Goal: Information Seeking & Learning: Learn about a topic

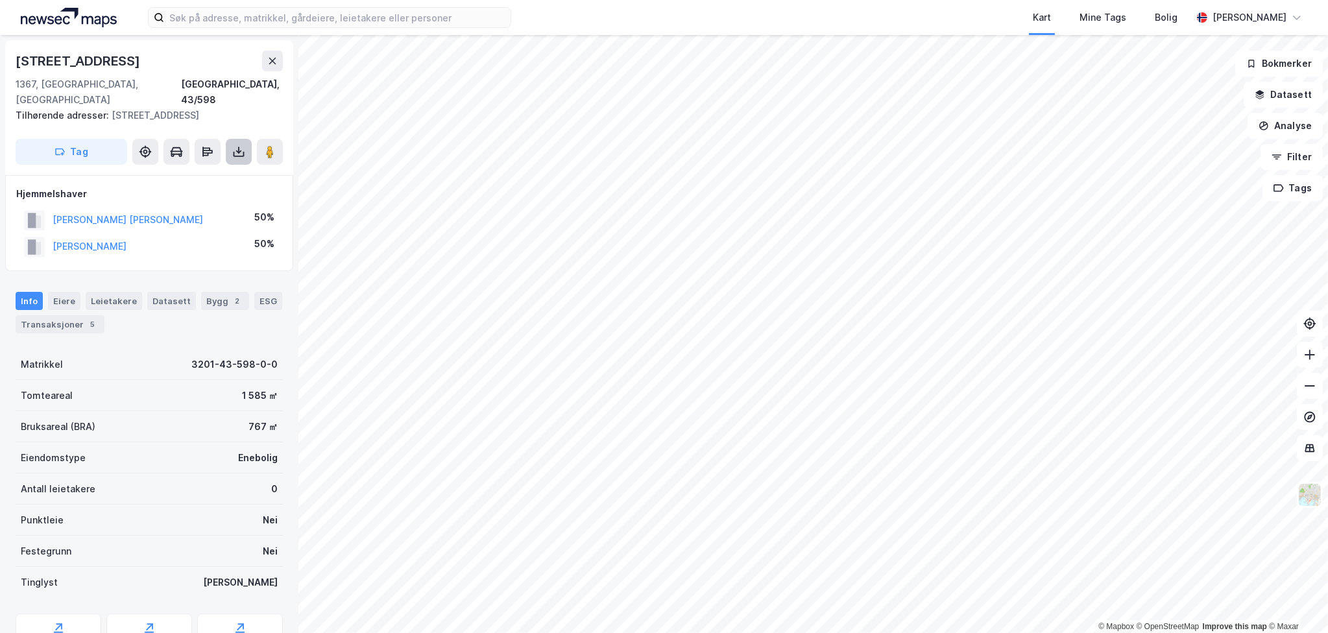
click at [236, 145] on icon at bounding box center [238, 151] width 13 height 13
click at [230, 167] on div "Last ned grunnbok" at bounding box center [183, 177] width 138 height 21
click at [0, 0] on button "TUNOLD CHRISTER BØCKMAN" at bounding box center [0, 0] width 0 height 0
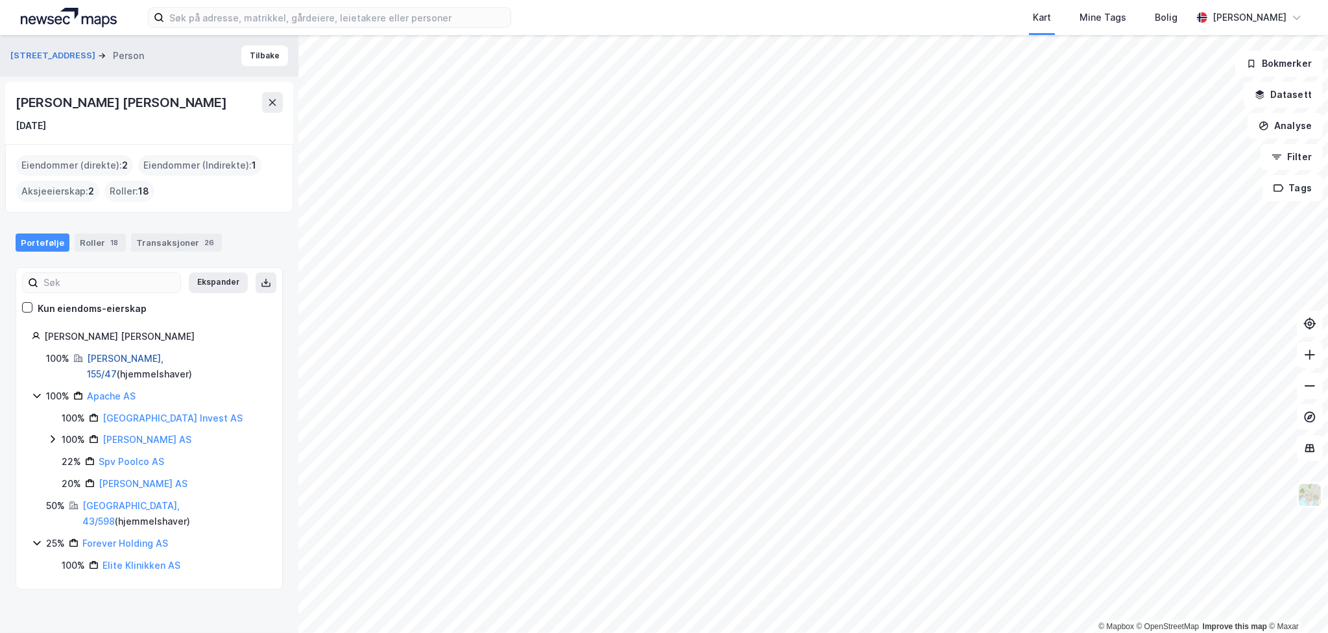
click at [128, 354] on link "Øyer, 155/47" at bounding box center [125, 366] width 77 height 27
click at [104, 538] on link "Forever Holding AS" at bounding box center [125, 543] width 86 height 11
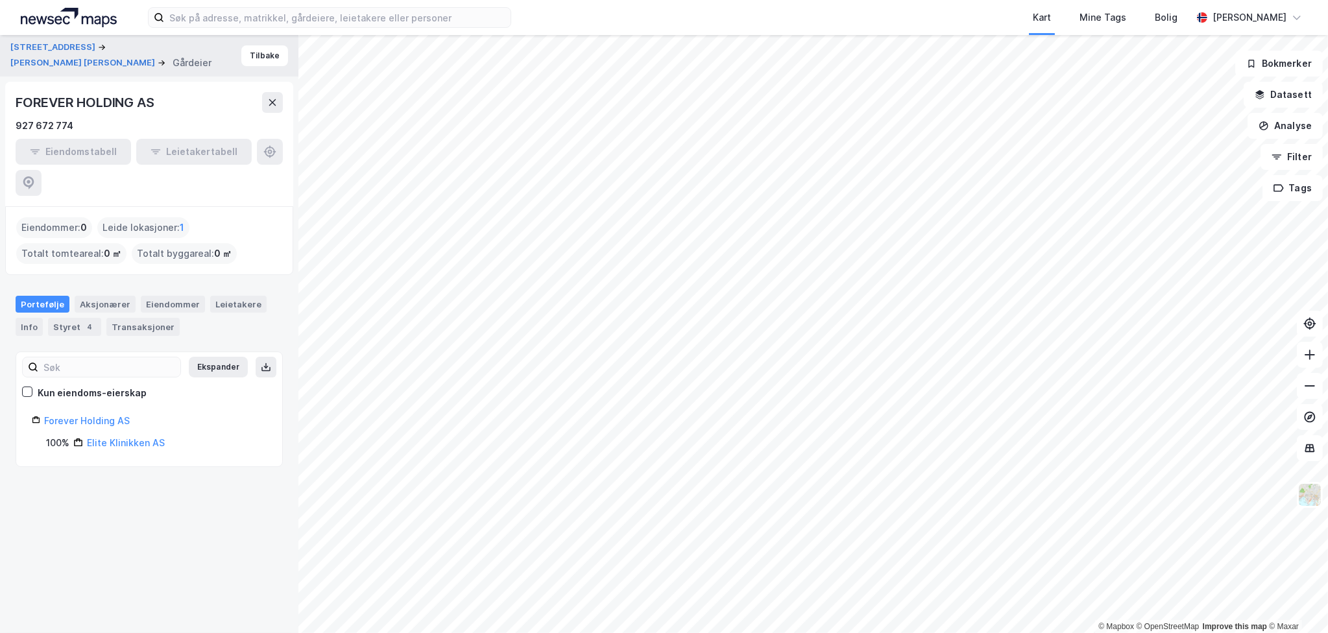
click at [93, 104] on div "FOREVER HOLDING AS" at bounding box center [86, 102] width 141 height 21
click at [88, 64] on button "TUNOLD CHRISTER BØCKMAN" at bounding box center [83, 62] width 147 height 13
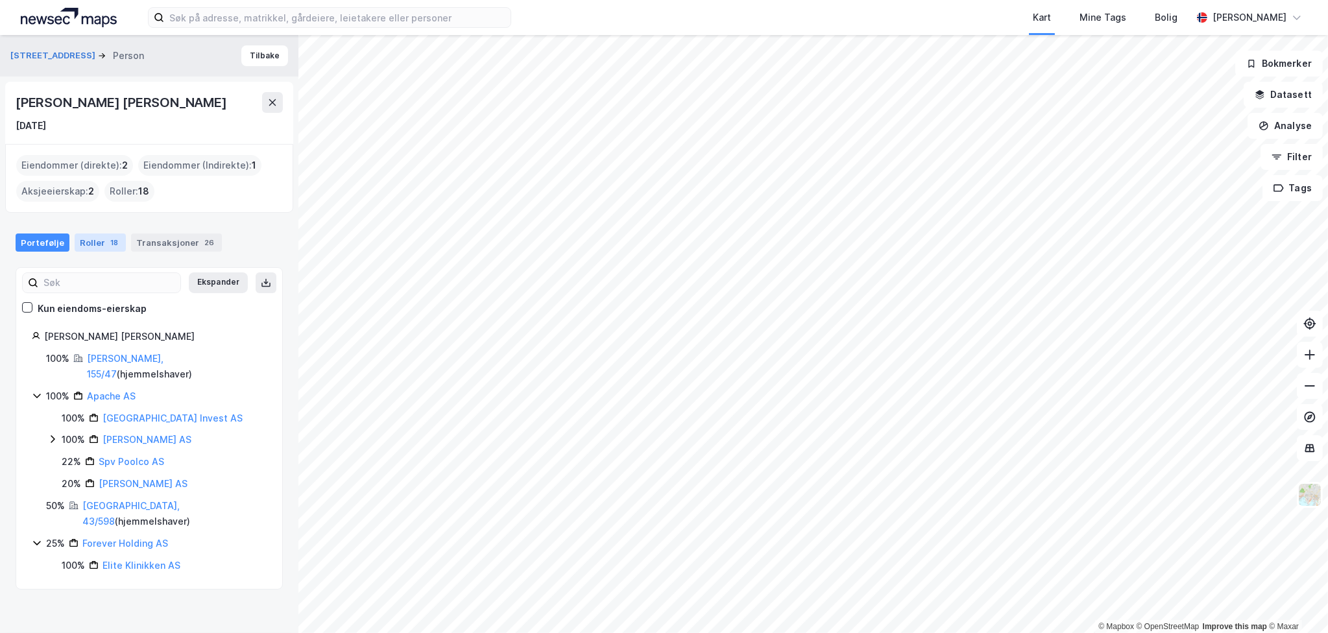
click at [104, 234] on div "Roller 18" at bounding box center [100, 243] width 51 height 18
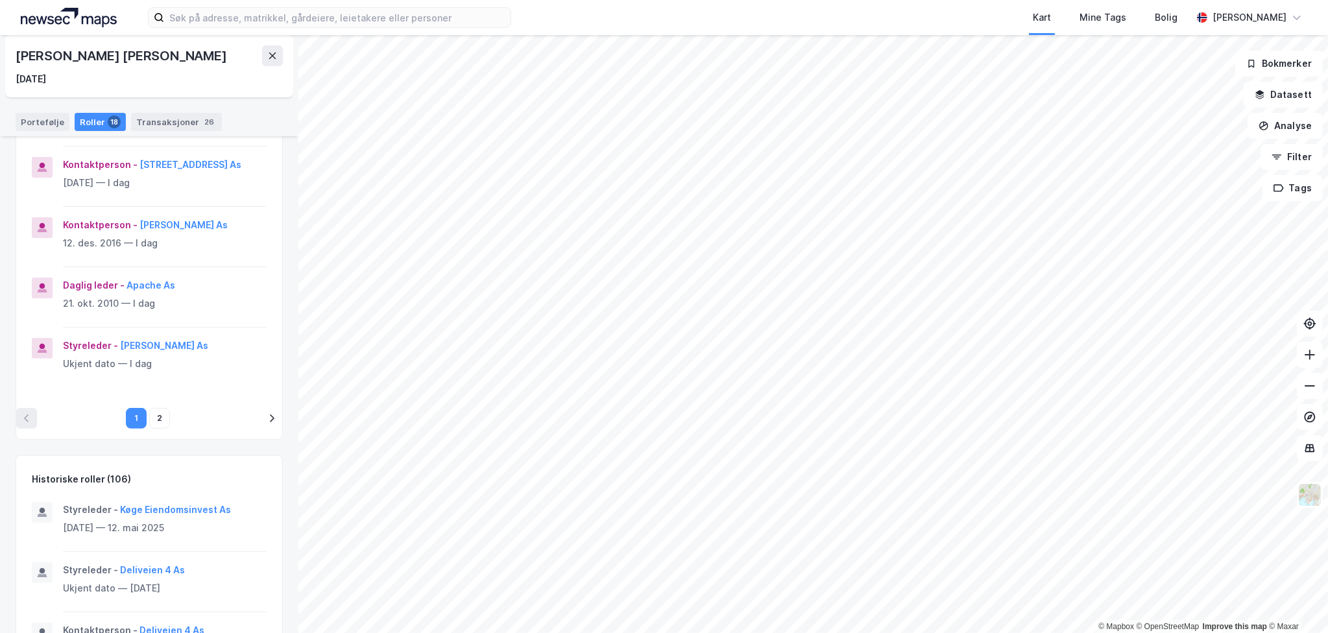
scroll to position [714, 0]
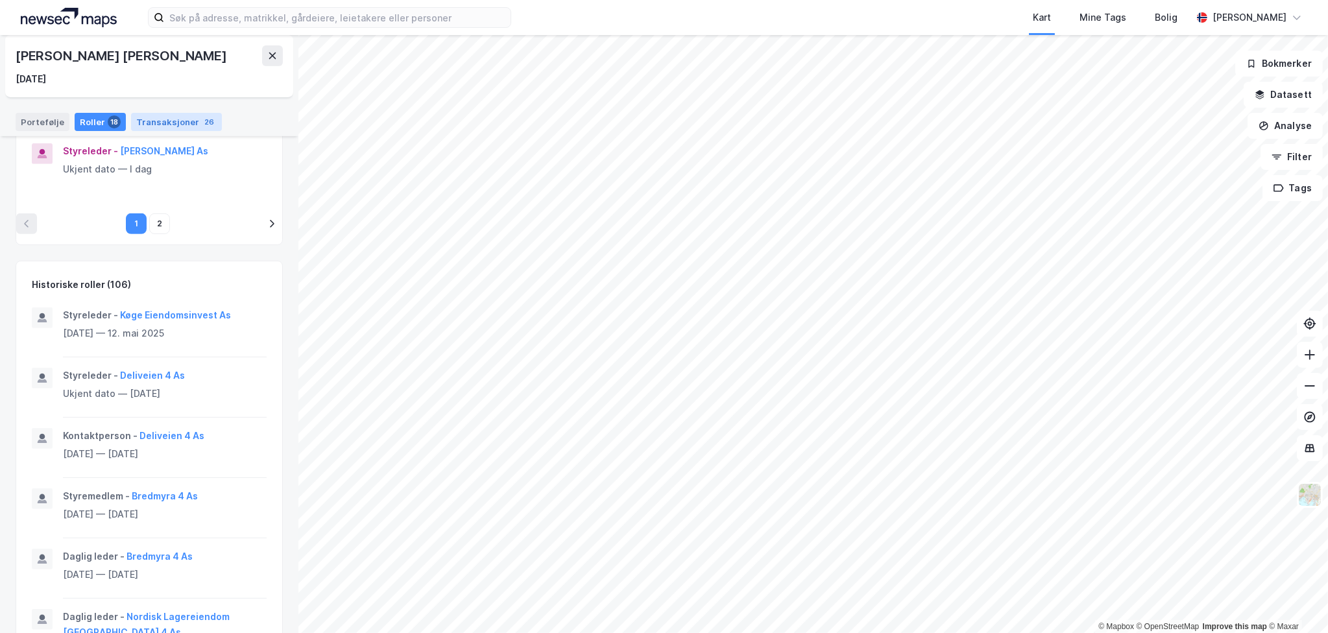
click at [165, 119] on div "Transaksjoner 26" at bounding box center [176, 122] width 91 height 18
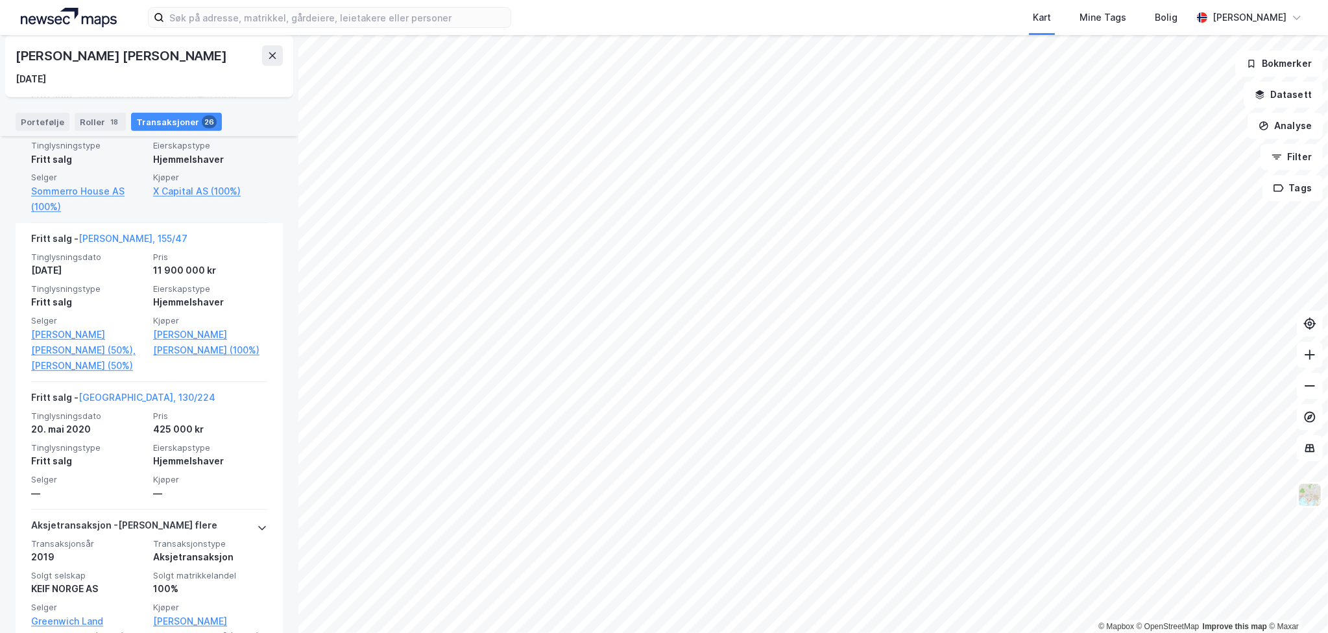
scroll to position [1233, 0]
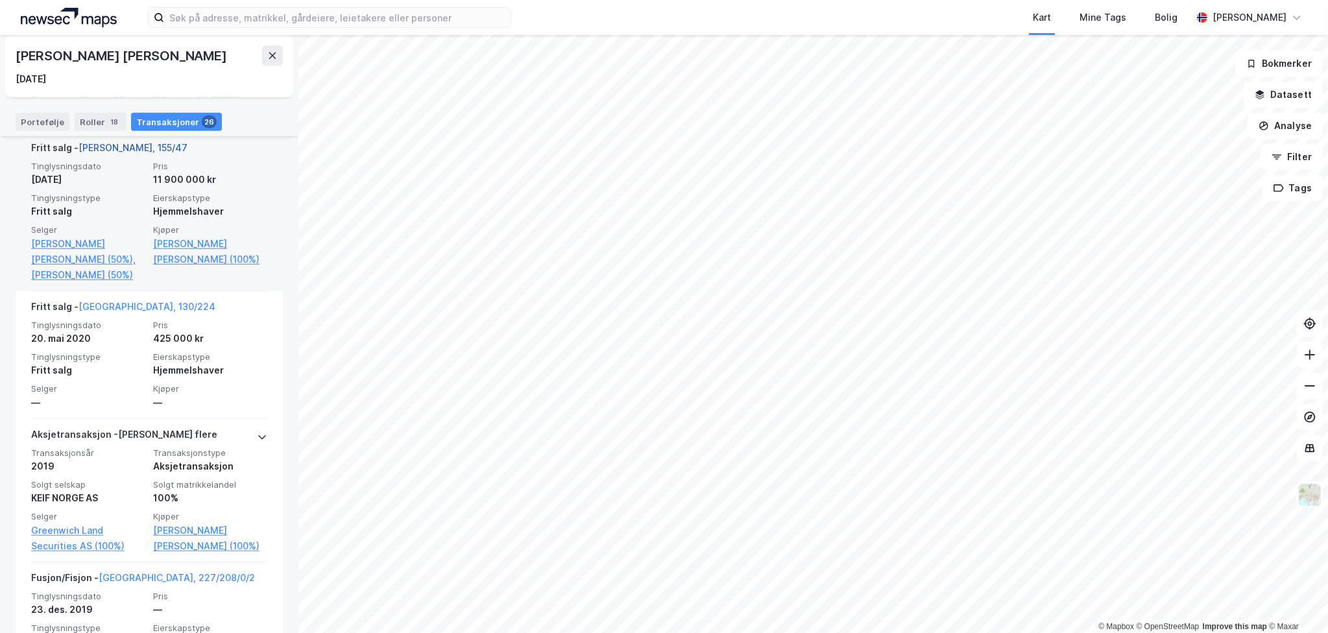
click at [110, 152] on link "Øyer, 155/47" at bounding box center [133, 147] width 109 height 11
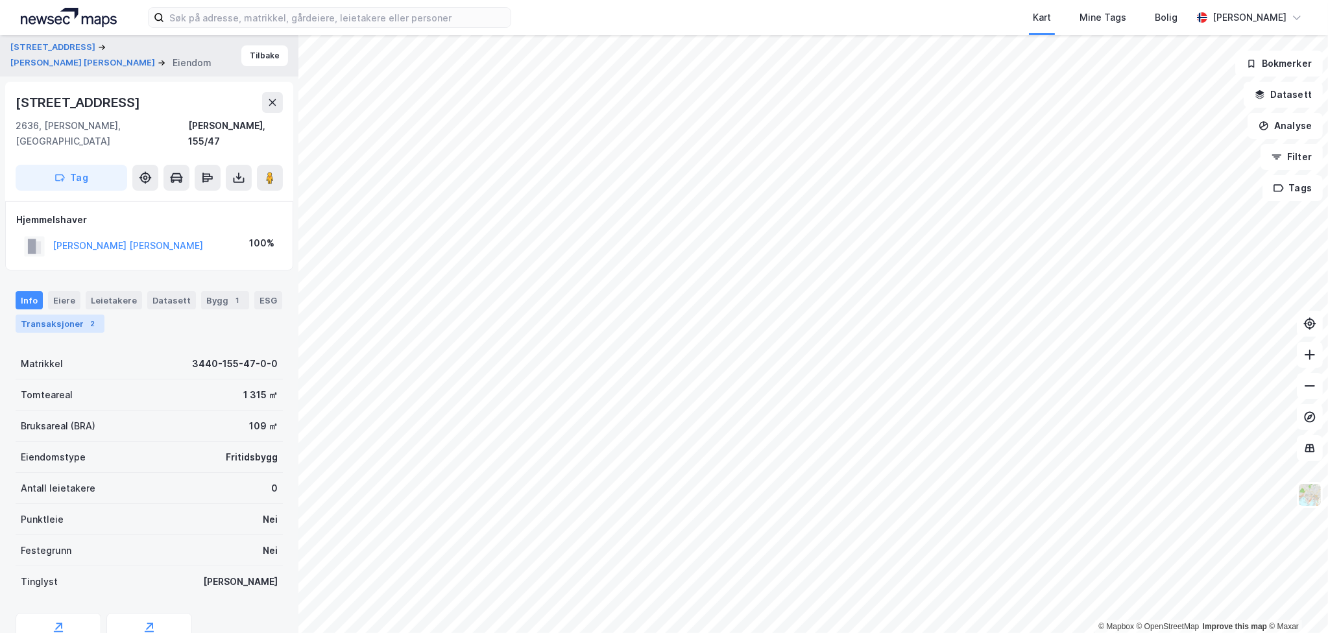
click at [51, 315] on div "Transaksjoner 2" at bounding box center [60, 324] width 89 height 18
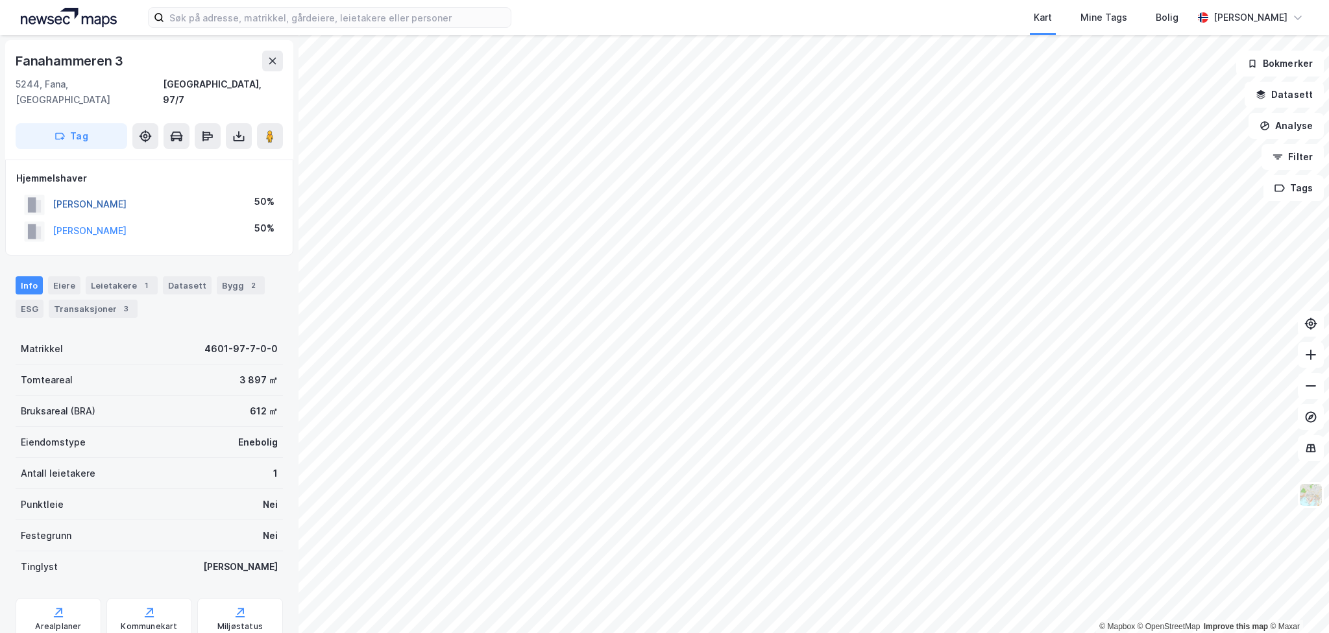
click at [0, 0] on button "[PERSON_NAME]" at bounding box center [0, 0] width 0 height 0
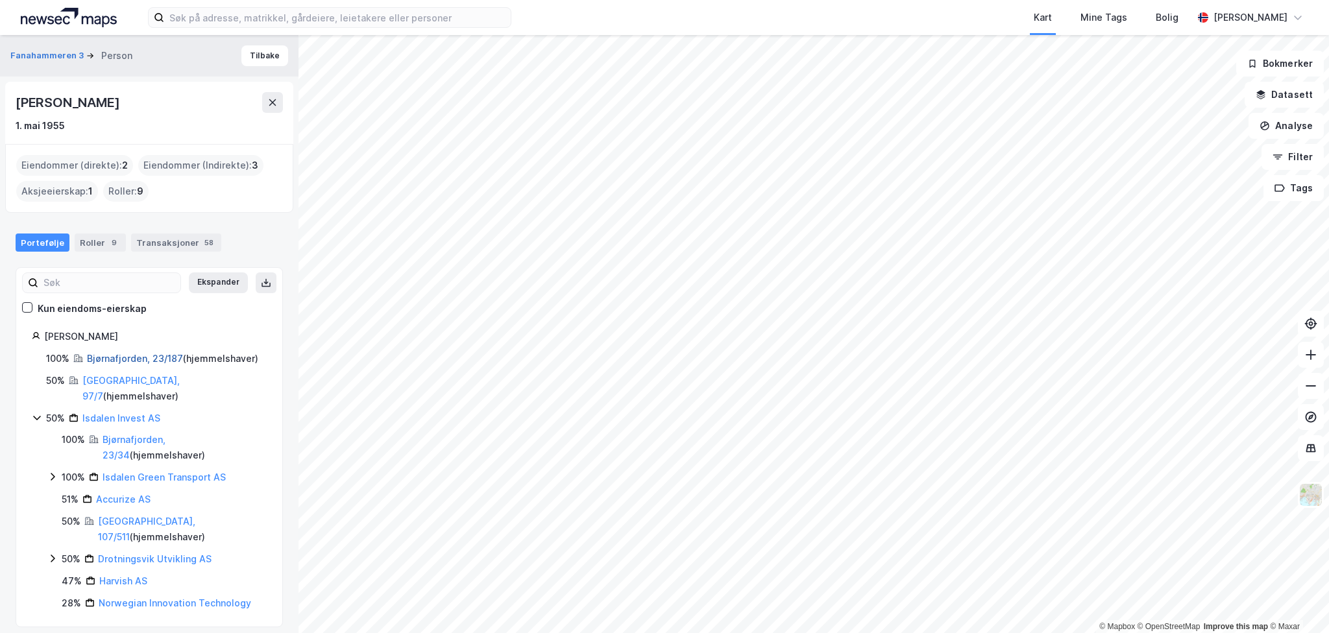
click at [106, 358] on link "Bjørnafjorden, 23/187" at bounding box center [135, 358] width 96 height 11
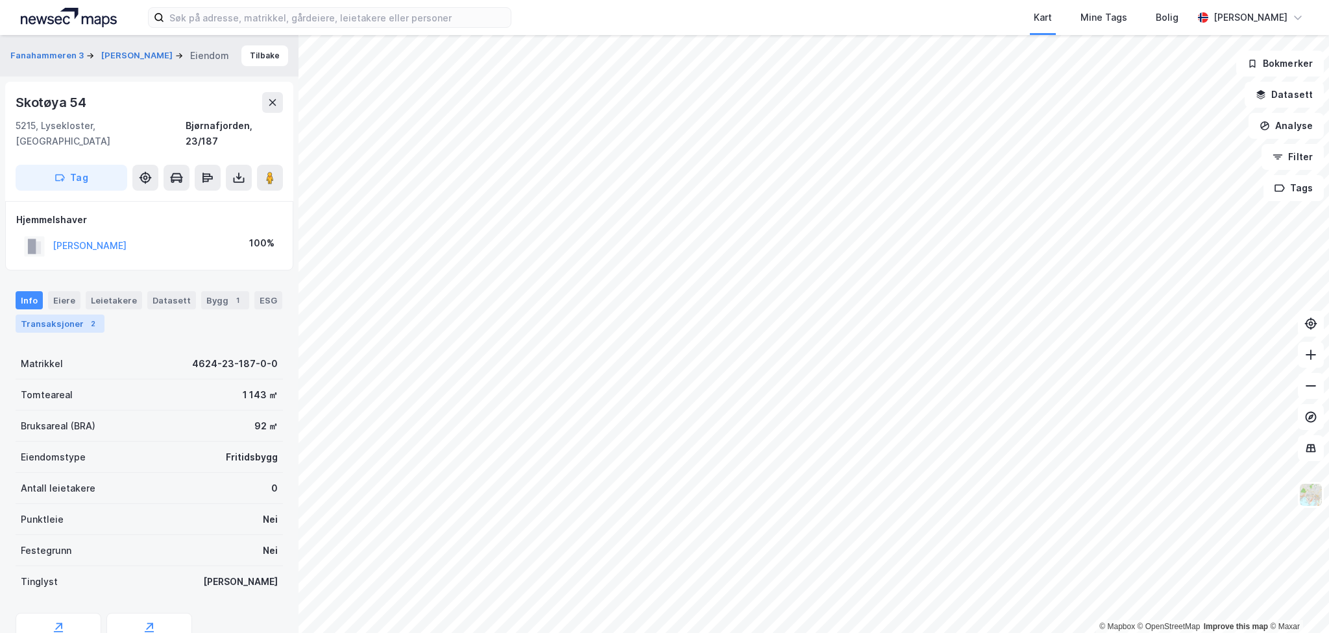
click at [73, 315] on div "Transaksjoner 2" at bounding box center [60, 324] width 89 height 18
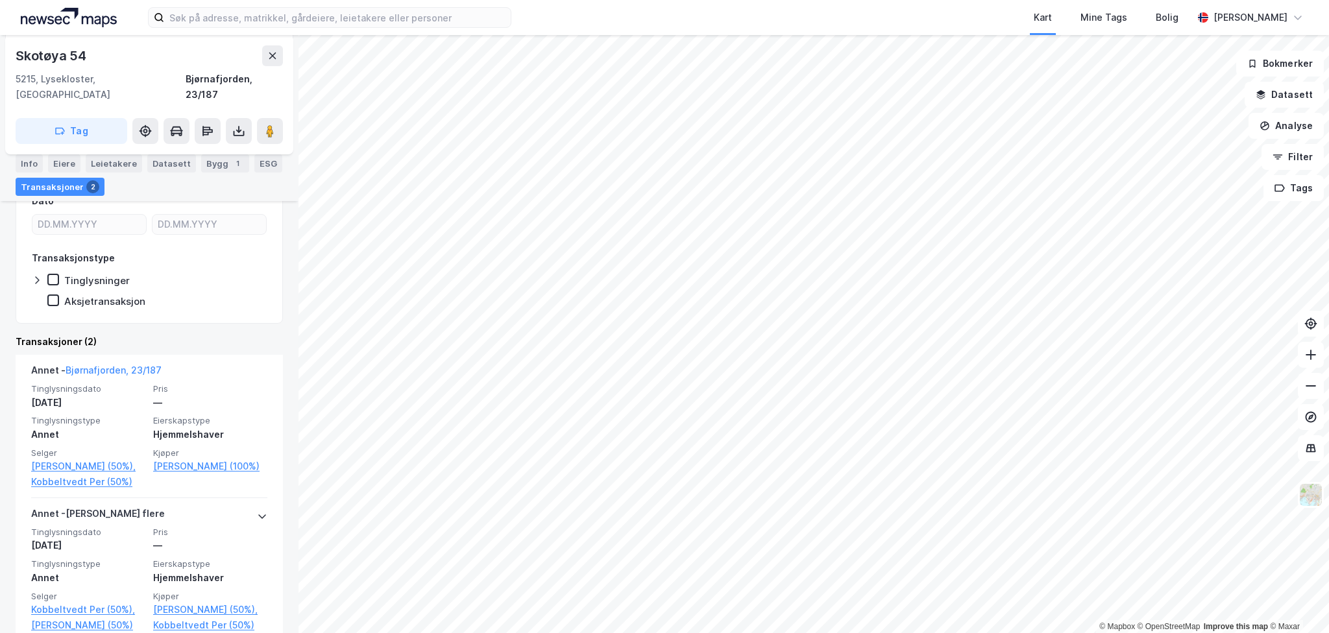
scroll to position [228, 0]
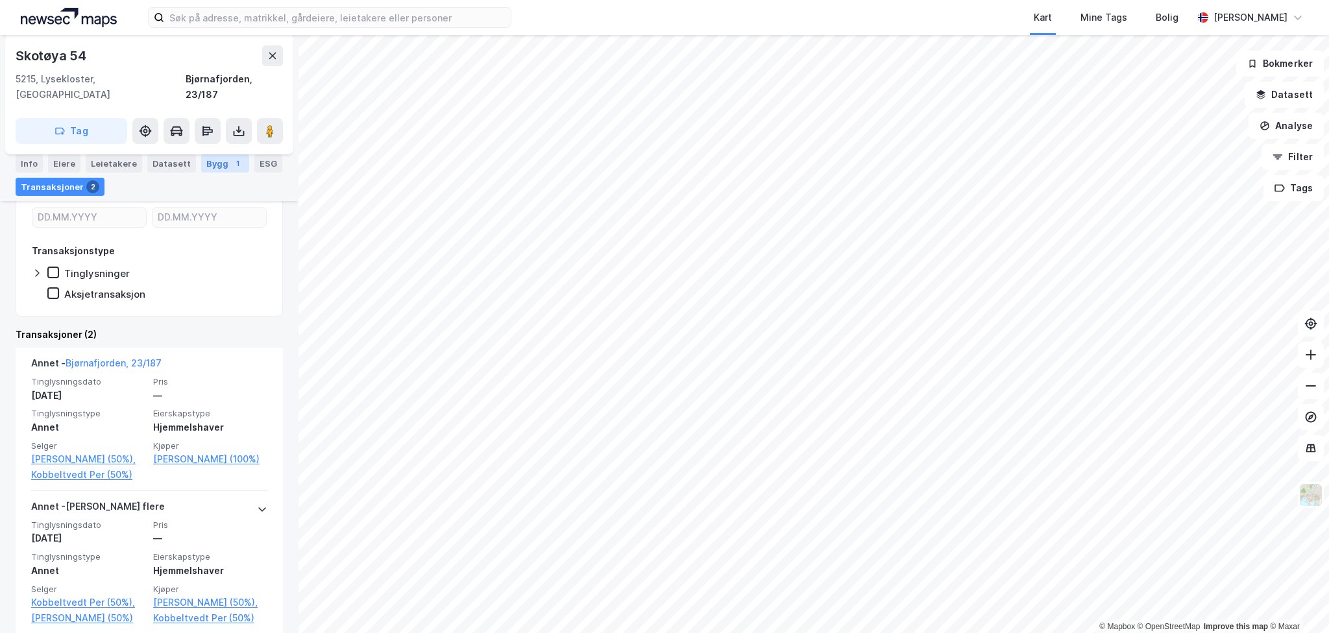
click at [212, 160] on div "Bygg 1" at bounding box center [225, 163] width 48 height 18
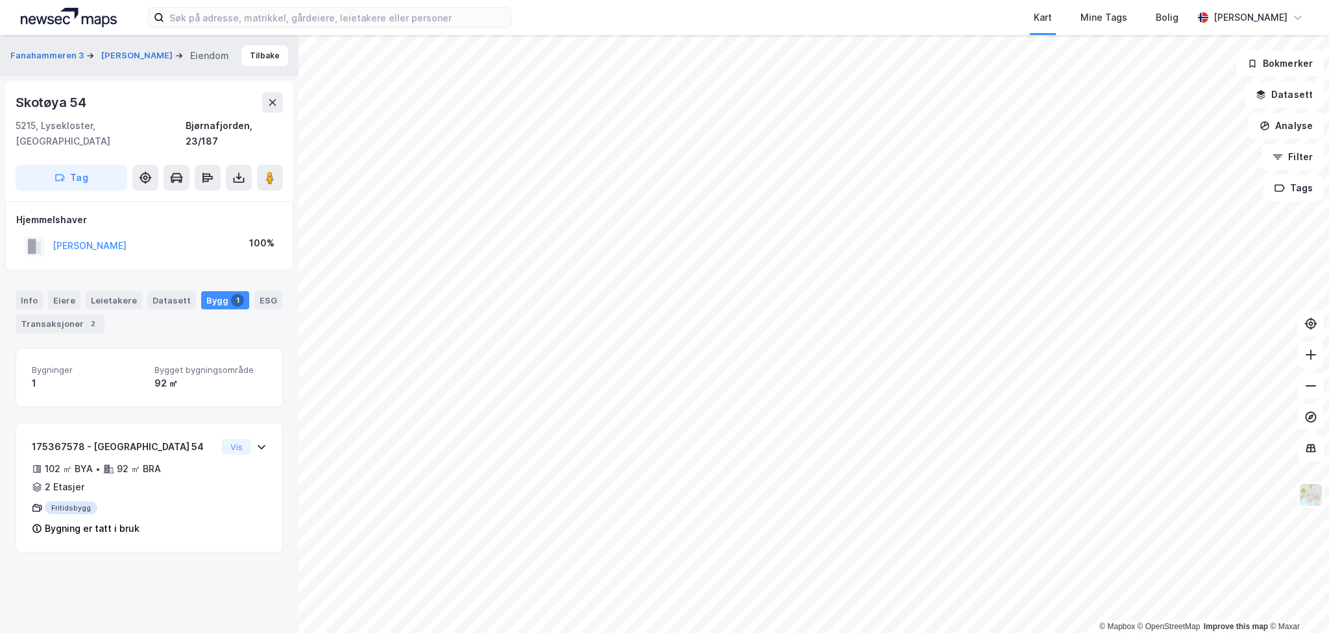
drag, startPoint x: 160, startPoint y: 391, endPoint x: 160, endPoint y: 398, distance: 6.5
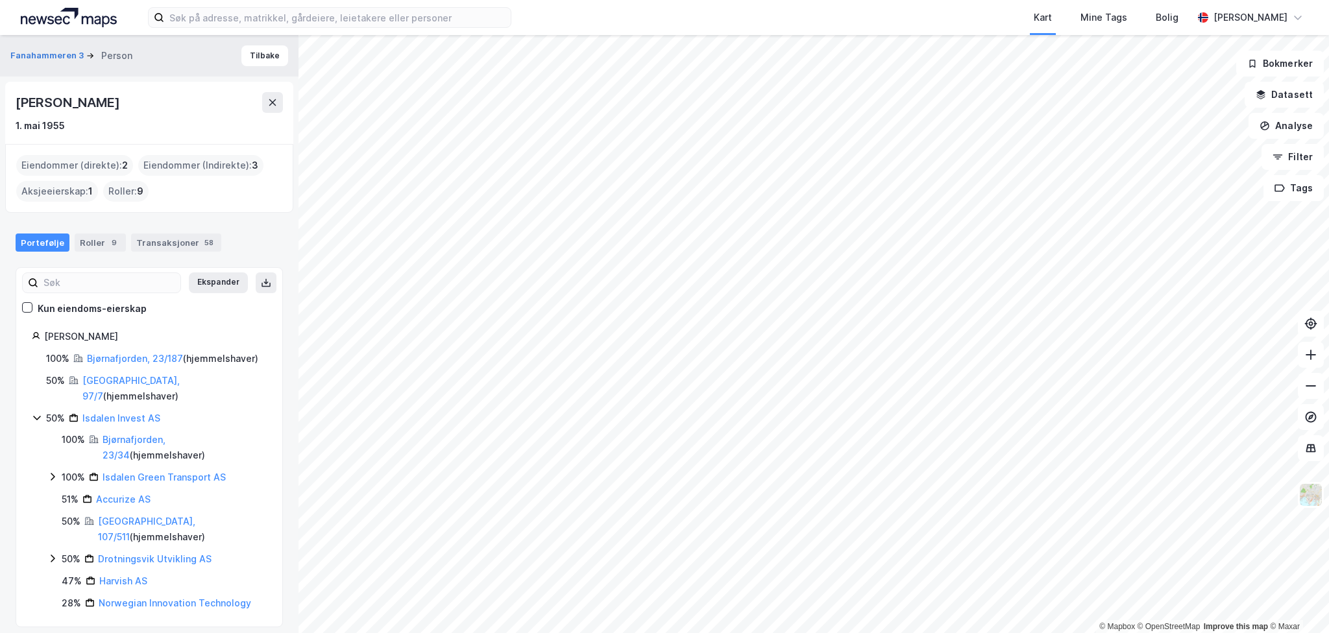
click at [282, 633] on html "Kart Mine Tags [PERSON_NAME] © Mapbox © OpenStreetMap Improve this map © Maxar …" at bounding box center [664, 316] width 1329 height 633
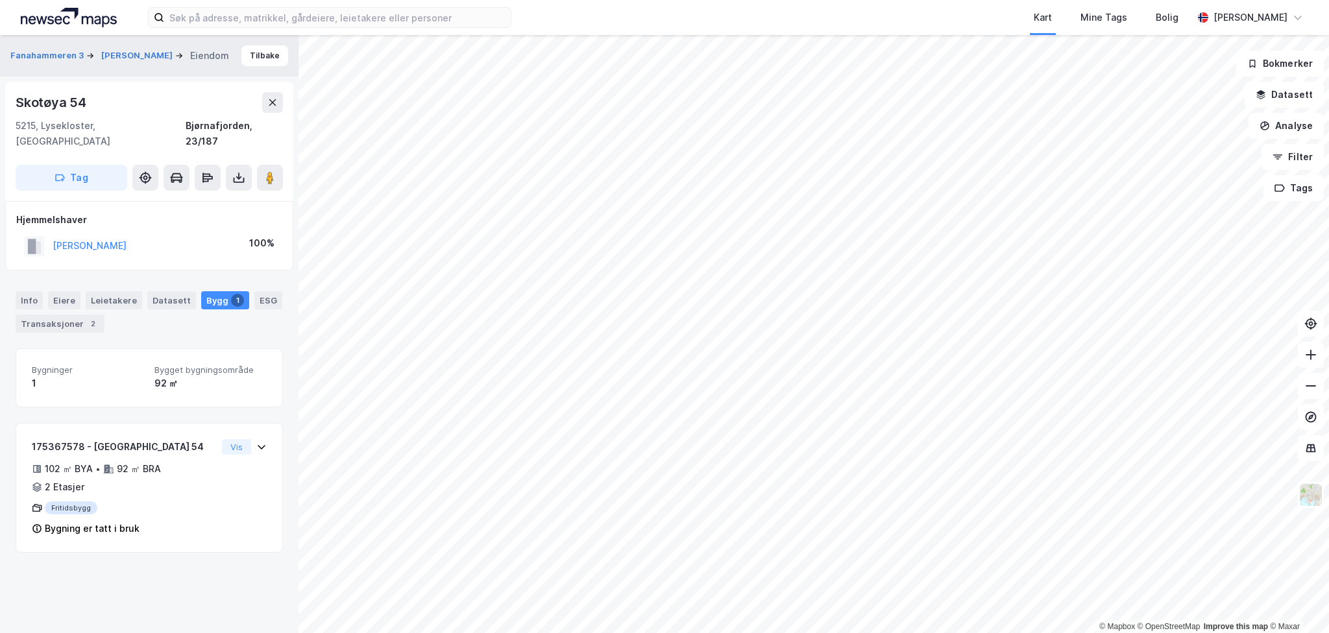
click at [69, 108] on div "Skotøya 54" at bounding box center [52, 102] width 73 height 21
copy div "Skotøya 54"
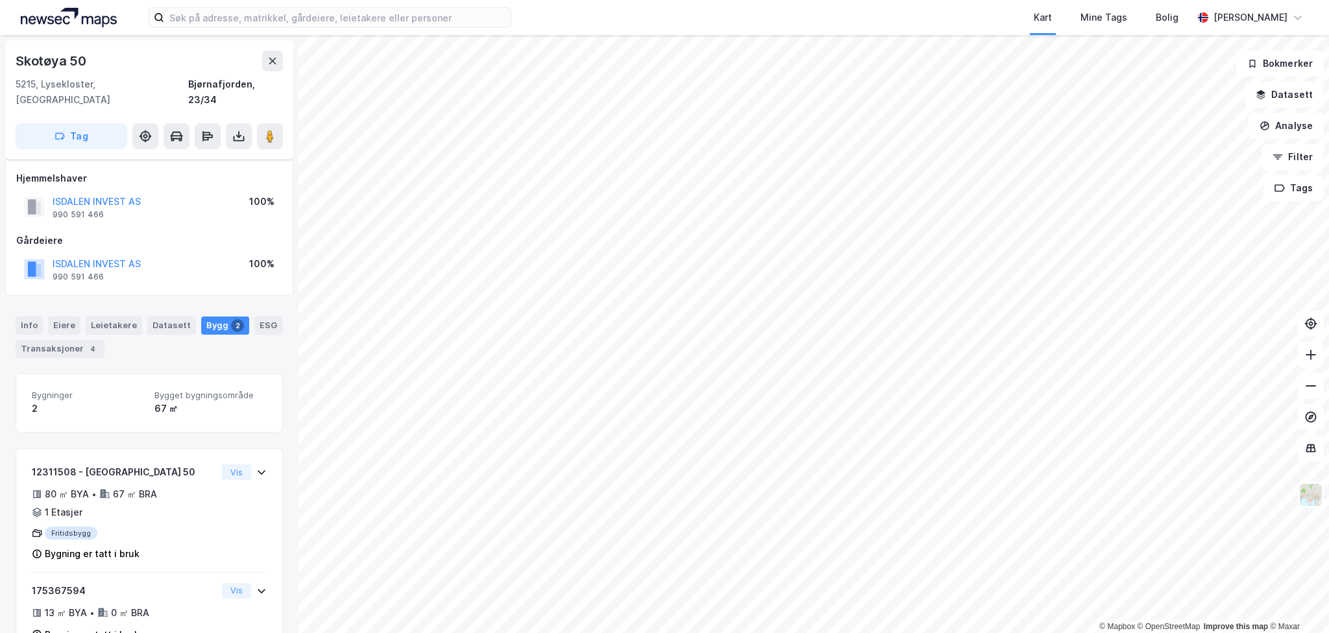
scroll to position [24, 0]
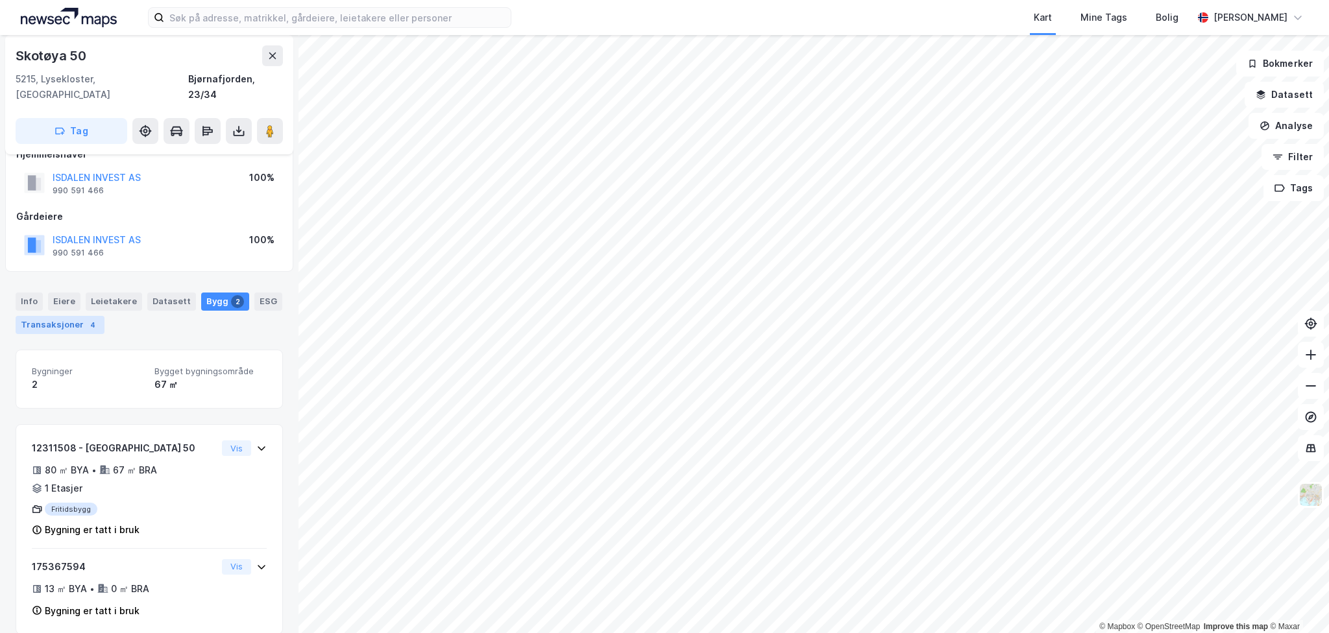
click at [64, 316] on div "Transaksjoner 4" at bounding box center [60, 325] width 89 height 18
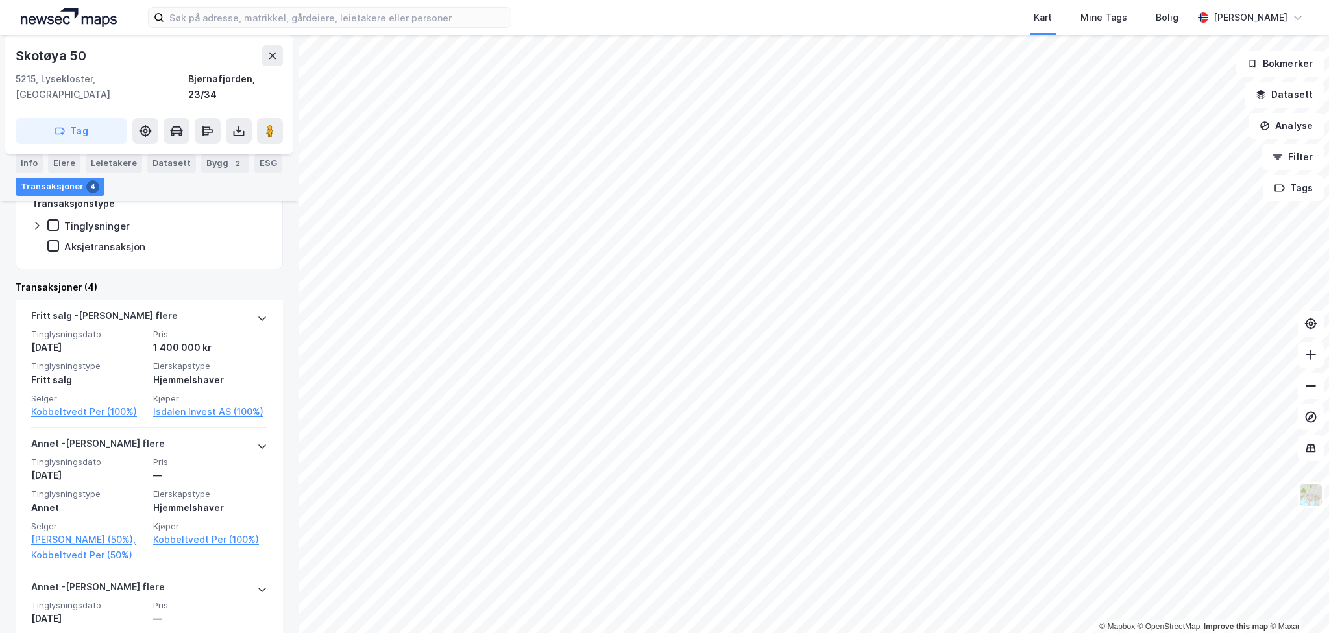
scroll to position [200, 0]
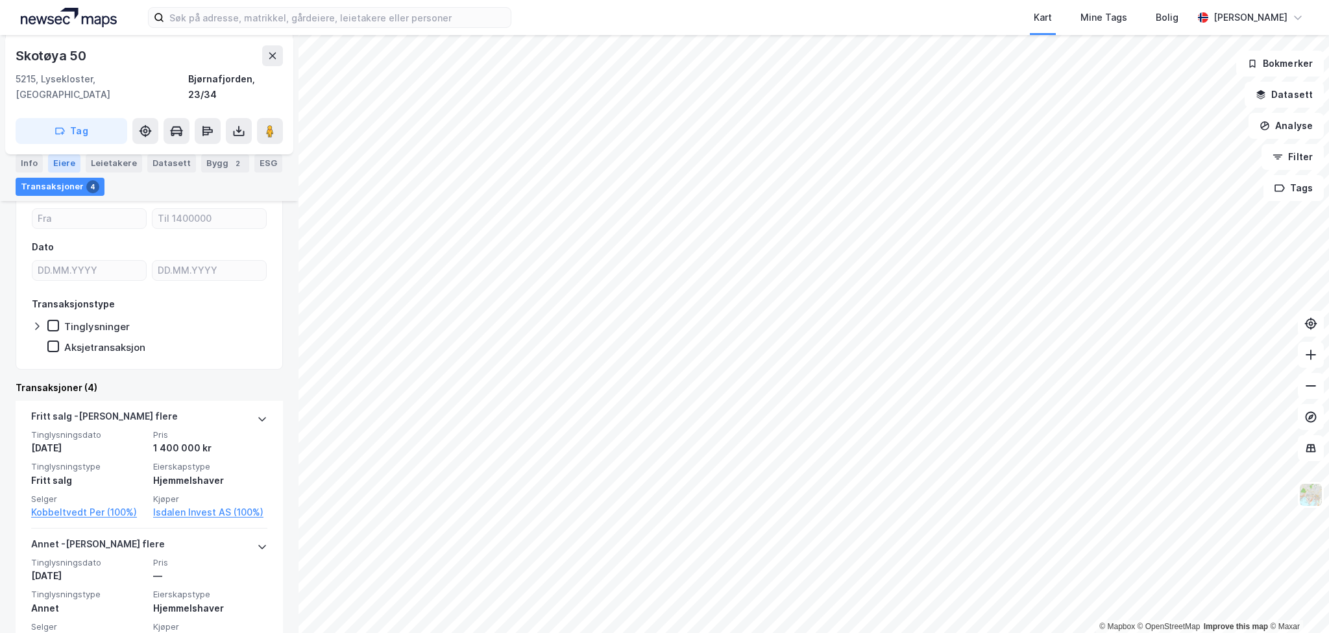
click at [67, 165] on div "Eiere" at bounding box center [64, 163] width 32 height 18
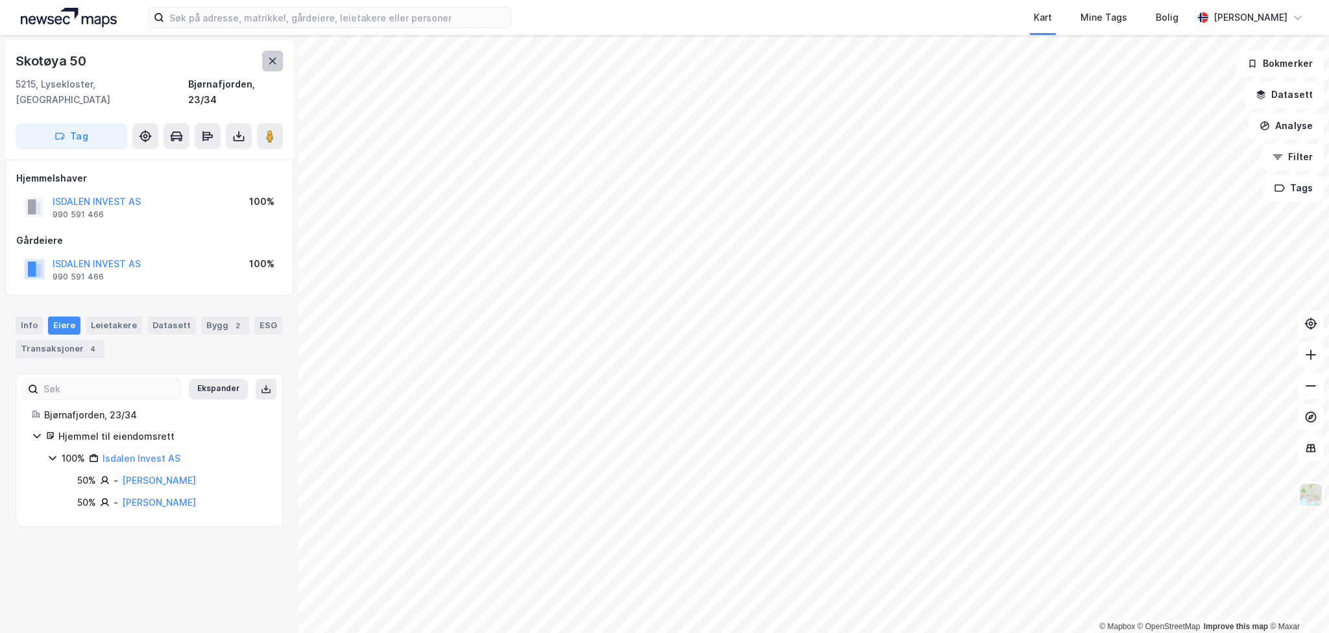
click at [278, 64] on button at bounding box center [272, 61] width 21 height 21
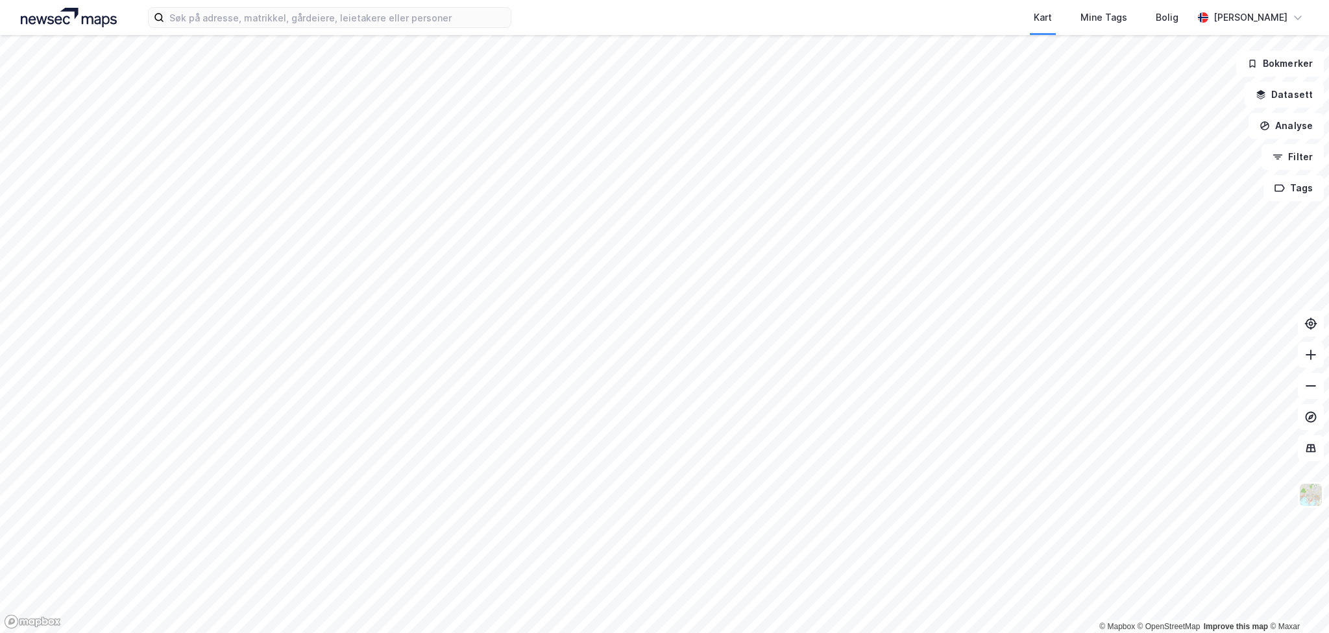
click at [302, 633] on html "Kart Mine Tags Bolig [PERSON_NAME] © Mapbox © OpenStreetMap Improve this map © …" at bounding box center [664, 316] width 1329 height 633
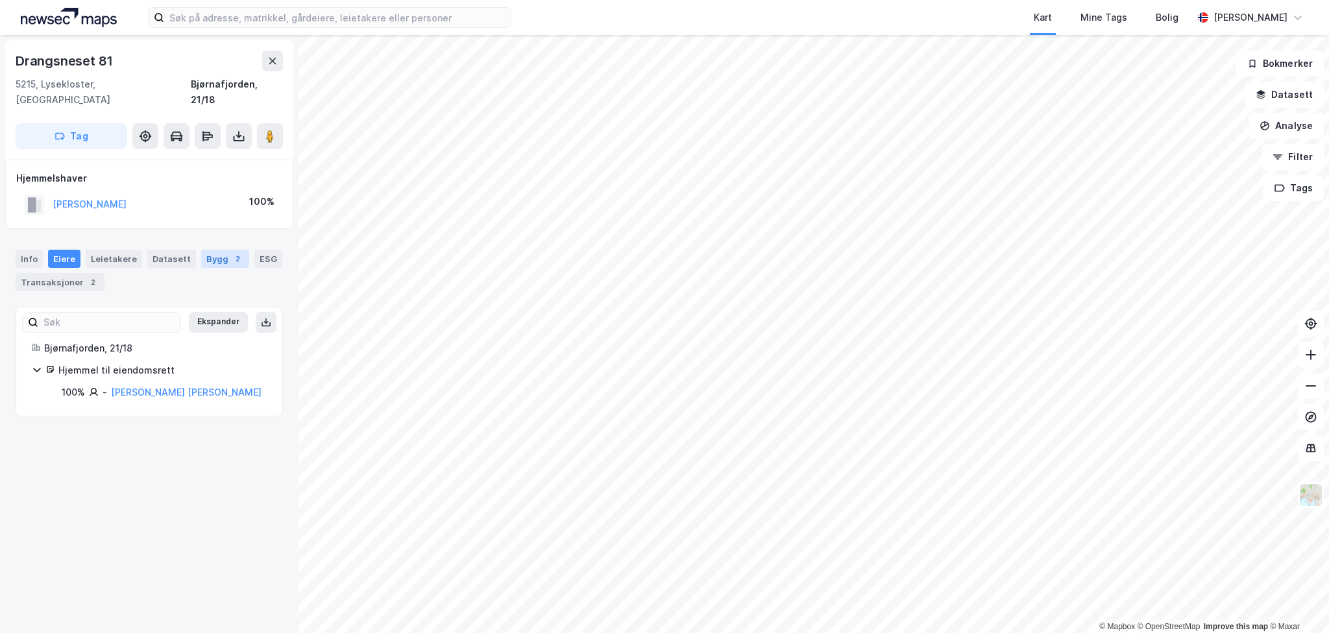
click at [231, 252] on div "2" at bounding box center [237, 258] width 13 height 13
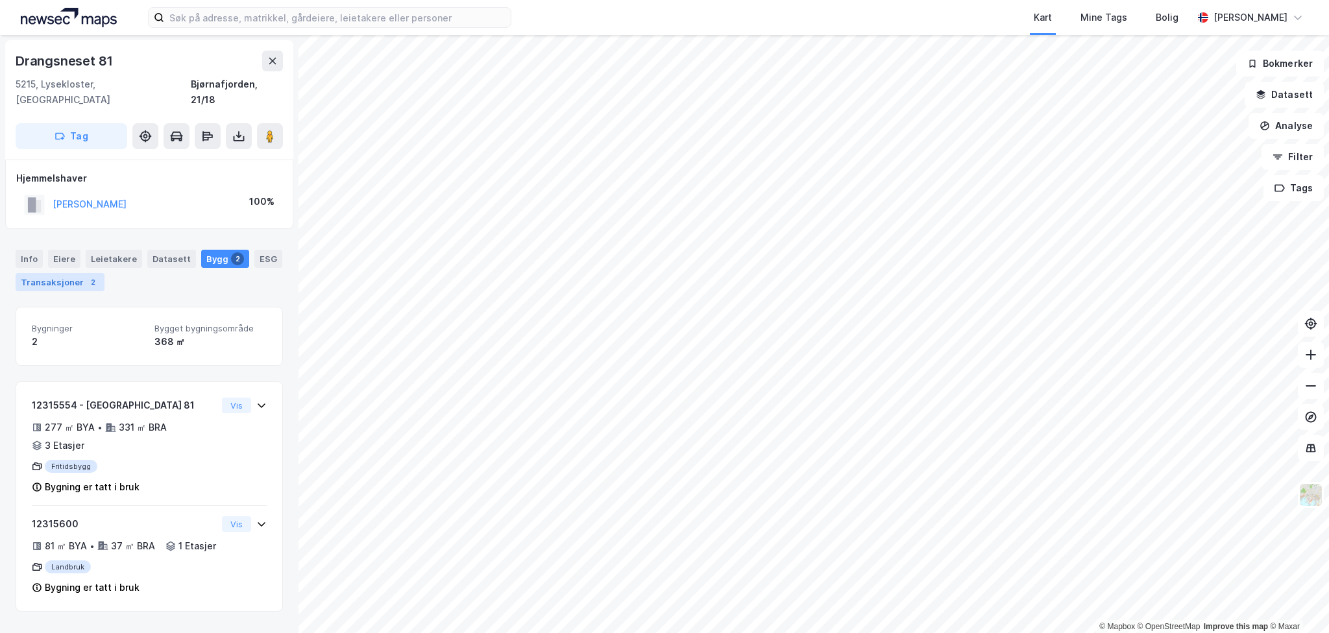
click at [77, 273] on div "Transaksjoner 2" at bounding box center [60, 282] width 89 height 18
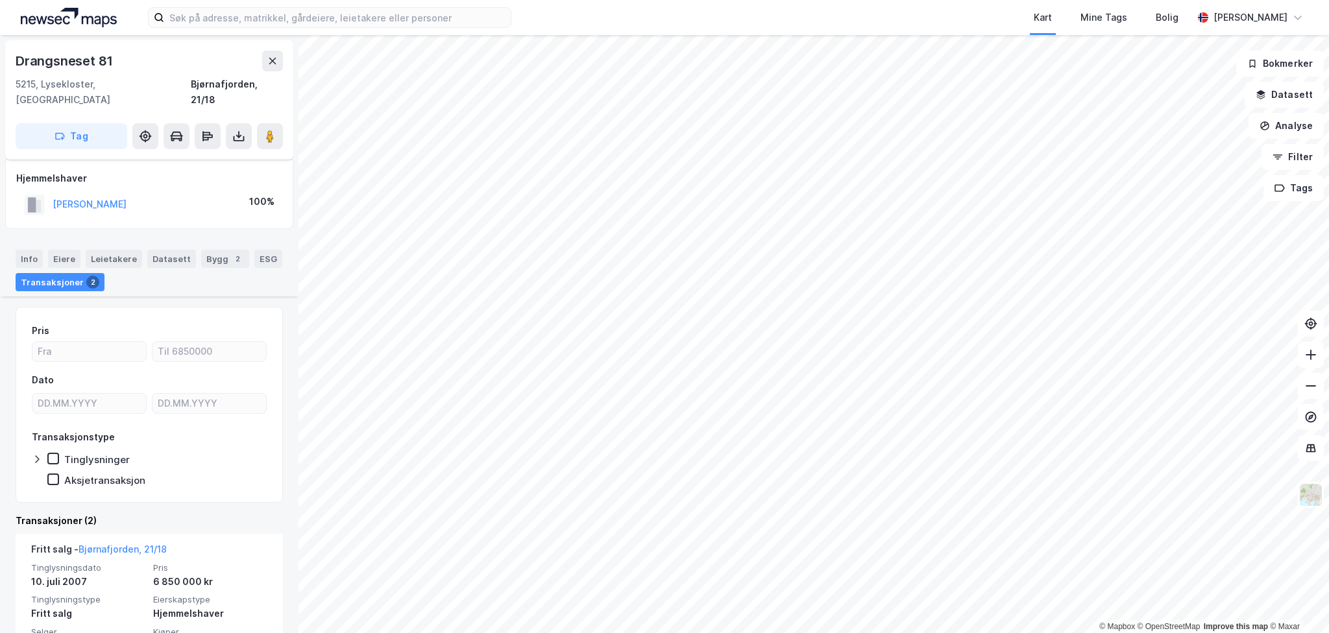
scroll to position [171, 0]
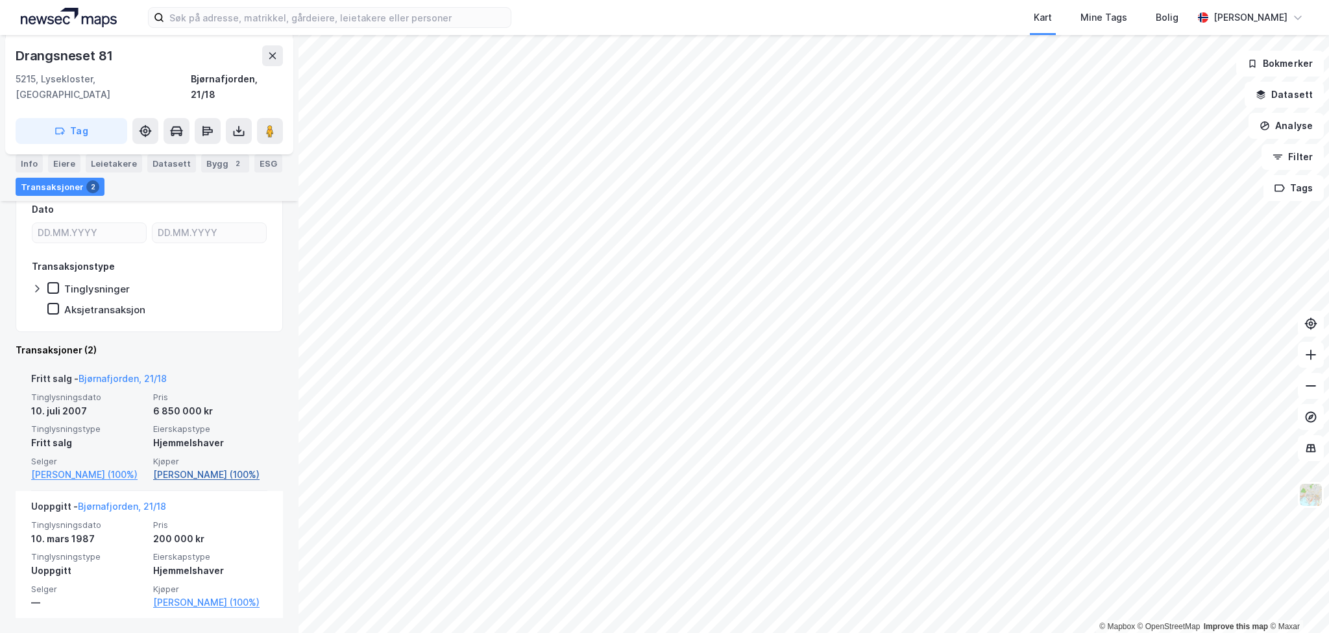
click at [191, 467] on link "[PERSON_NAME] (100%)" at bounding box center [210, 475] width 114 height 16
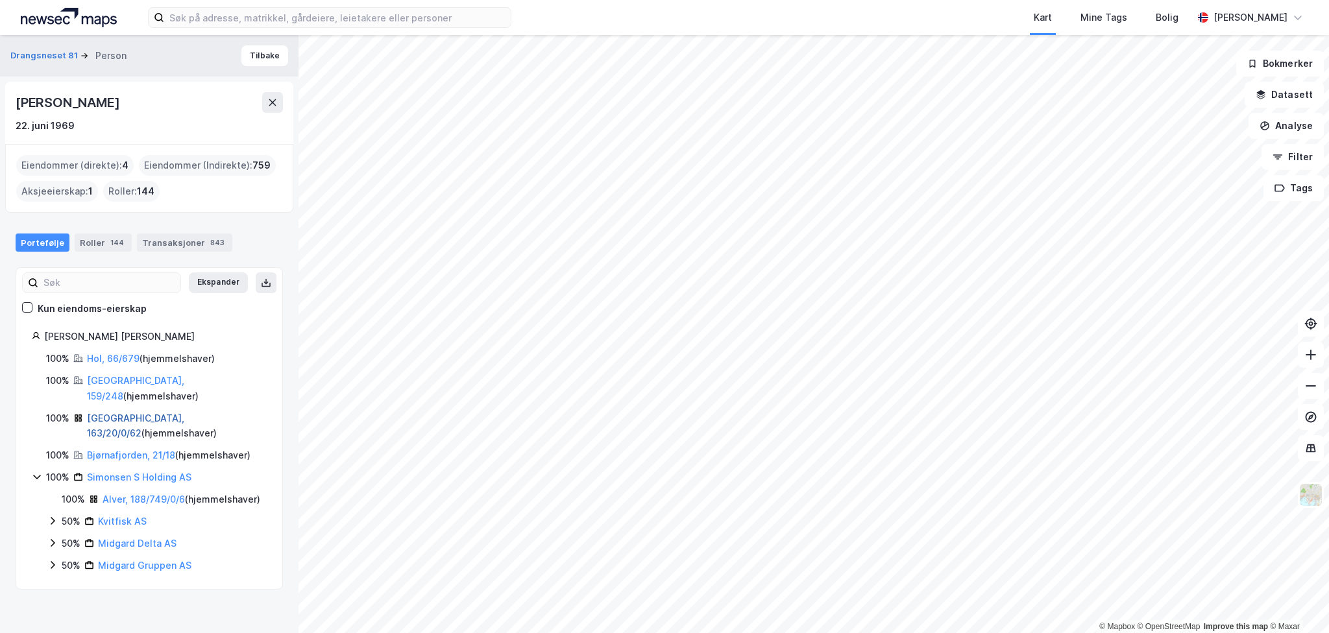
click at [110, 413] on link "[GEOGRAPHIC_DATA], 163/20/0/62" at bounding box center [135, 426] width 97 height 27
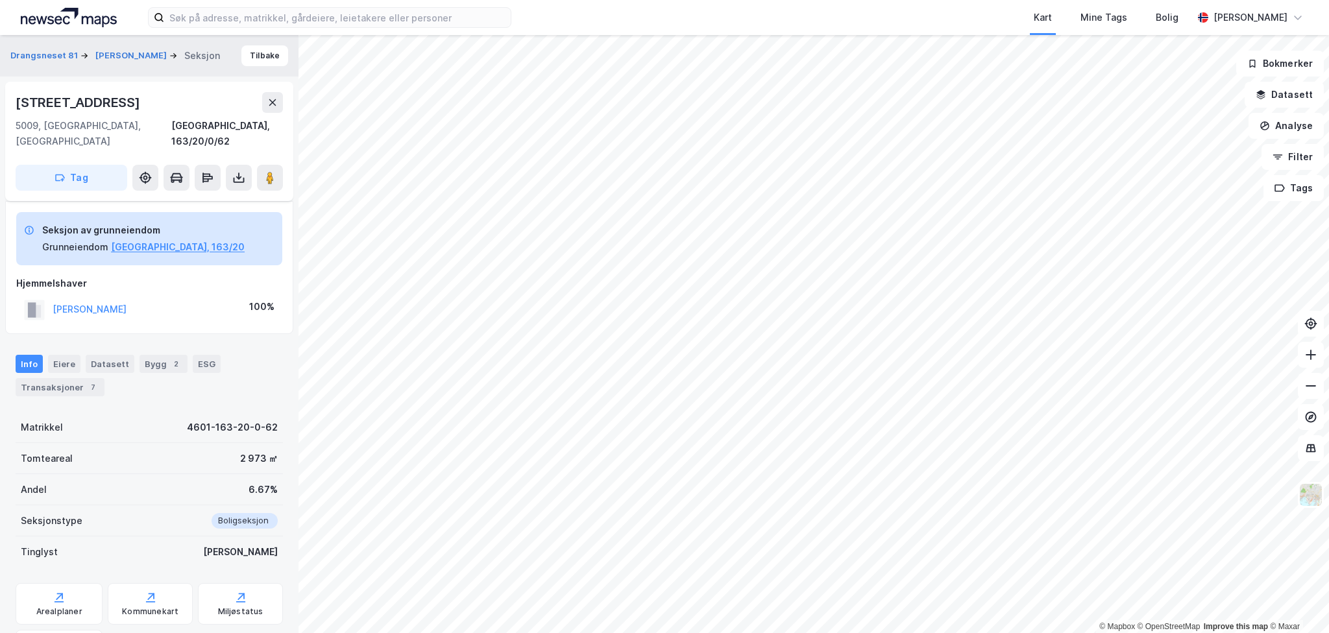
scroll to position [147, 0]
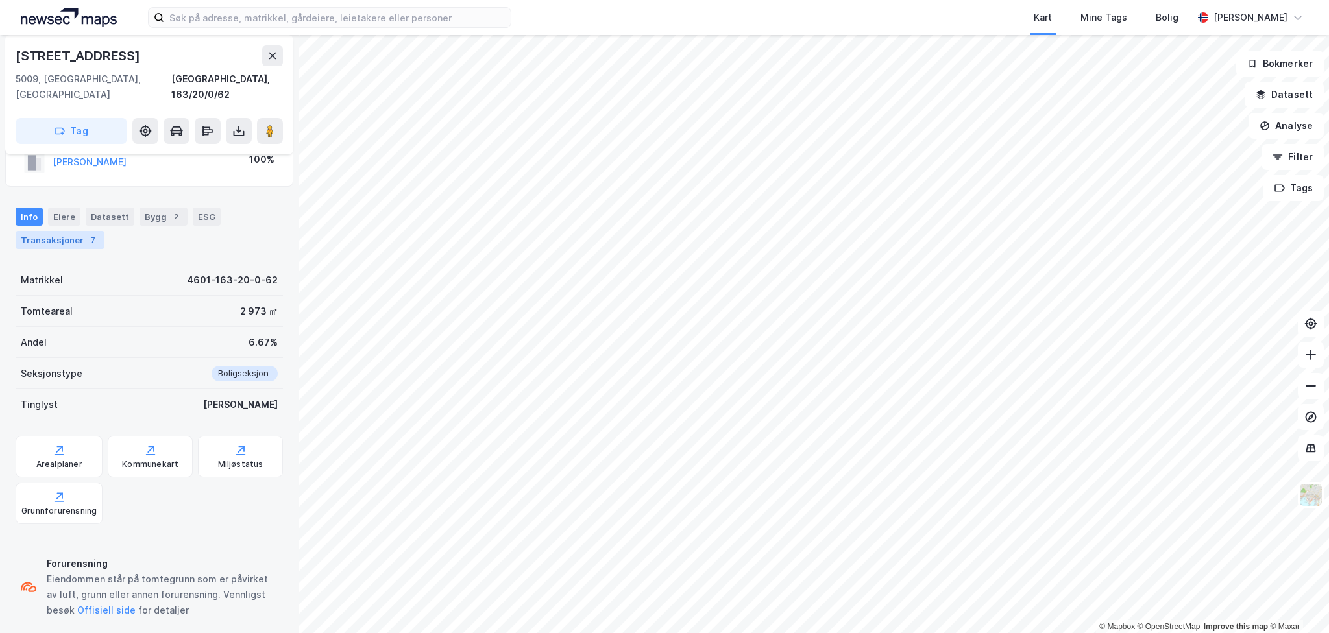
click at [56, 231] on div "Transaksjoner 7" at bounding box center [60, 240] width 89 height 18
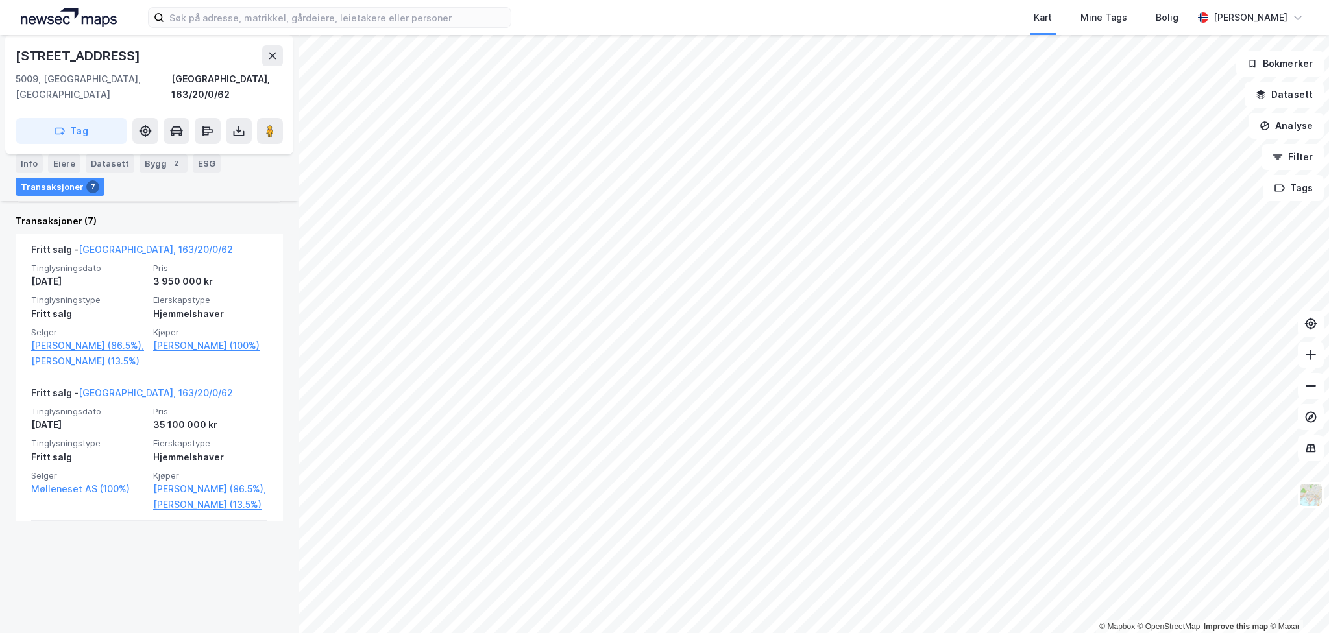
scroll to position [407, 0]
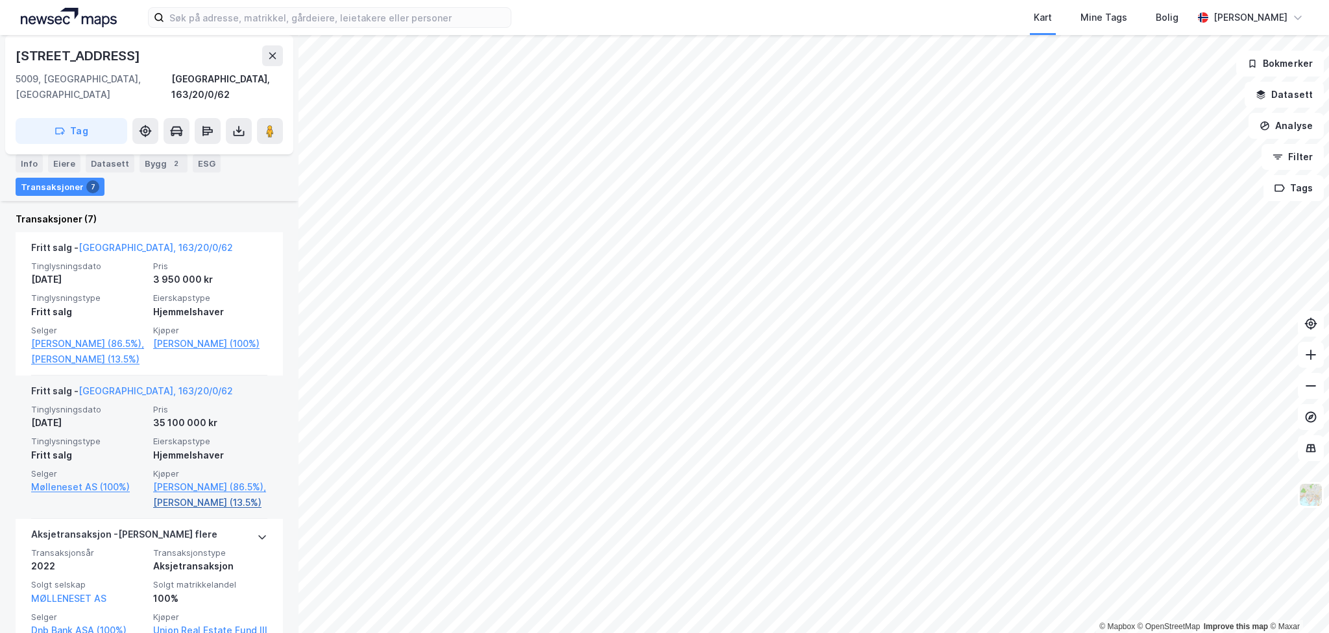
click at [199, 511] on link "[PERSON_NAME] (13.5%)" at bounding box center [210, 503] width 114 height 16
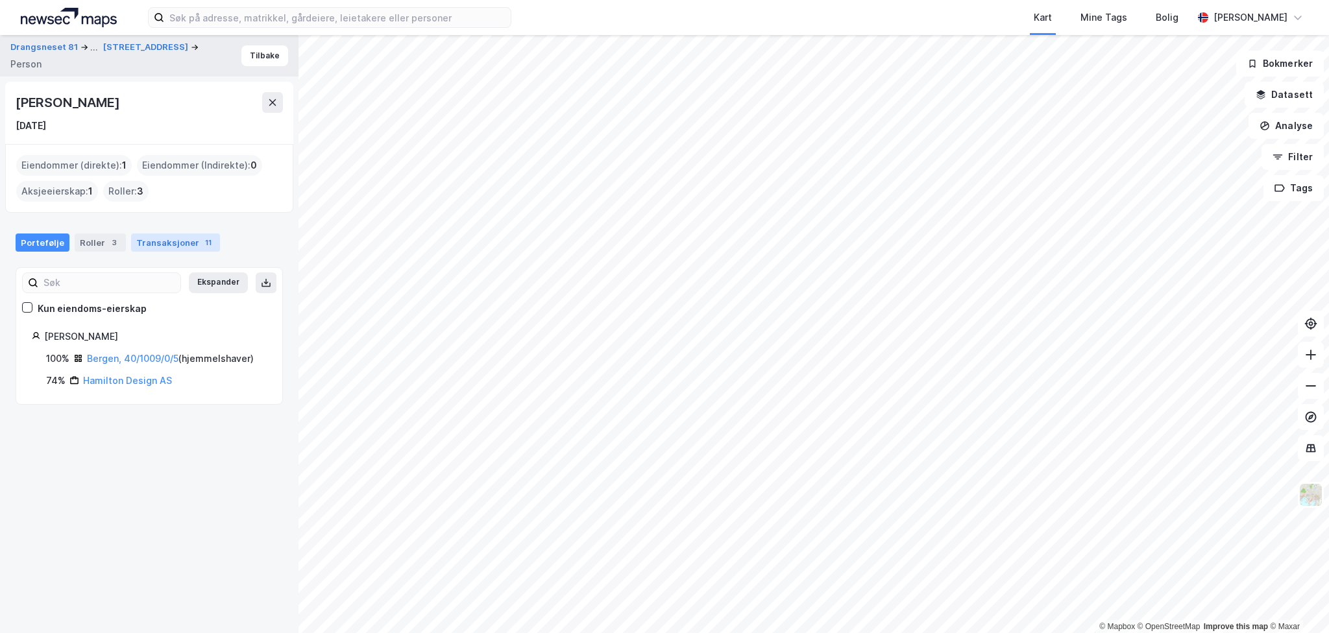
click at [161, 249] on div "Transaksjoner 11" at bounding box center [175, 243] width 89 height 18
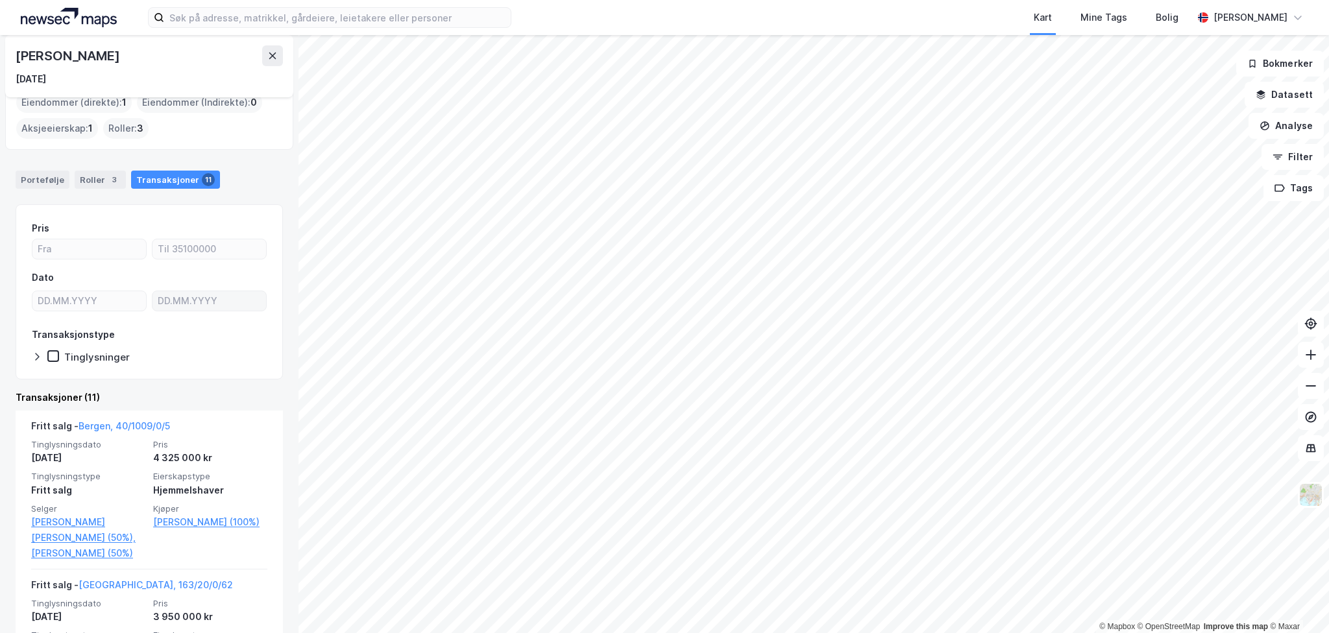
scroll to position [65, 0]
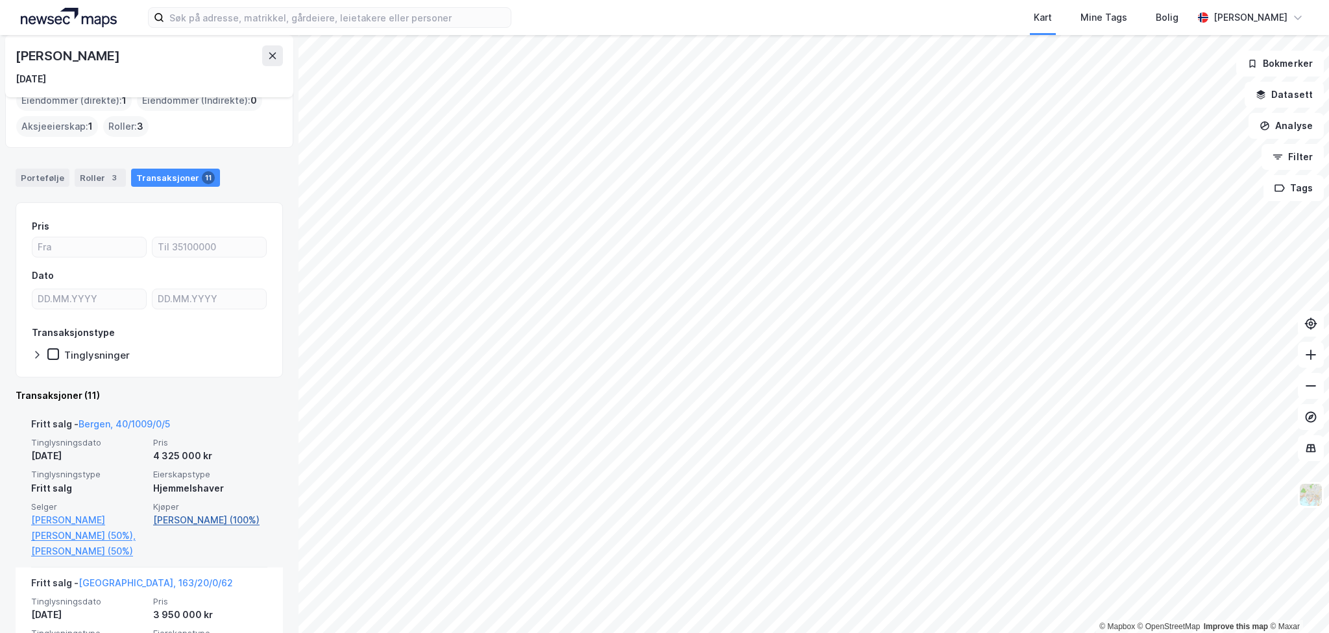
click at [180, 528] on link "[PERSON_NAME] (100%)" at bounding box center [210, 521] width 114 height 16
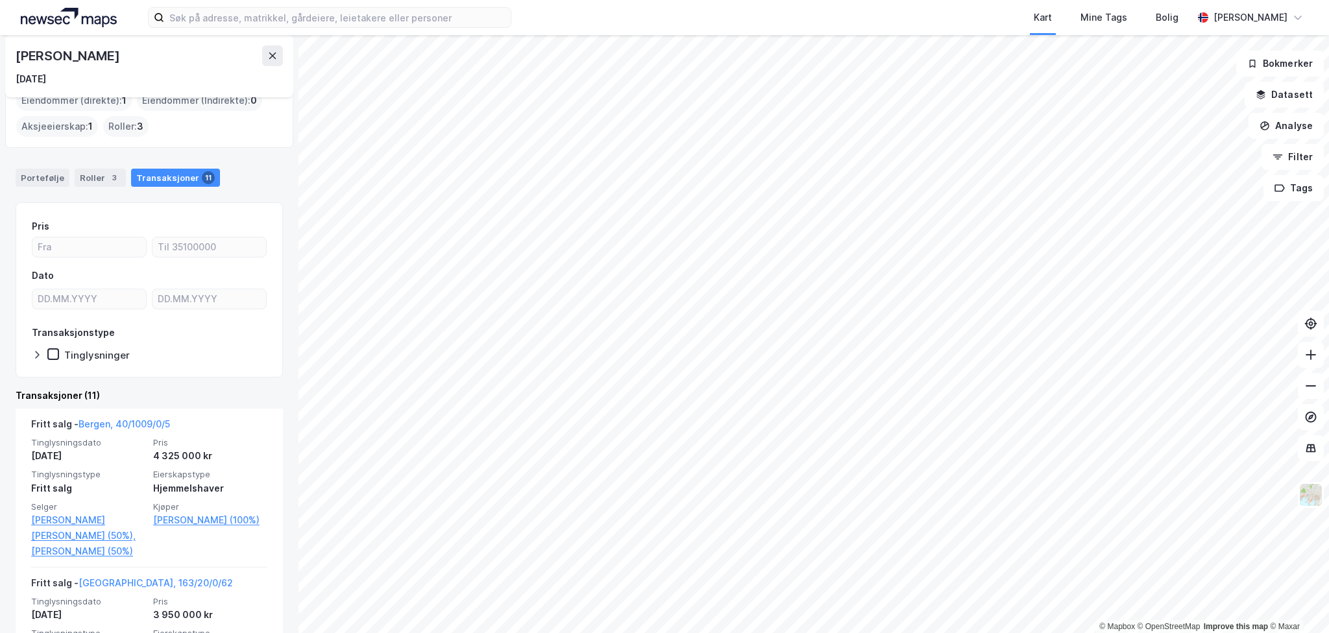
click at [111, 58] on div "[PERSON_NAME]" at bounding box center [69, 55] width 106 height 21
click at [83, 183] on div "Roller 3" at bounding box center [100, 178] width 51 height 18
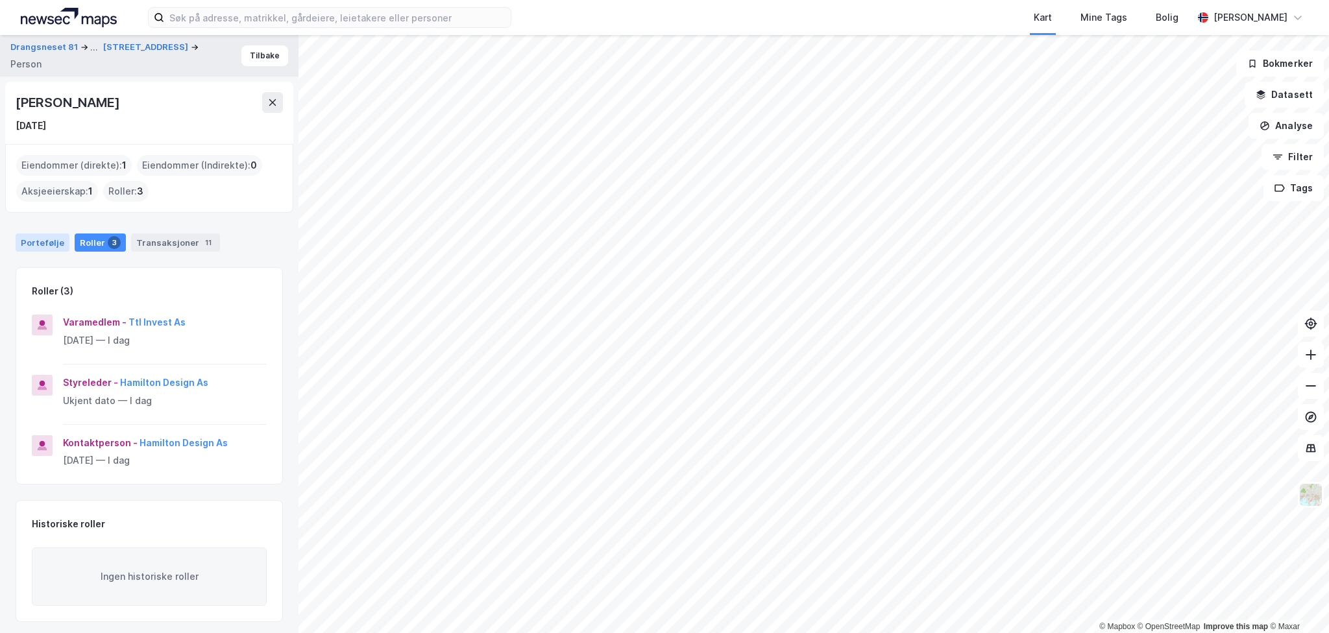
click at [48, 242] on div "Portefølje" at bounding box center [43, 243] width 54 height 18
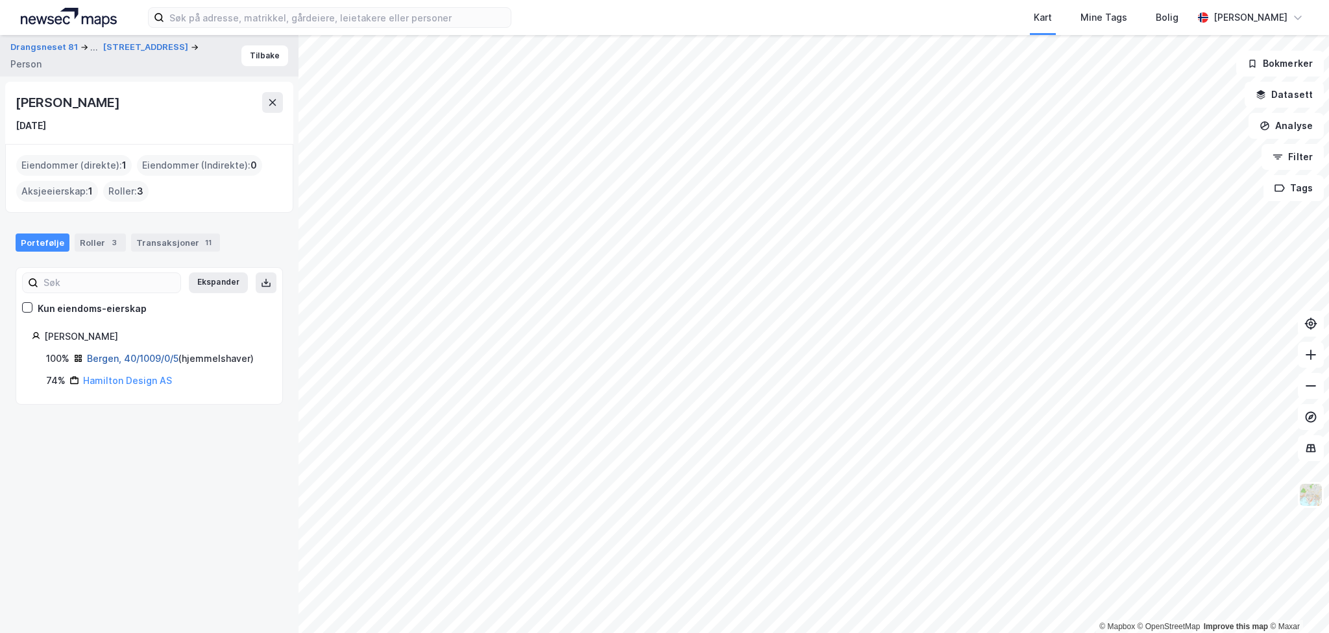
click at [159, 358] on link "Bergen, 40/1009/0/5" at bounding box center [132, 358] width 91 height 11
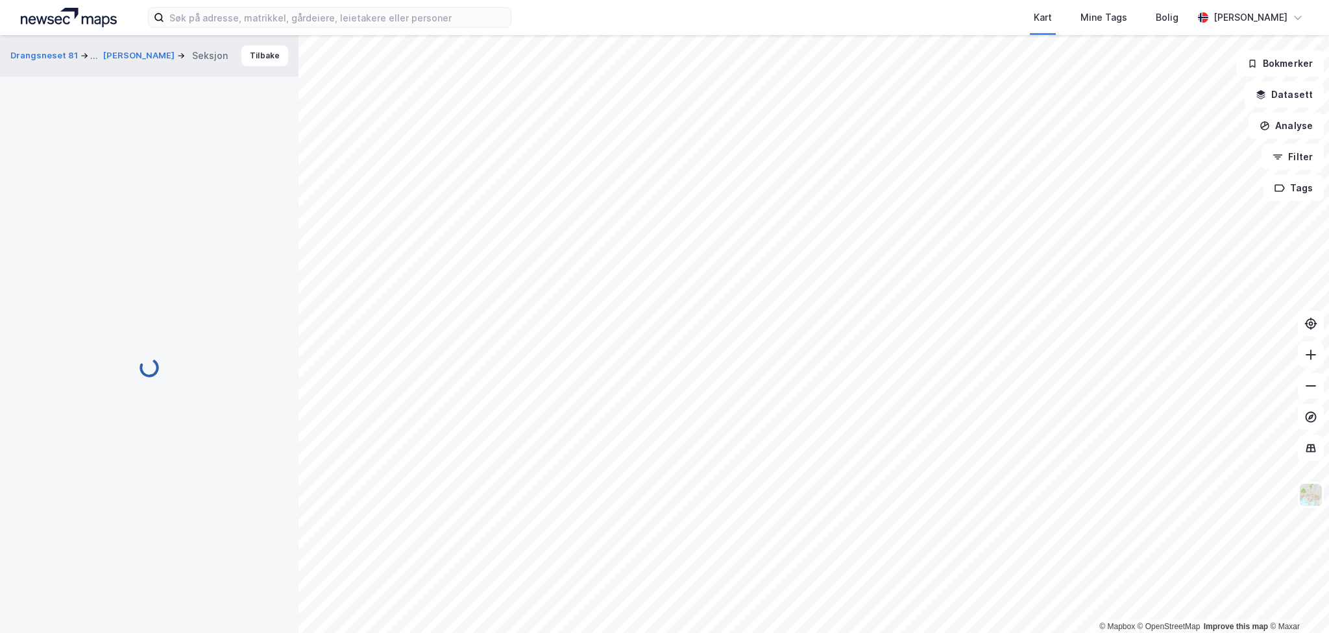
scroll to position [17, 0]
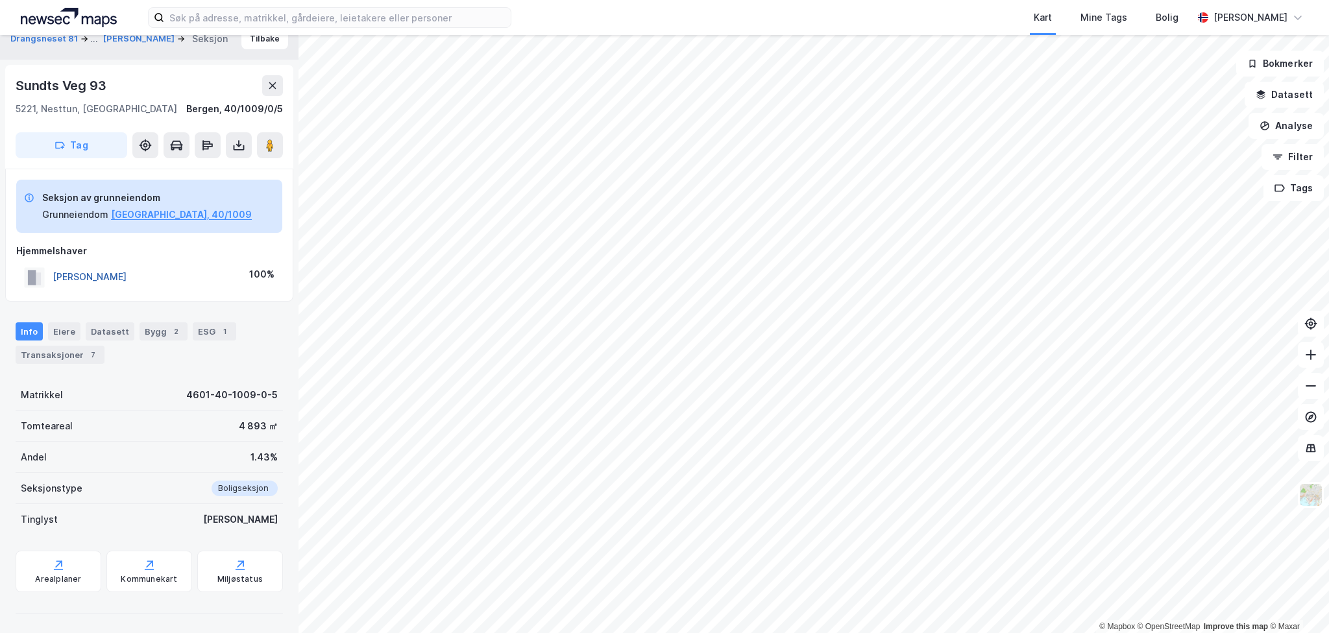
click at [0, 0] on button "[PERSON_NAME]" at bounding box center [0, 0] width 0 height 0
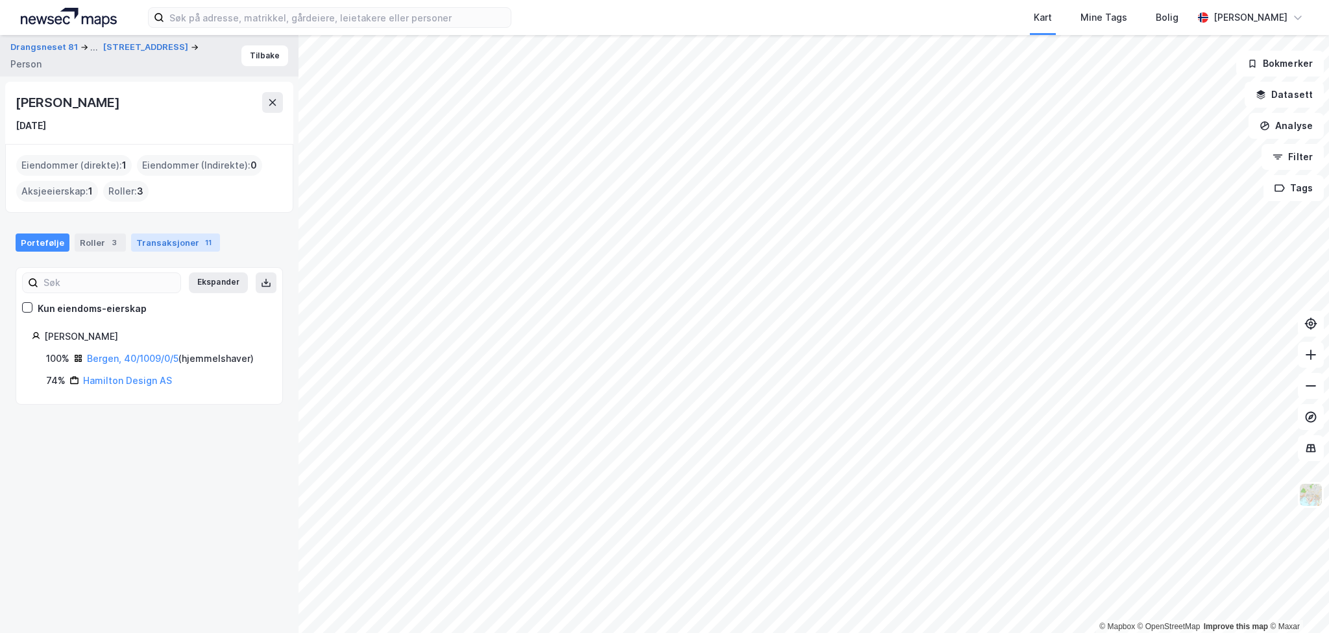
click at [152, 243] on div "Transaksjoner 11" at bounding box center [175, 243] width 89 height 18
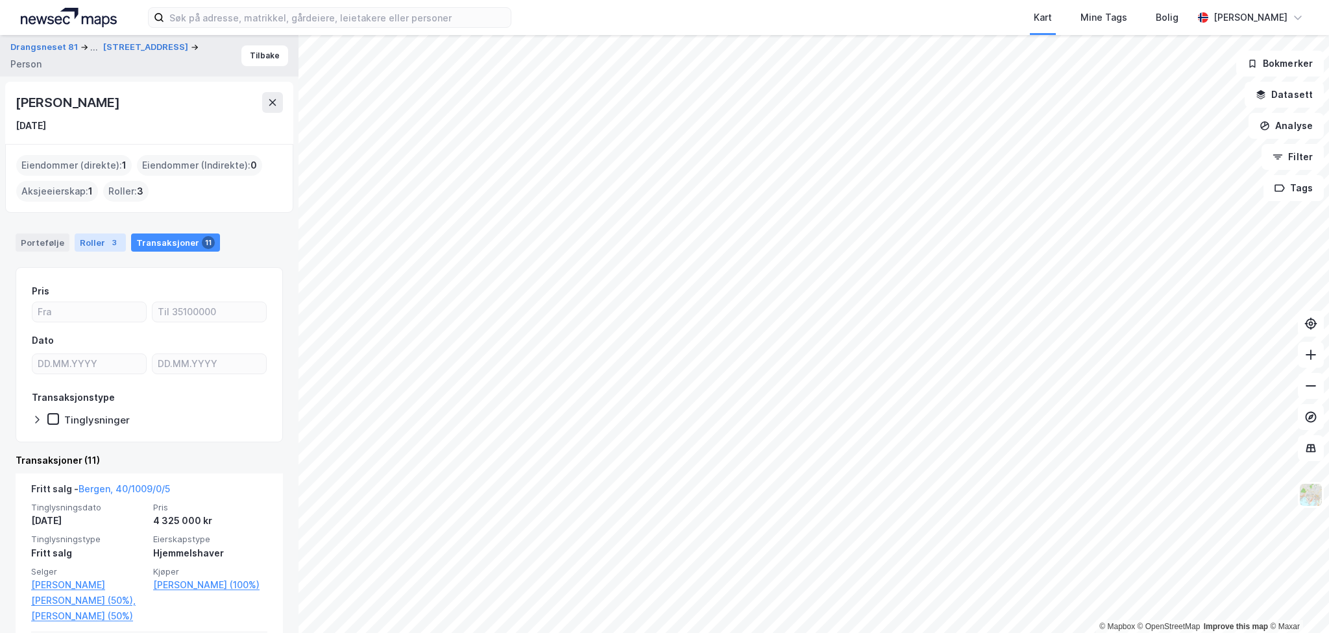
click at [99, 237] on div "Roller 3" at bounding box center [100, 243] width 51 height 18
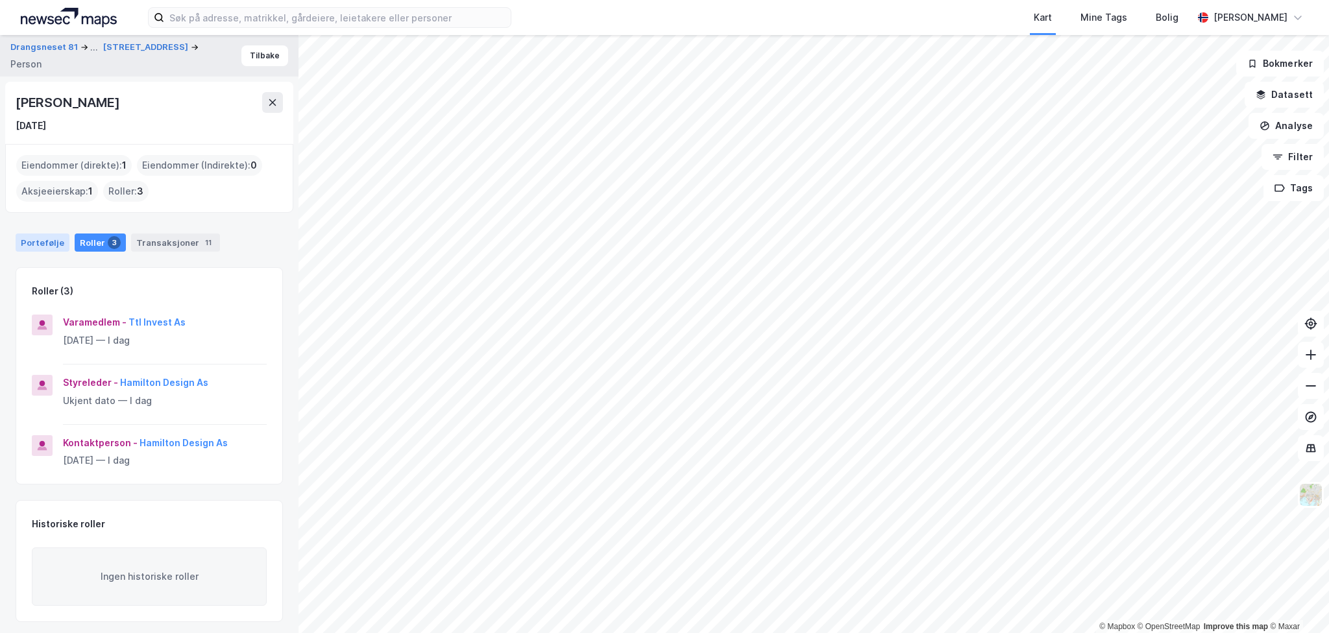
click at [42, 238] on div "Portefølje" at bounding box center [43, 243] width 54 height 18
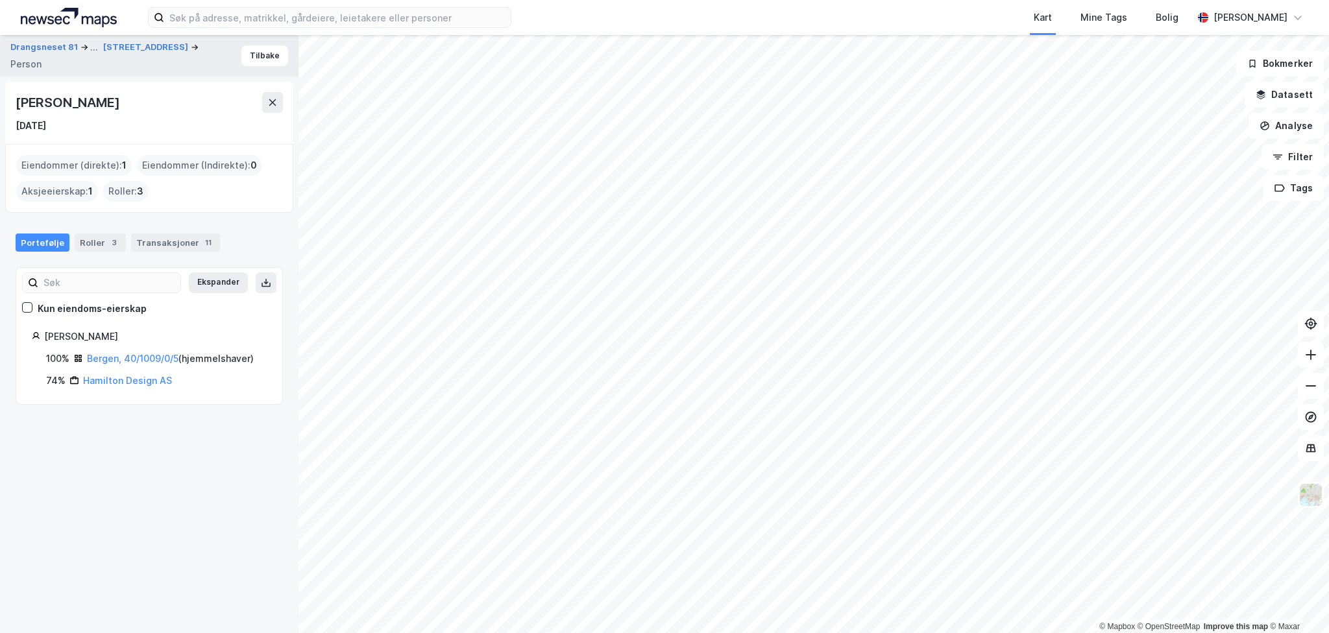
drag, startPoint x: 166, startPoint y: 234, endPoint x: 185, endPoint y: 254, distance: 27.5
click at [166, 234] on div "Transaksjoner 11" at bounding box center [175, 243] width 89 height 18
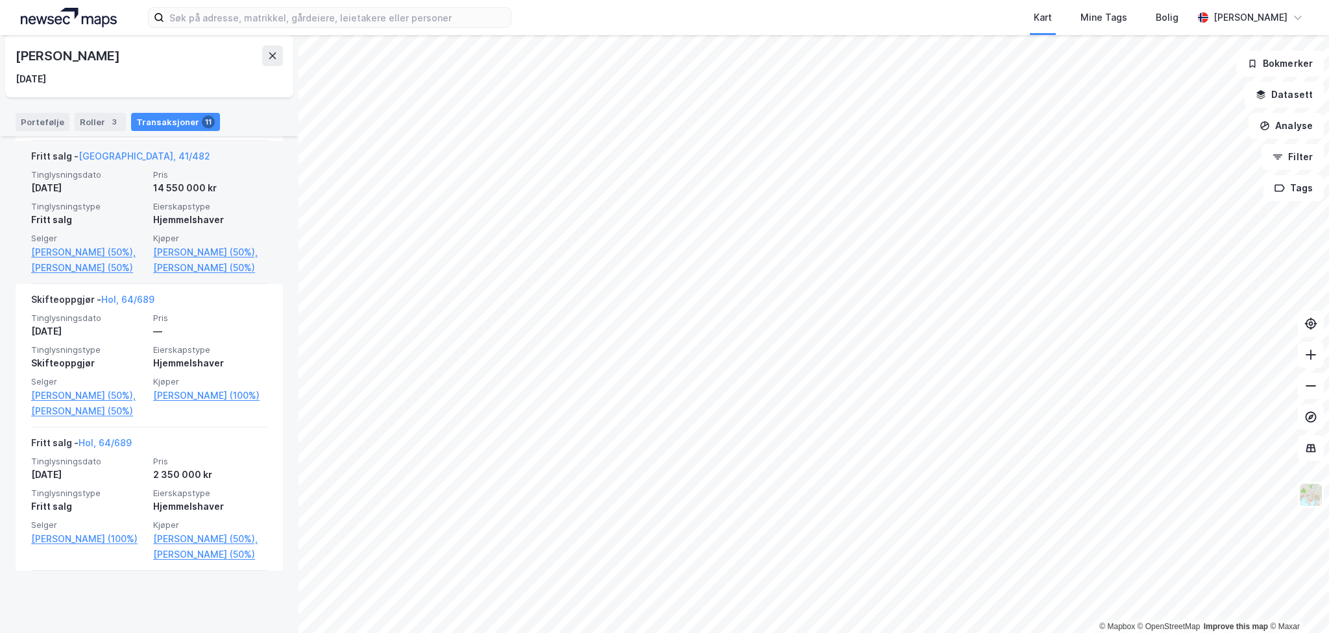
scroll to position [649, 0]
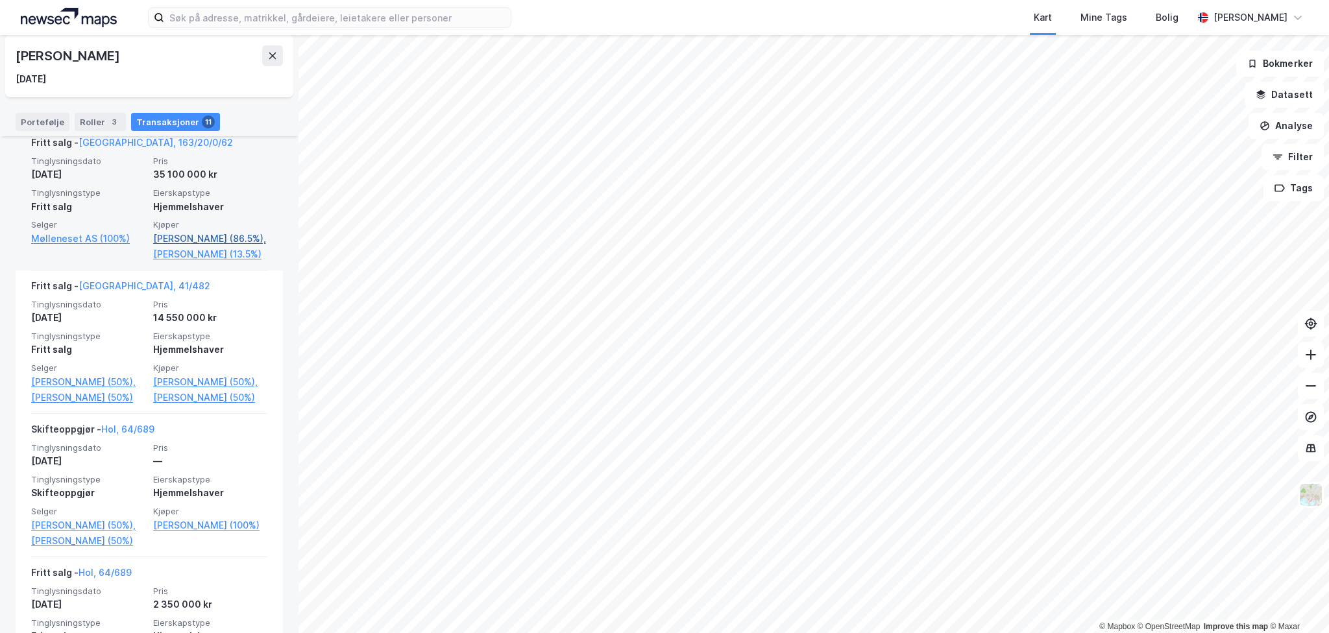
click at [169, 247] on link "[PERSON_NAME] (86.5%)," at bounding box center [210, 239] width 114 height 16
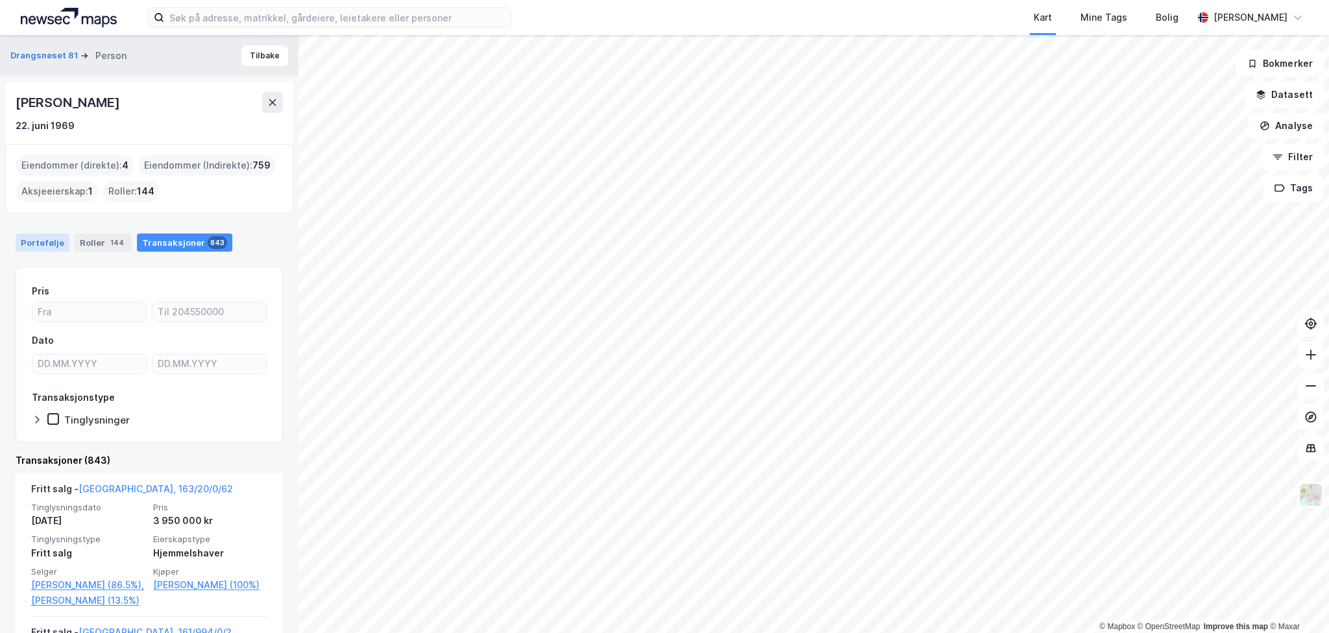
click at [36, 247] on div "Portefølje" at bounding box center [43, 243] width 54 height 18
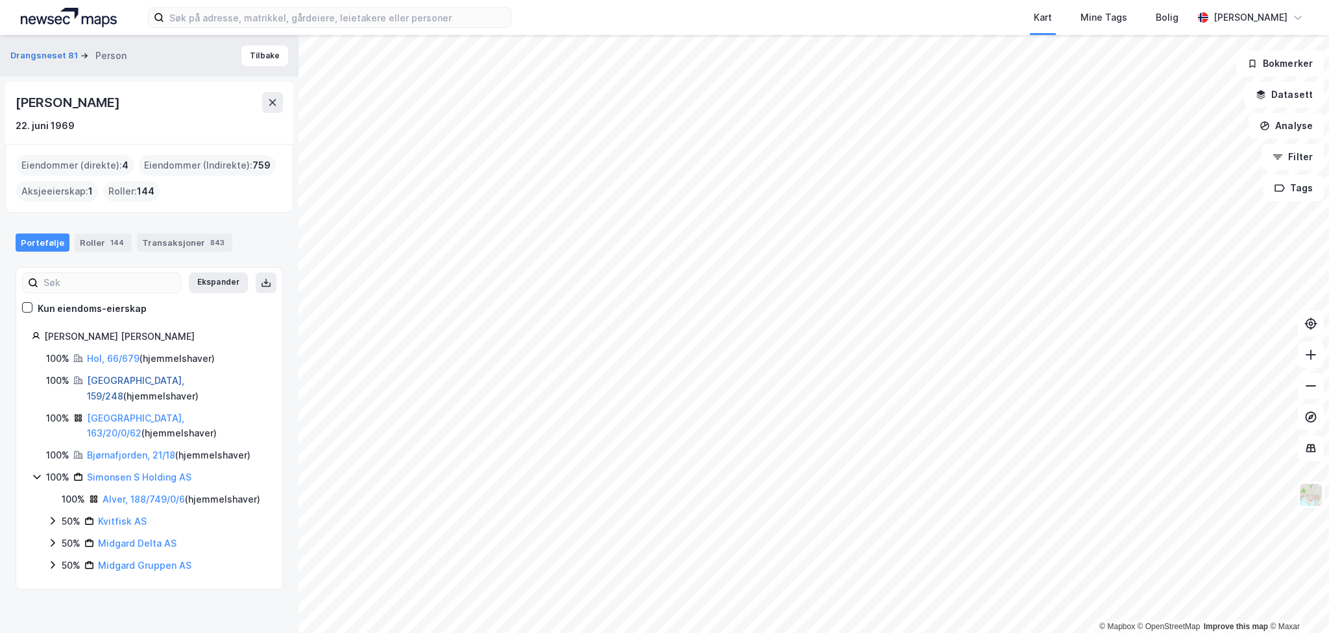
click at [100, 379] on link "[GEOGRAPHIC_DATA], 159/248" at bounding box center [135, 388] width 97 height 27
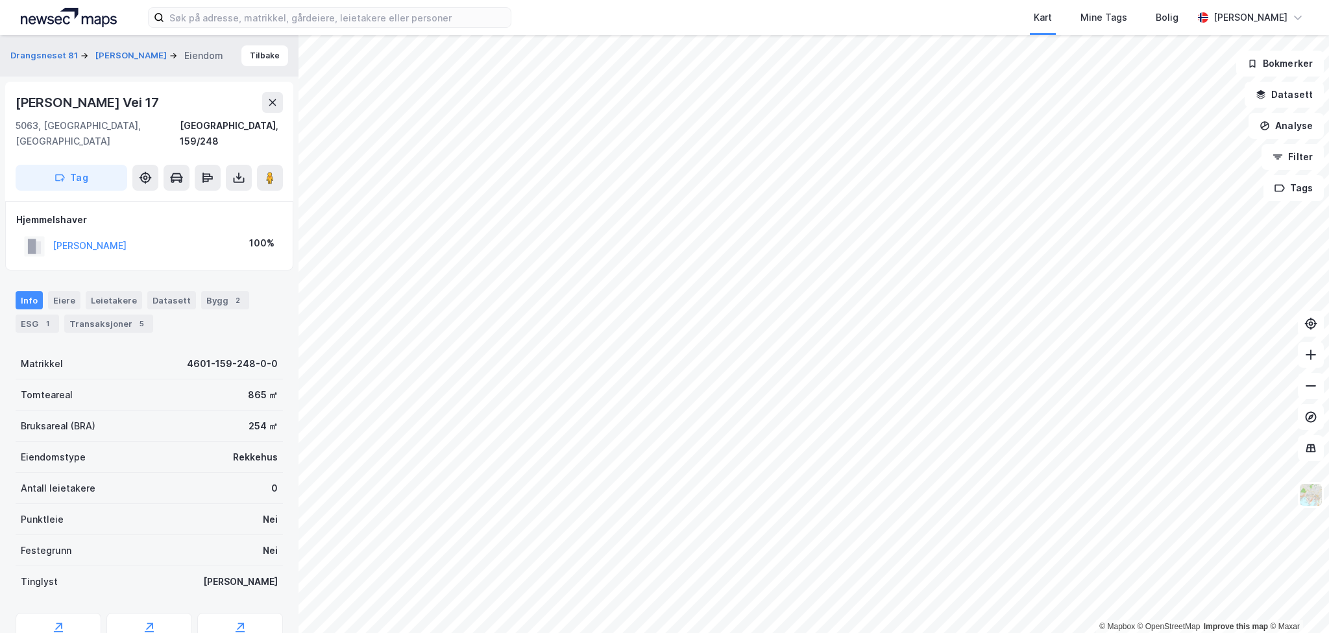
scroll to position [17, 0]
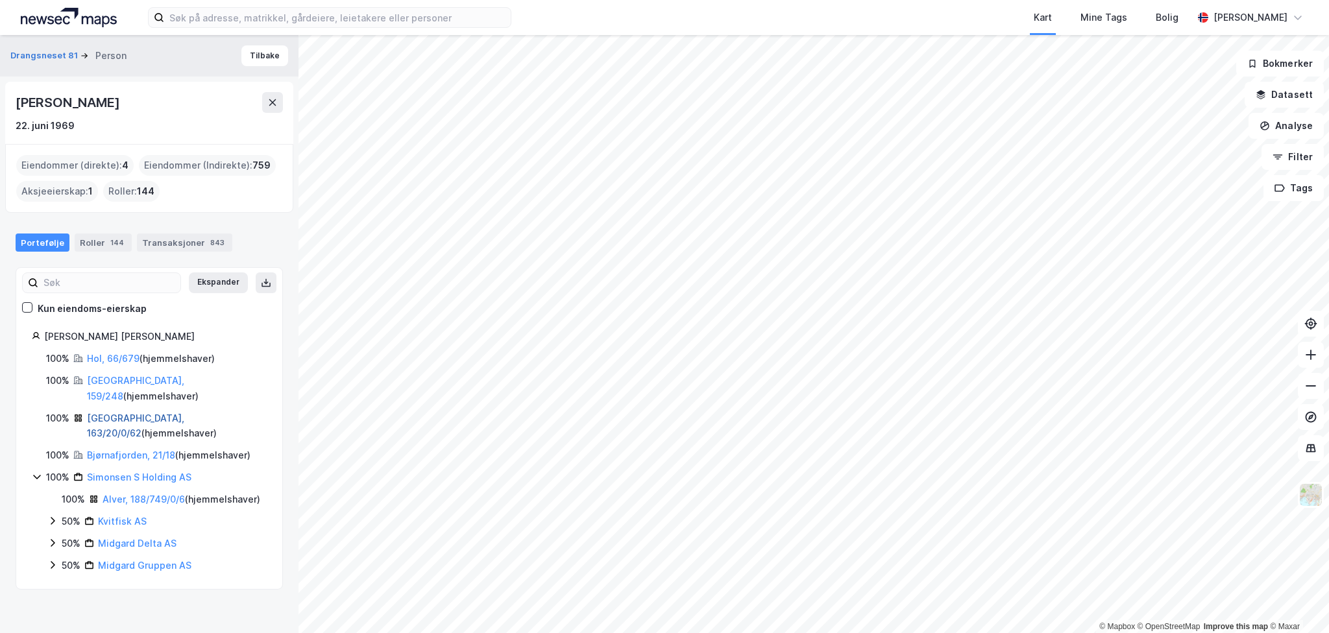
click at [134, 413] on link "[GEOGRAPHIC_DATA], 163/20/0/62" at bounding box center [135, 426] width 97 height 27
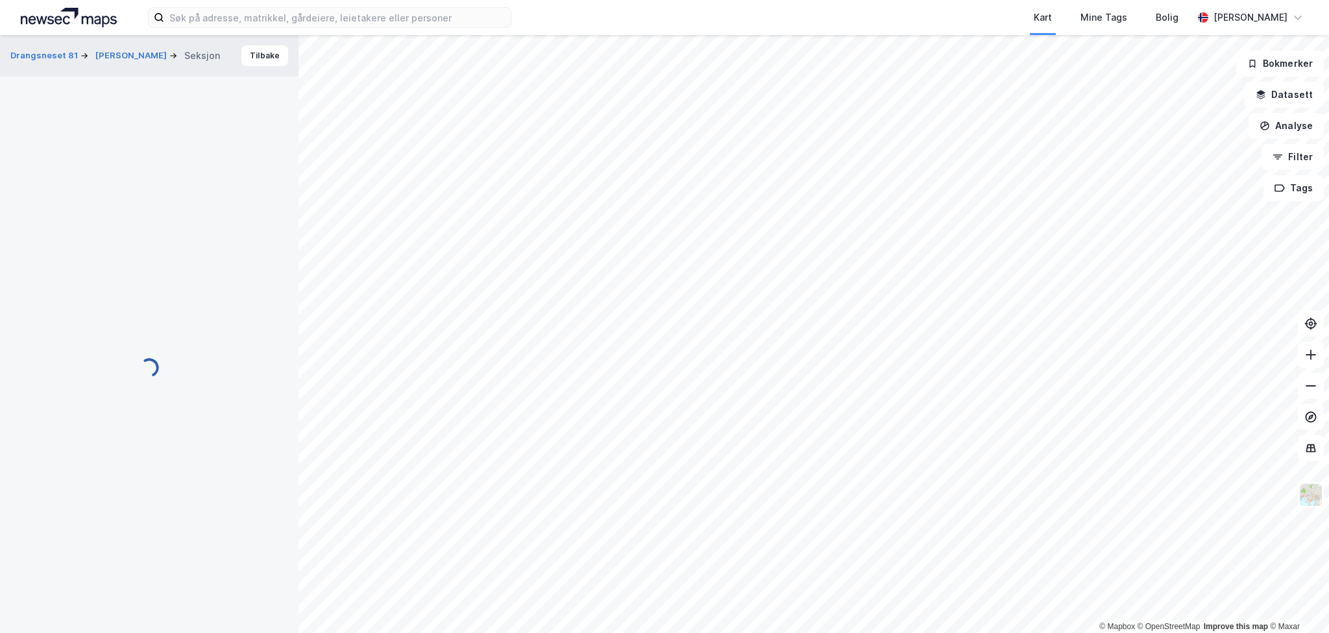
scroll to position [17, 0]
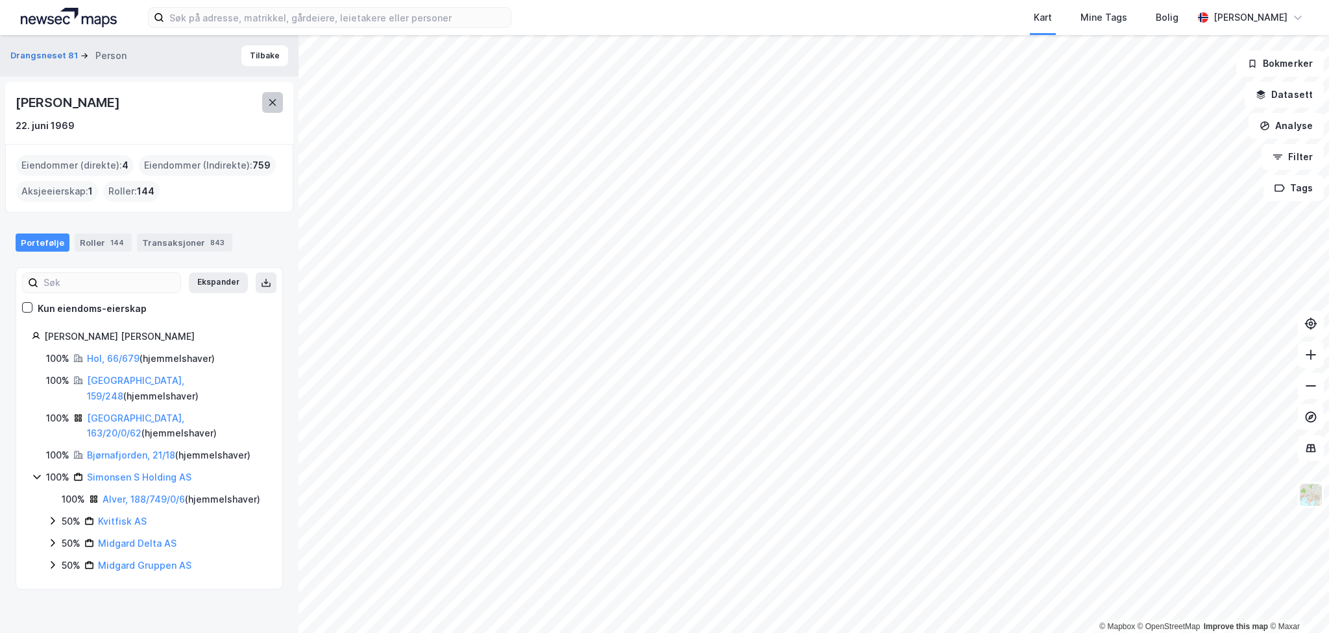
click at [268, 105] on icon at bounding box center [272, 102] width 10 height 10
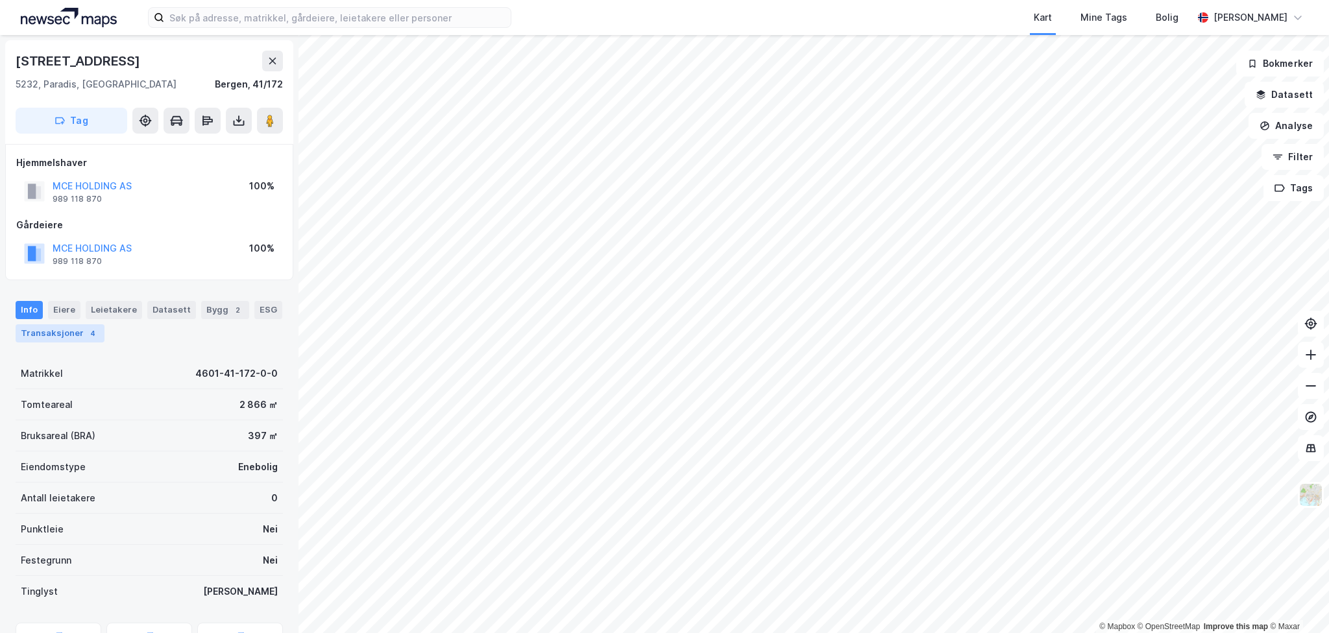
click at [71, 326] on div "Transaksjoner 4" at bounding box center [60, 333] width 89 height 18
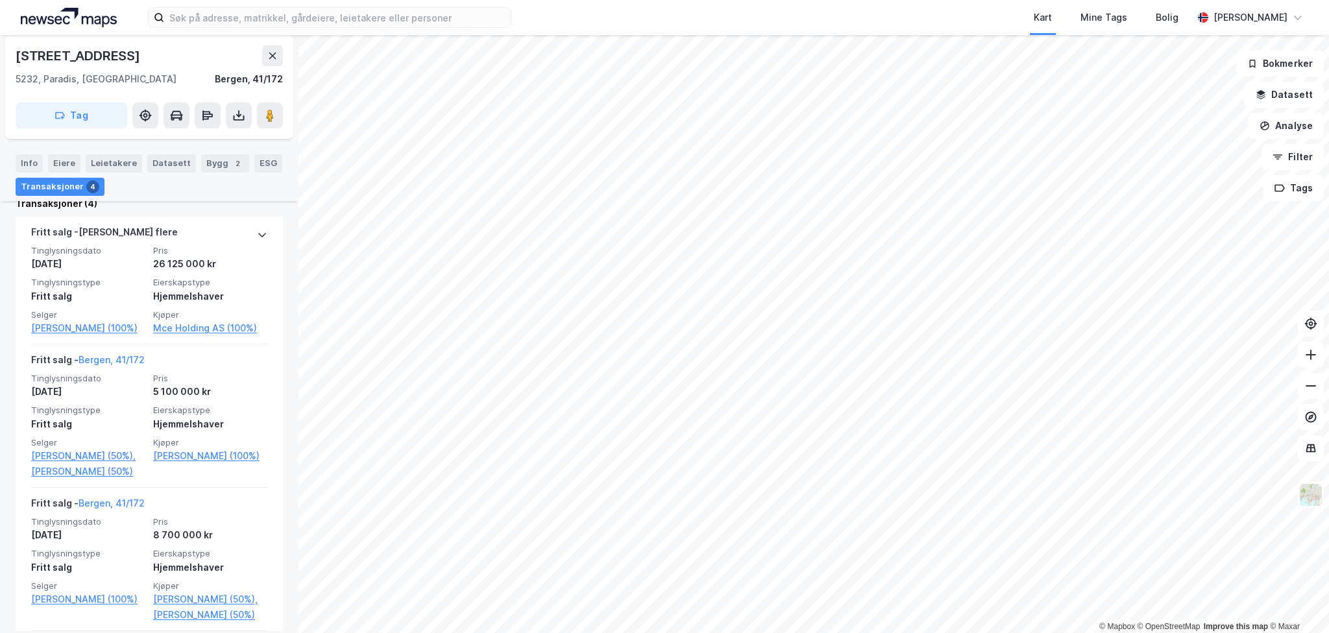
scroll to position [389, 0]
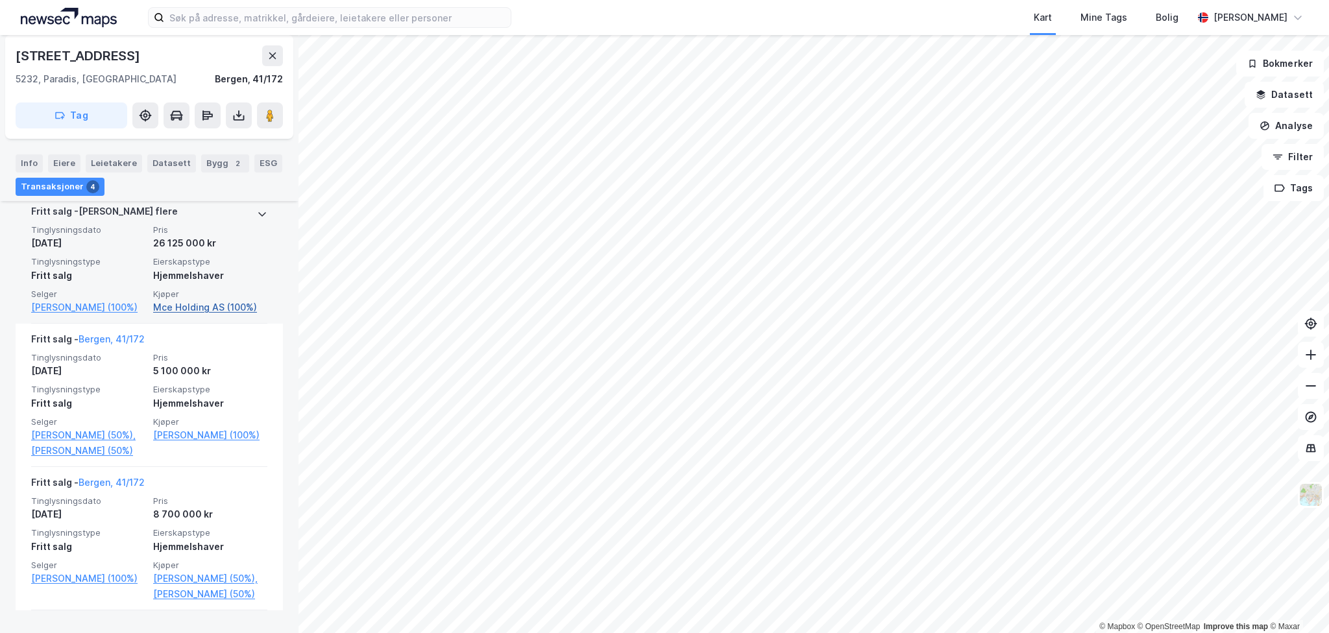
click at [193, 303] on link "Mce Holding AS (100%)" at bounding box center [210, 308] width 114 height 16
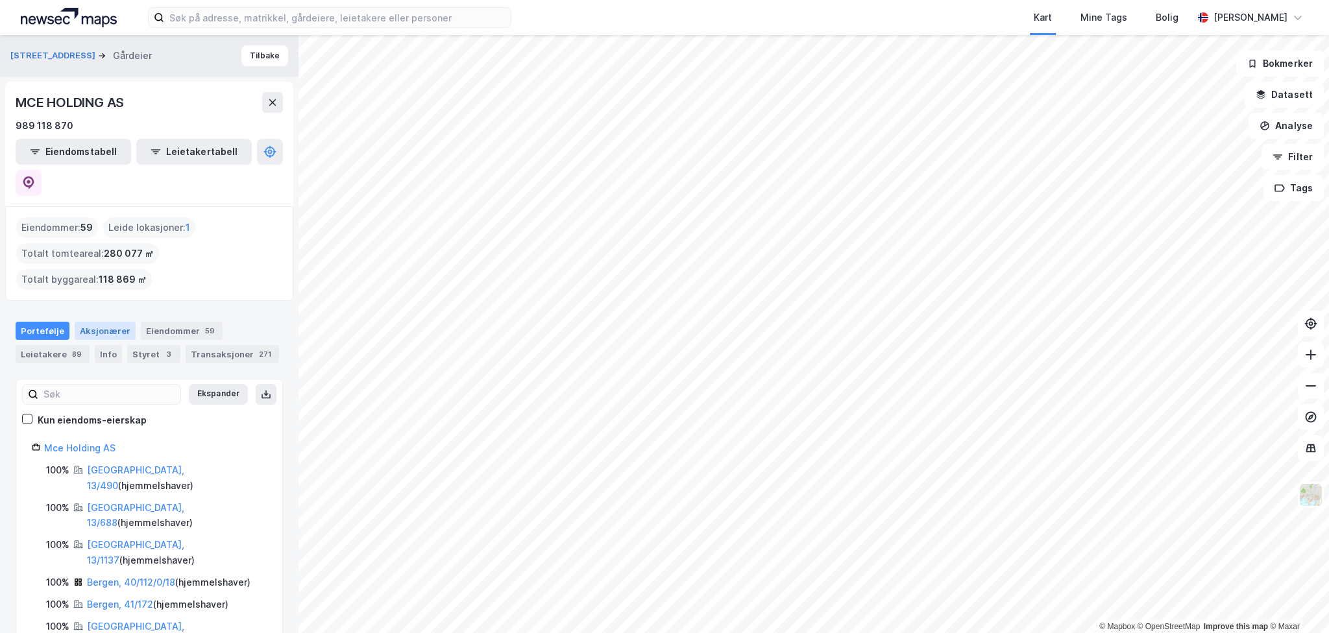
click at [114, 322] on div "Aksjonærer" at bounding box center [105, 331] width 61 height 18
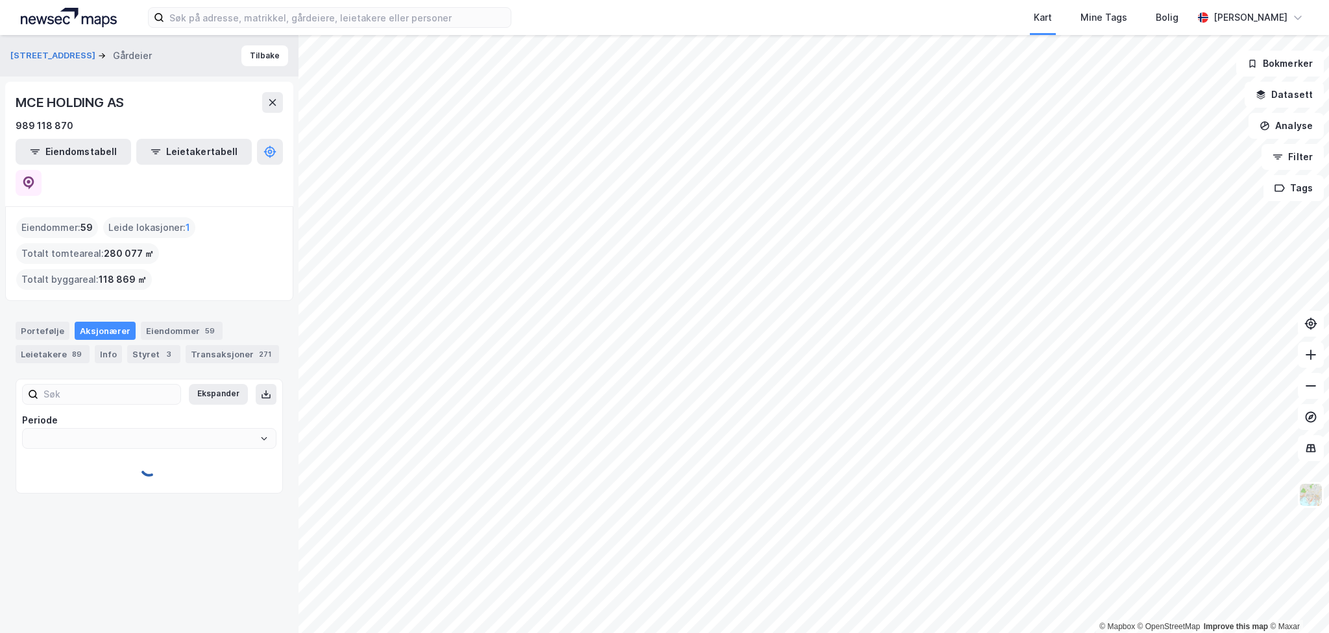
type input "Siste"
click at [169, 481] on link "[PERSON_NAME]" at bounding box center [132, 486] width 74 height 11
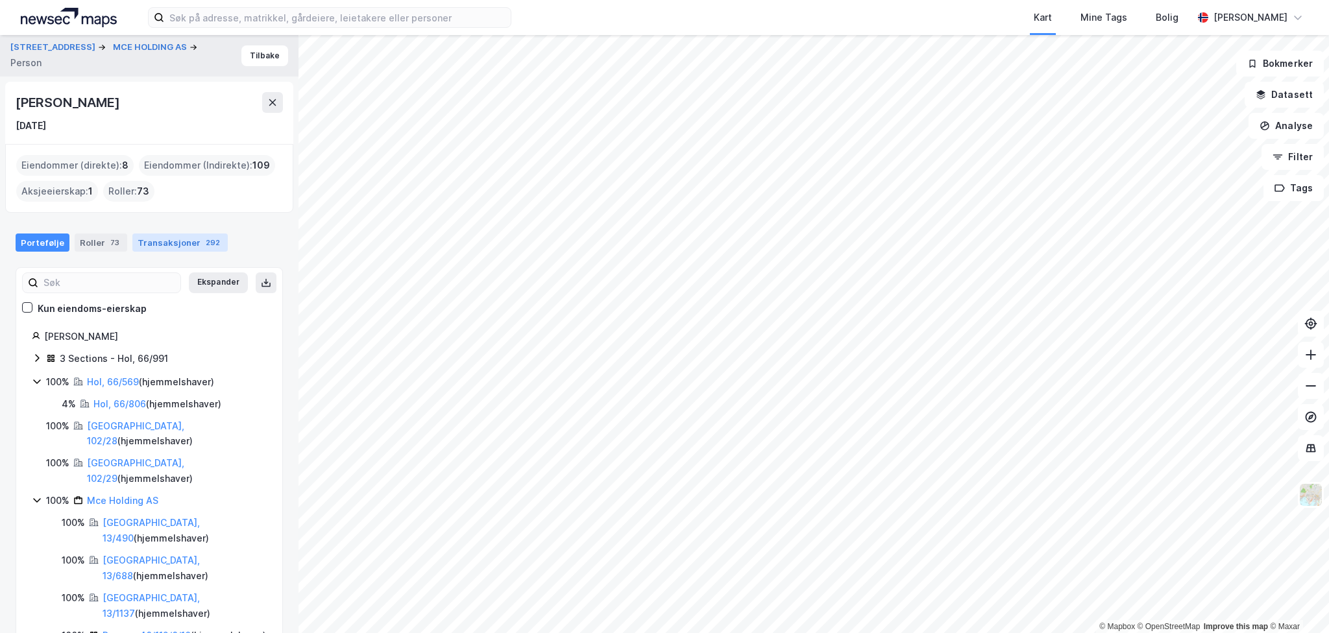
drag, startPoint x: 164, startPoint y: 223, endPoint x: 168, endPoint y: 236, distance: 13.1
click at [165, 227] on div "Portefølje Roller 73 Transaksjoner 292" at bounding box center [149, 237] width 298 height 39
click at [169, 240] on div "Transaksjoner 292" at bounding box center [179, 243] width 95 height 18
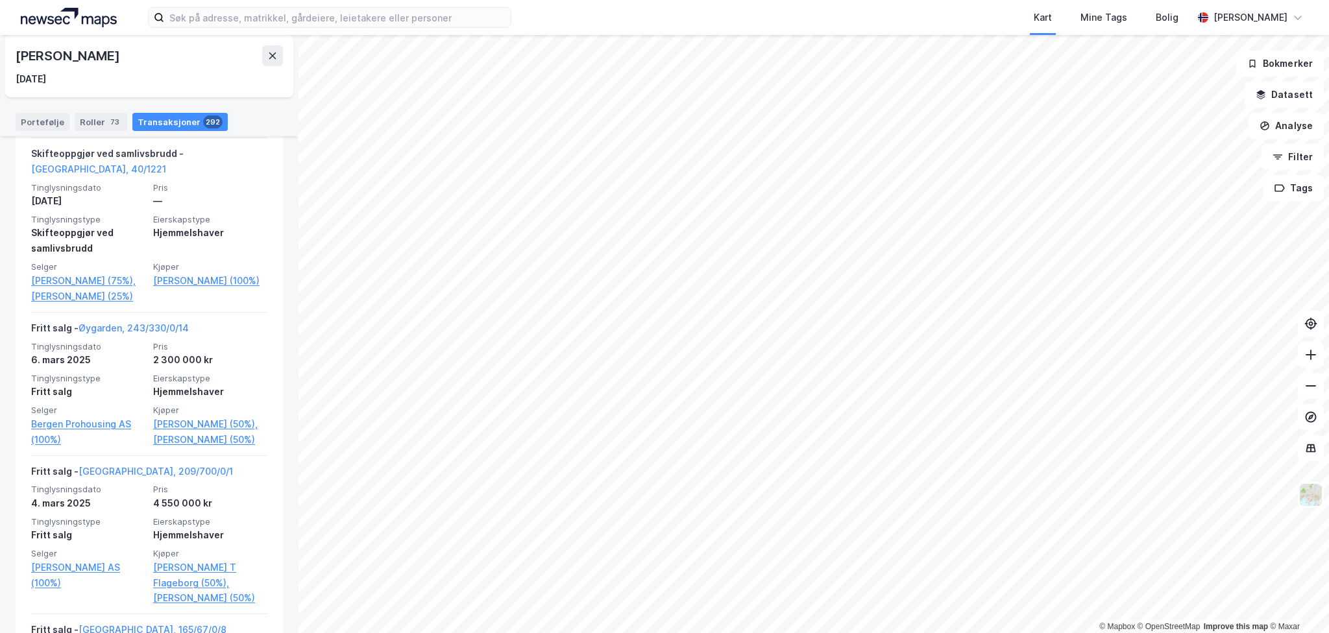
scroll to position [779, 0]
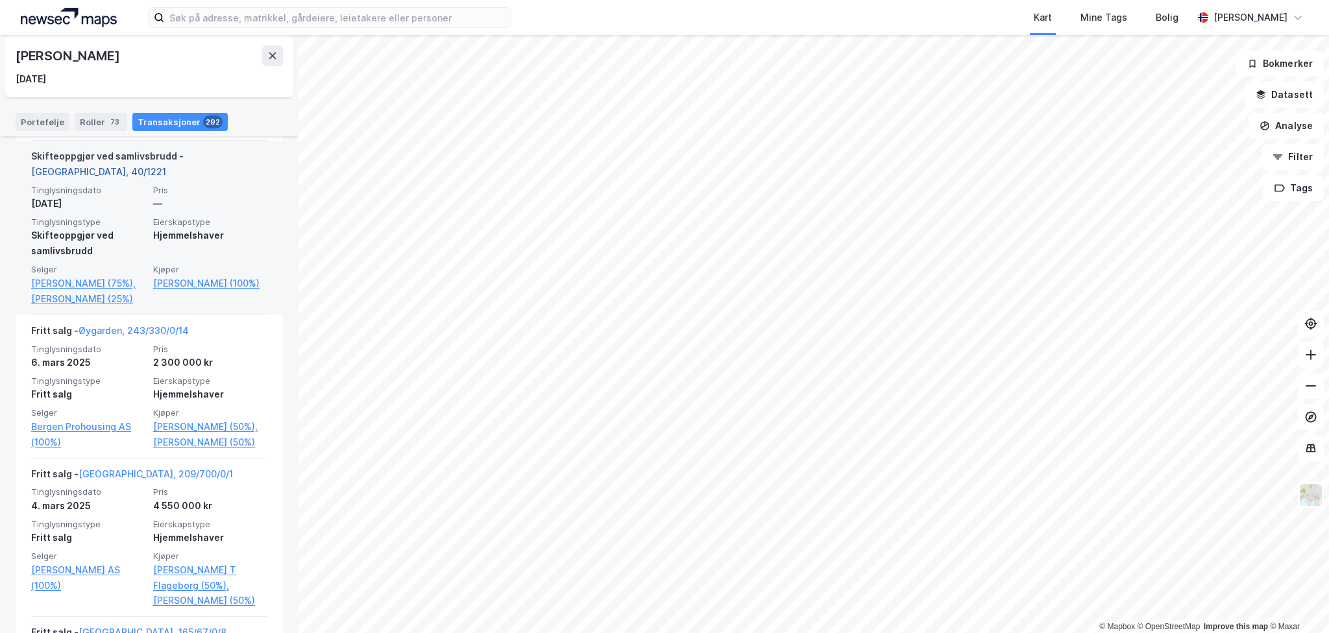
click at [166, 166] on link "[GEOGRAPHIC_DATA], 40/1221" at bounding box center [98, 171] width 135 height 11
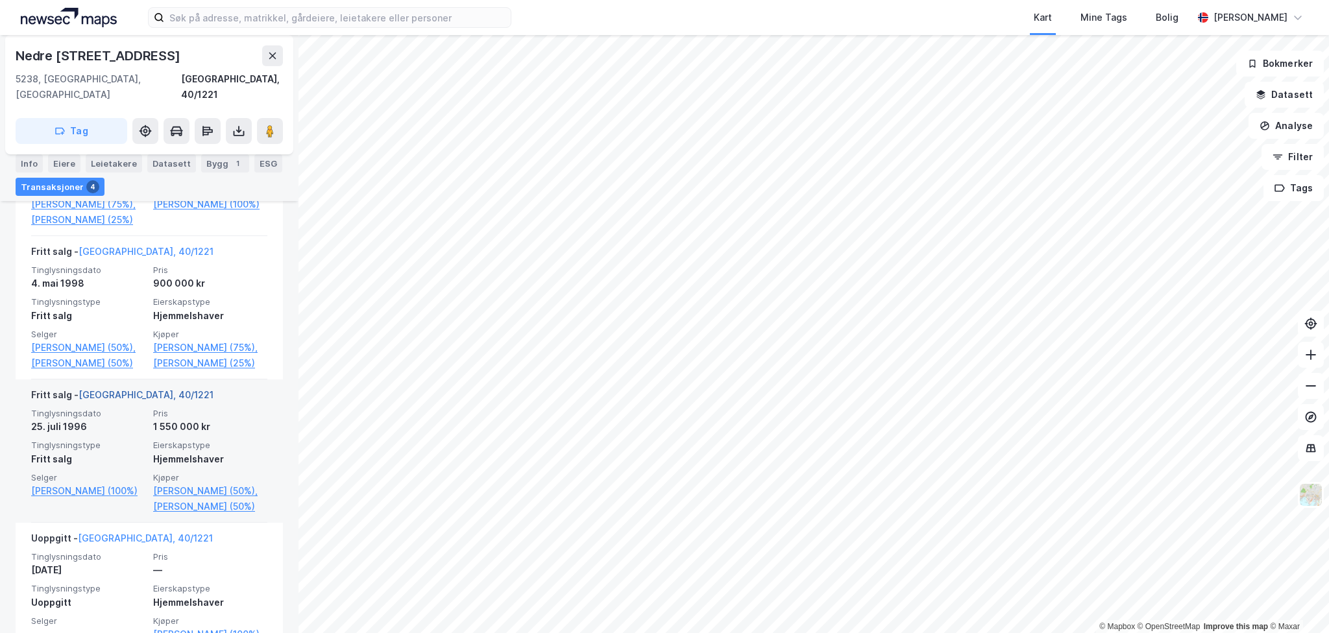
scroll to position [512, 0]
click at [127, 399] on link "[GEOGRAPHIC_DATA], 40/1221" at bounding box center [146, 396] width 135 height 11
click at [219, 517] on link "[PERSON_NAME] (50%)" at bounding box center [210, 509] width 114 height 16
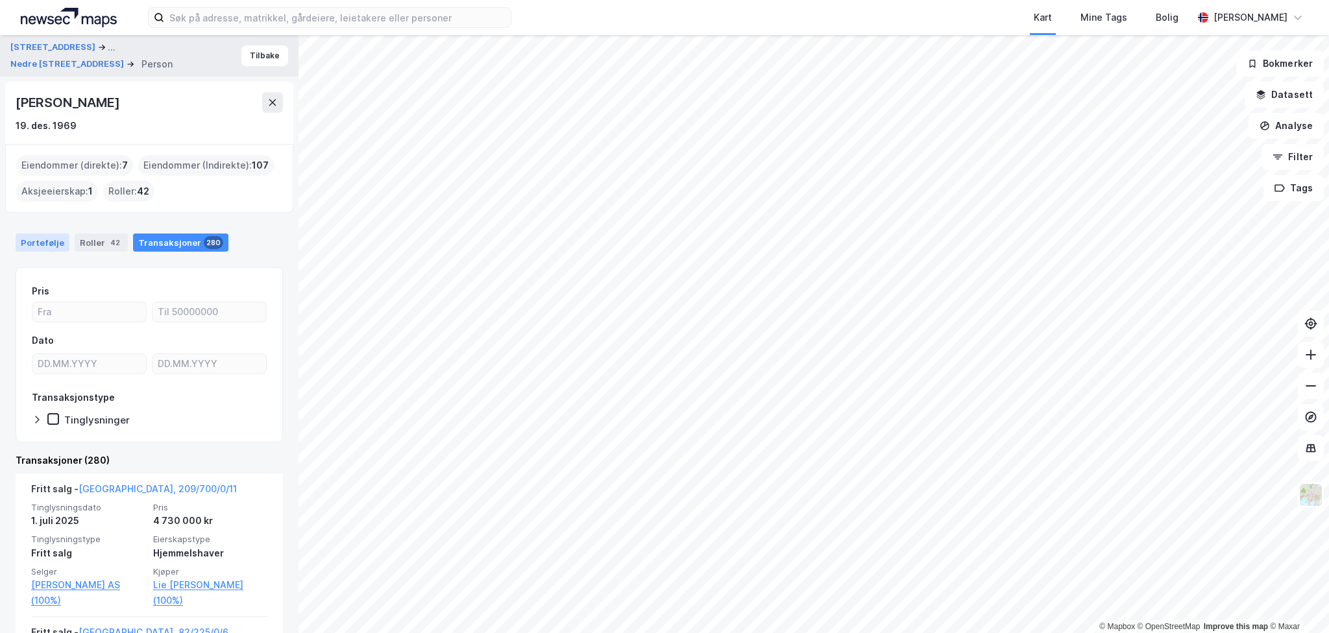
click at [45, 244] on div "Portefølje" at bounding box center [43, 243] width 54 height 18
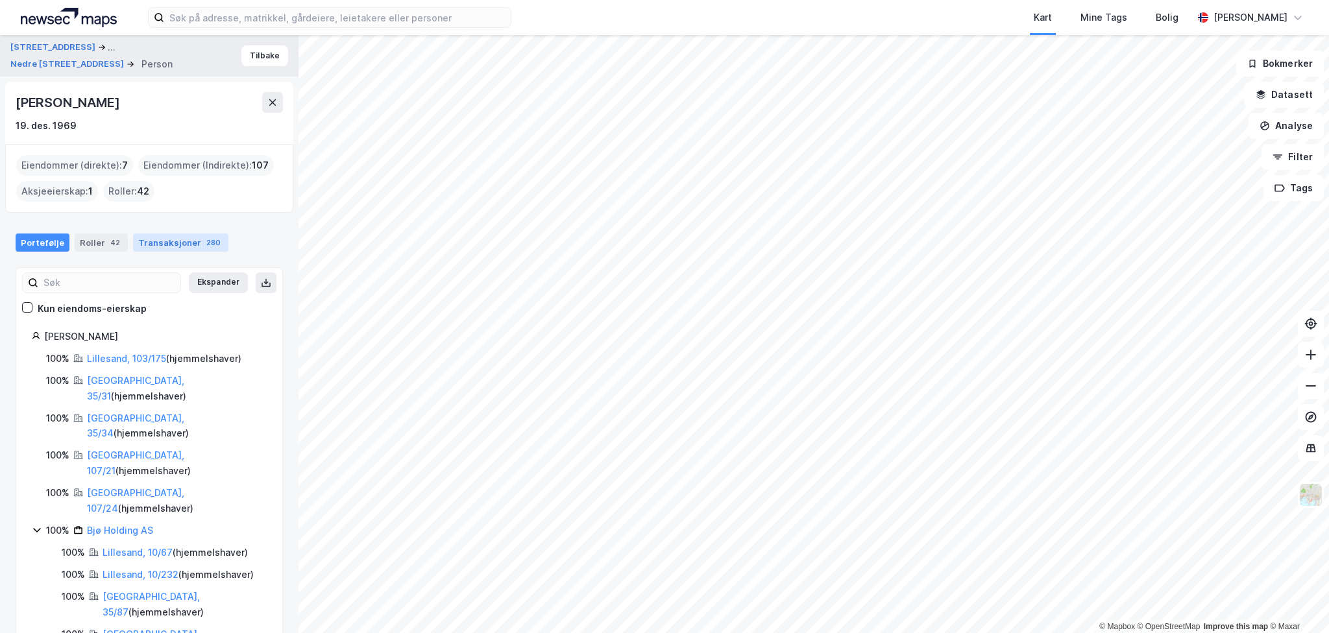
click at [167, 237] on div "Transaksjoner 280" at bounding box center [180, 243] width 95 height 18
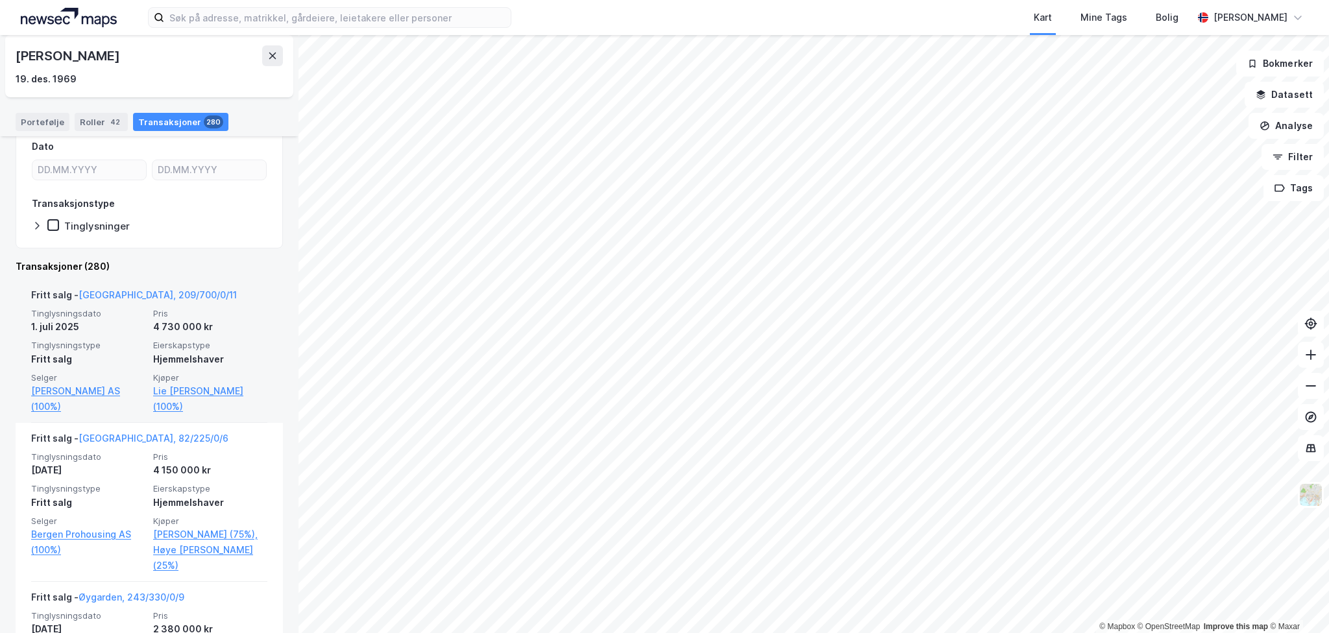
scroll to position [195, 0]
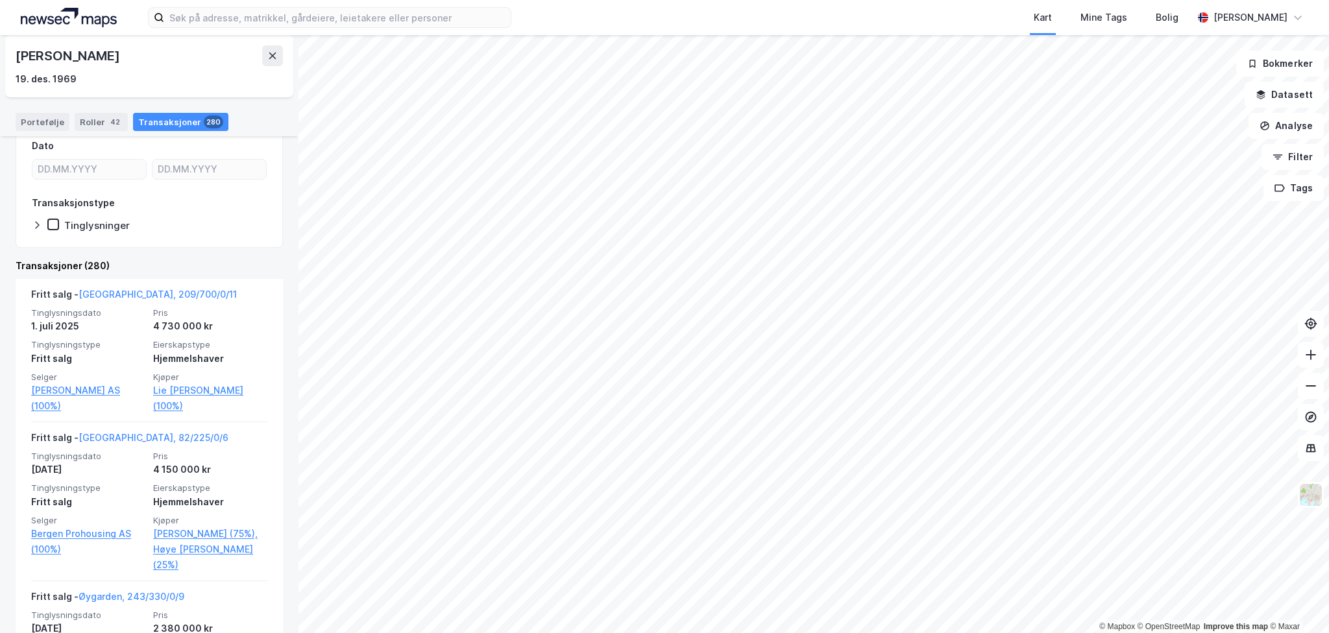
drag, startPoint x: 276, startPoint y: 453, endPoint x: 277, endPoint y: 446, distance: 7.2
drag, startPoint x: 277, startPoint y: 446, endPoint x: 275, endPoint y: 437, distance: 8.7
click at [96, 121] on div "Roller 42" at bounding box center [101, 122] width 53 height 18
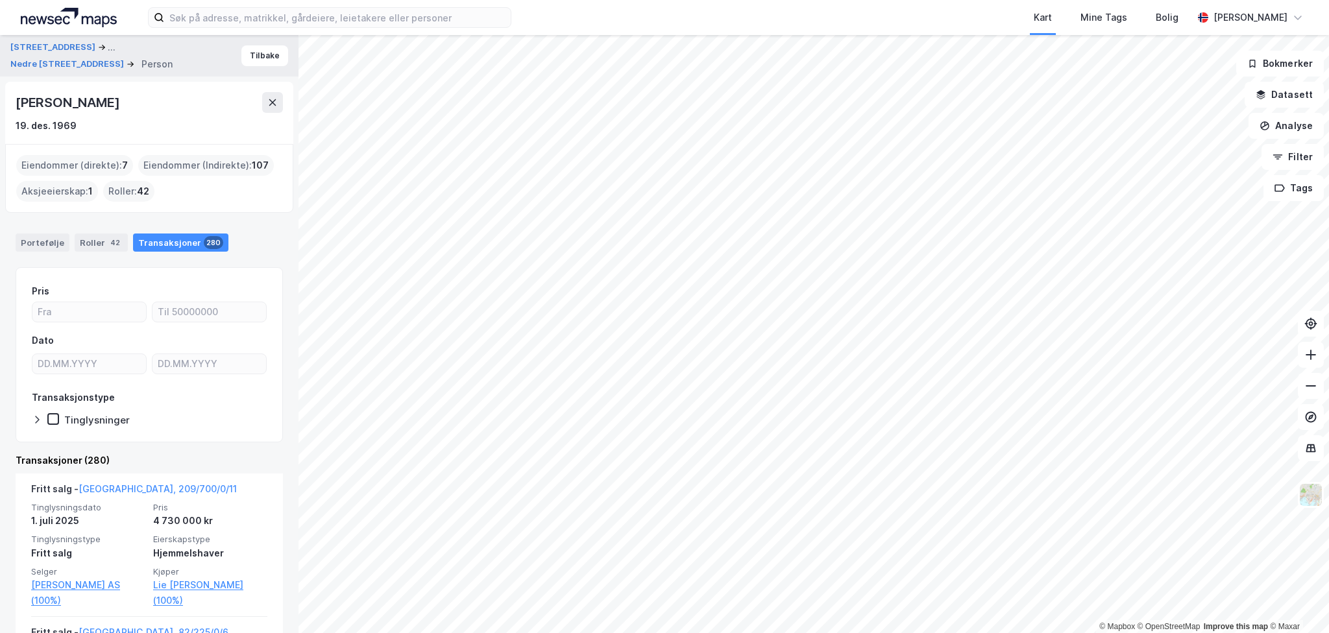
drag, startPoint x: 42, startPoint y: 248, endPoint x: 47, endPoint y: 271, distance: 24.1
click at [30, 45] on button "[STREET_ADDRESS]" at bounding box center [54, 48] width 88 height 16
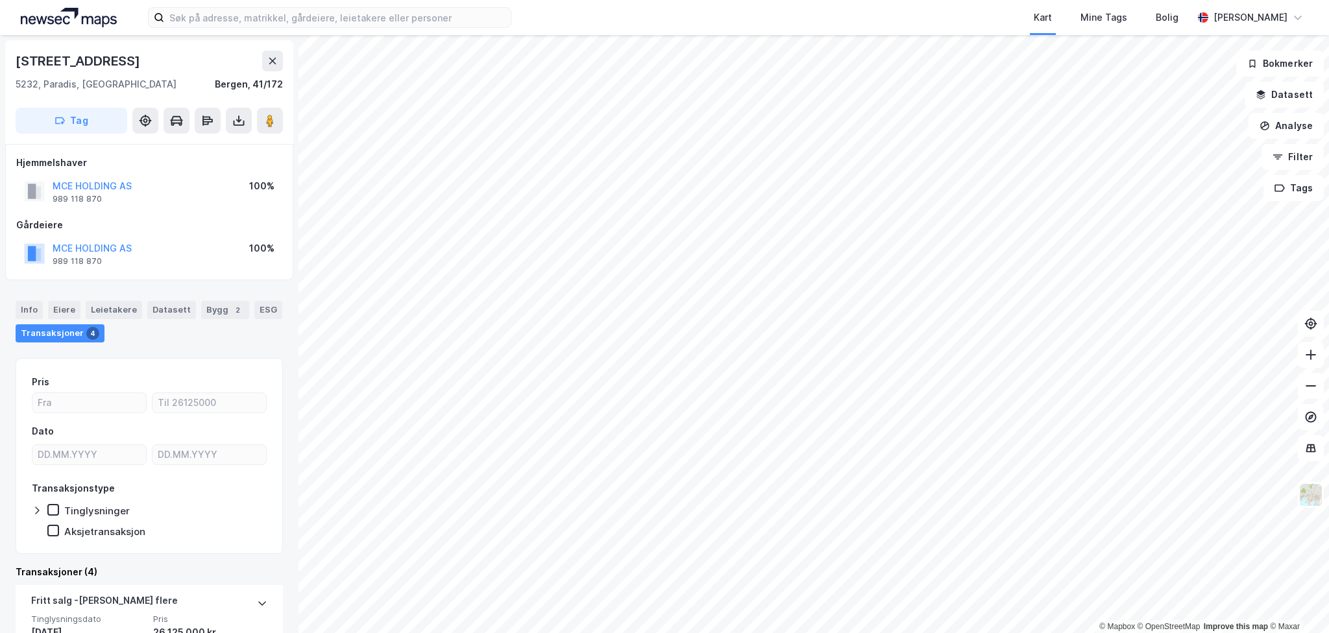
click at [79, 66] on div "[STREET_ADDRESS]" at bounding box center [79, 61] width 127 height 21
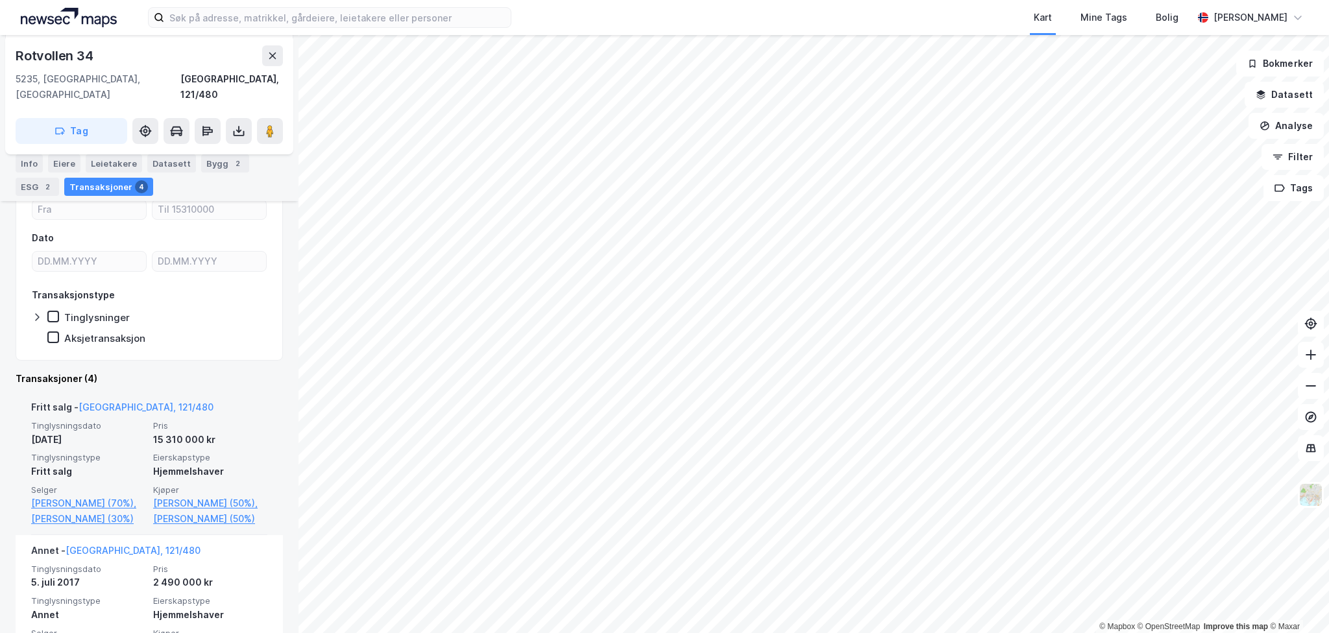
scroll to position [260, 0]
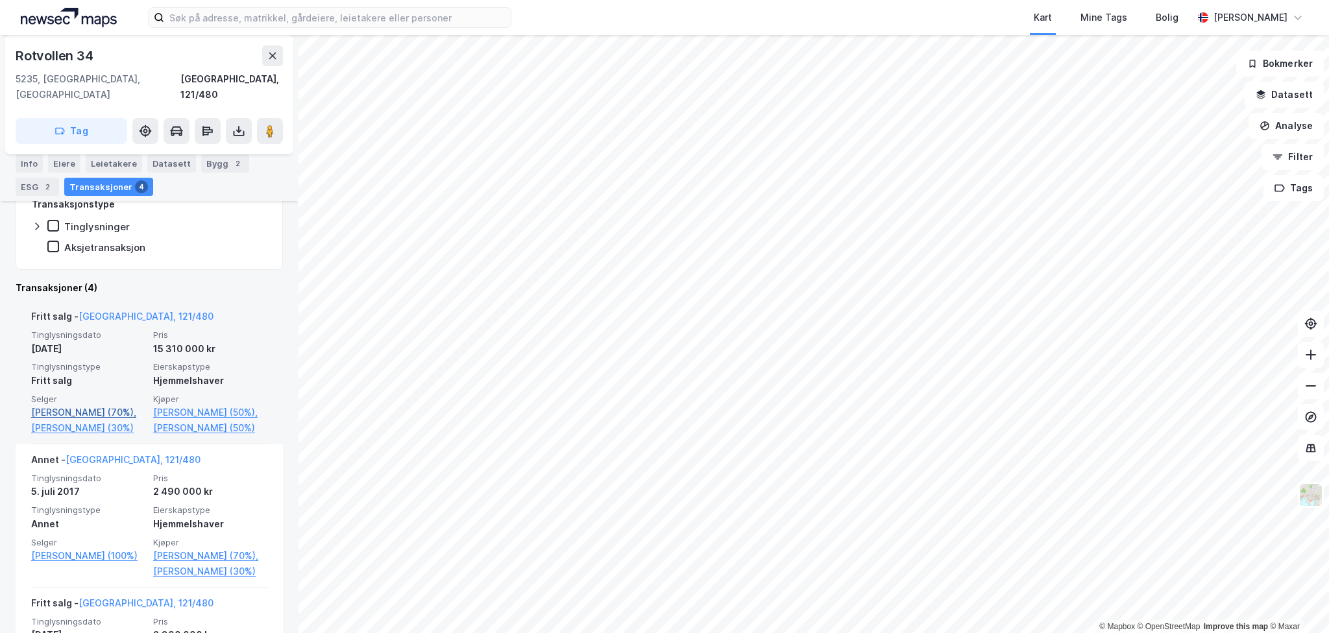
click at [101, 405] on link "[PERSON_NAME] (70%)," at bounding box center [88, 413] width 114 height 16
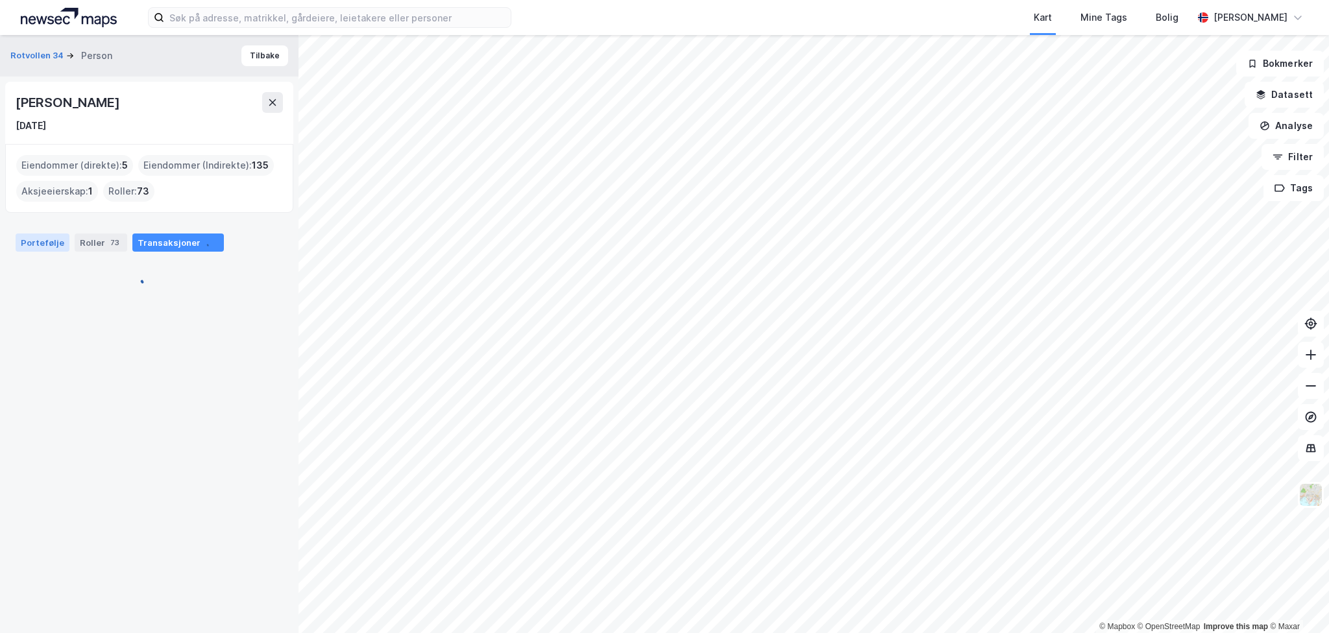
click at [28, 248] on div "Portefølje" at bounding box center [43, 243] width 54 height 18
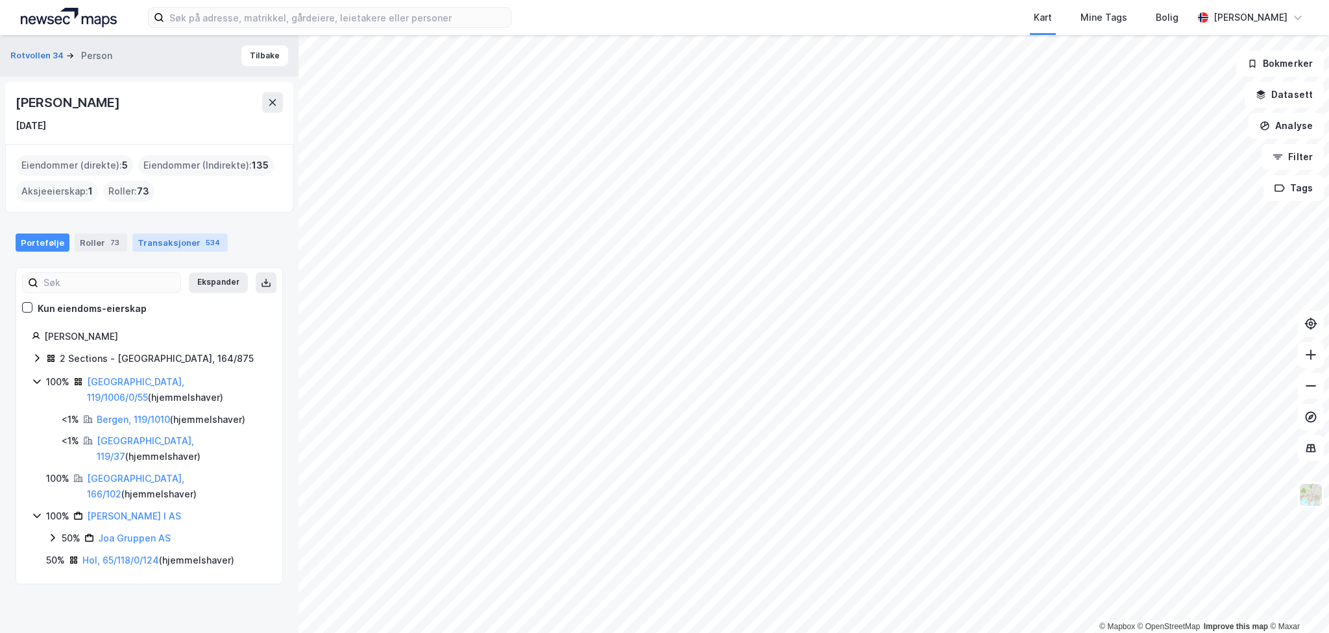
click at [175, 243] on div "Transaksjoner 534" at bounding box center [179, 243] width 95 height 18
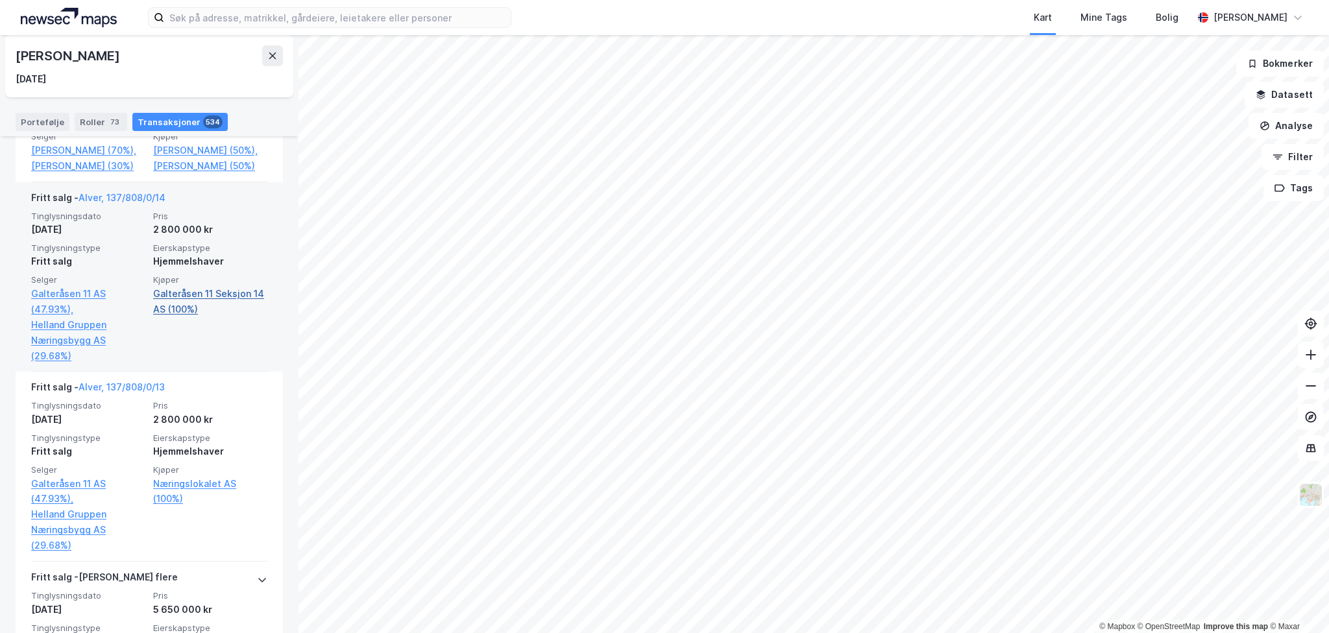
scroll to position [7268, 0]
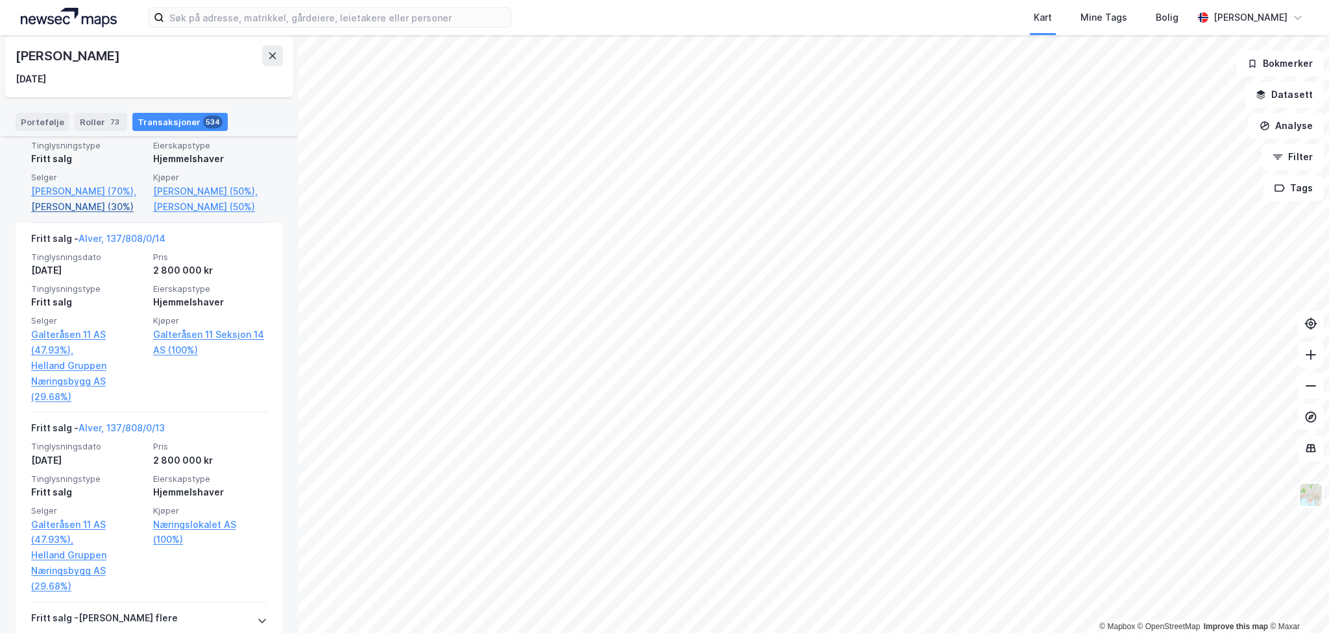
click at [52, 215] on link "[PERSON_NAME] (30%)" at bounding box center [88, 207] width 114 height 16
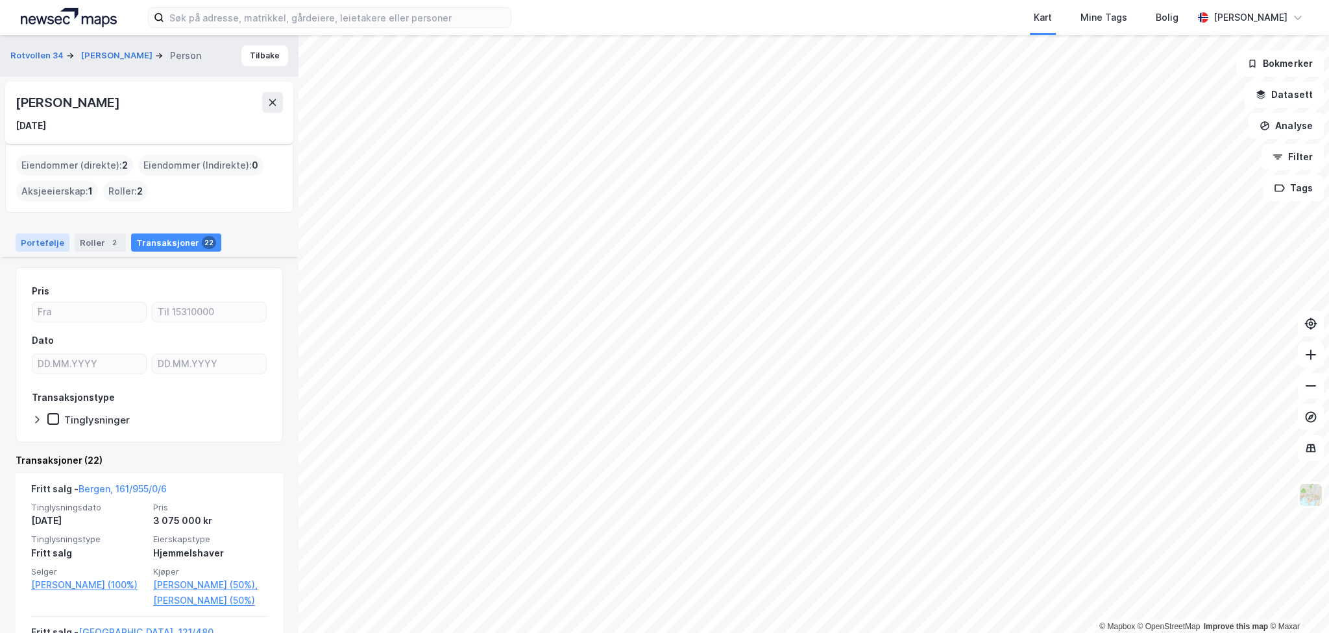
click at [42, 247] on div "Portefølje" at bounding box center [43, 243] width 54 height 18
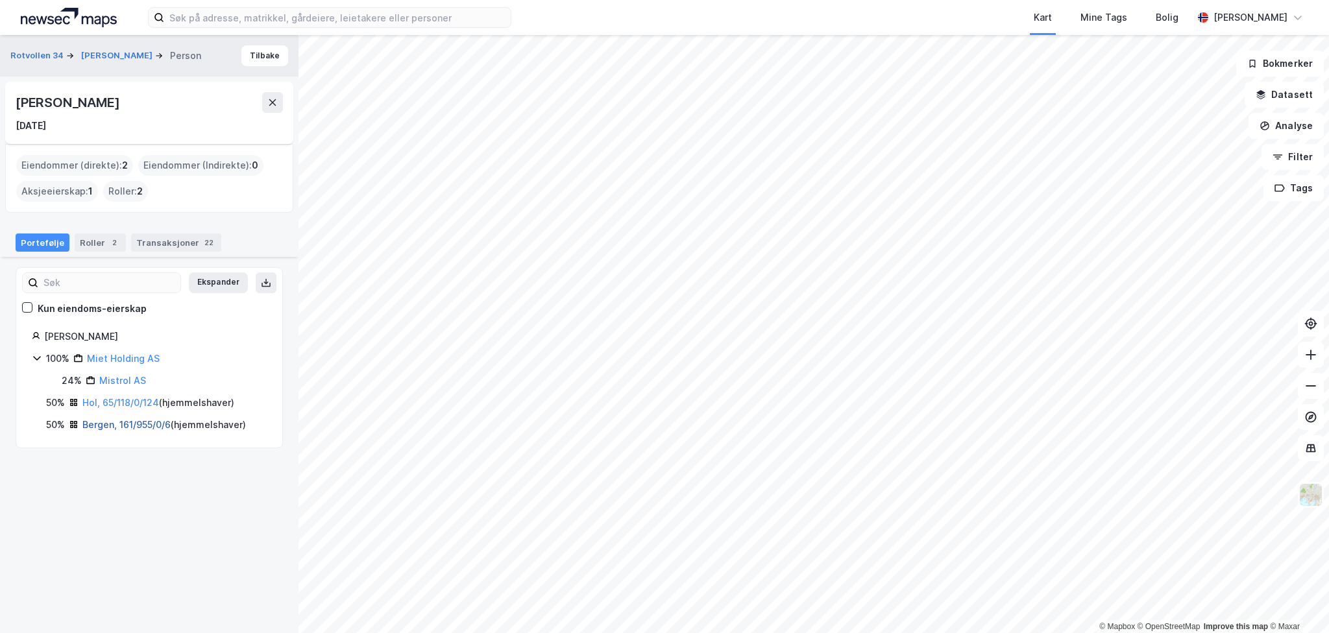
click at [127, 424] on link "Bergen, 161/955/0/6" at bounding box center [126, 424] width 88 height 11
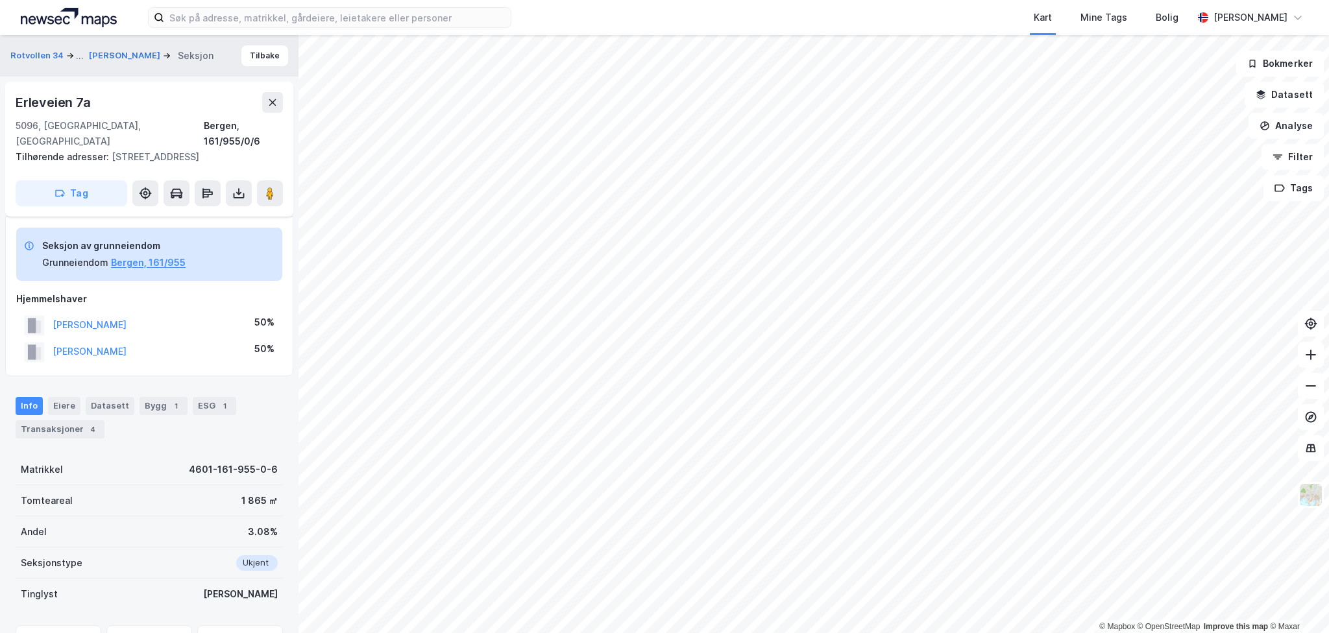
scroll to position [112, 0]
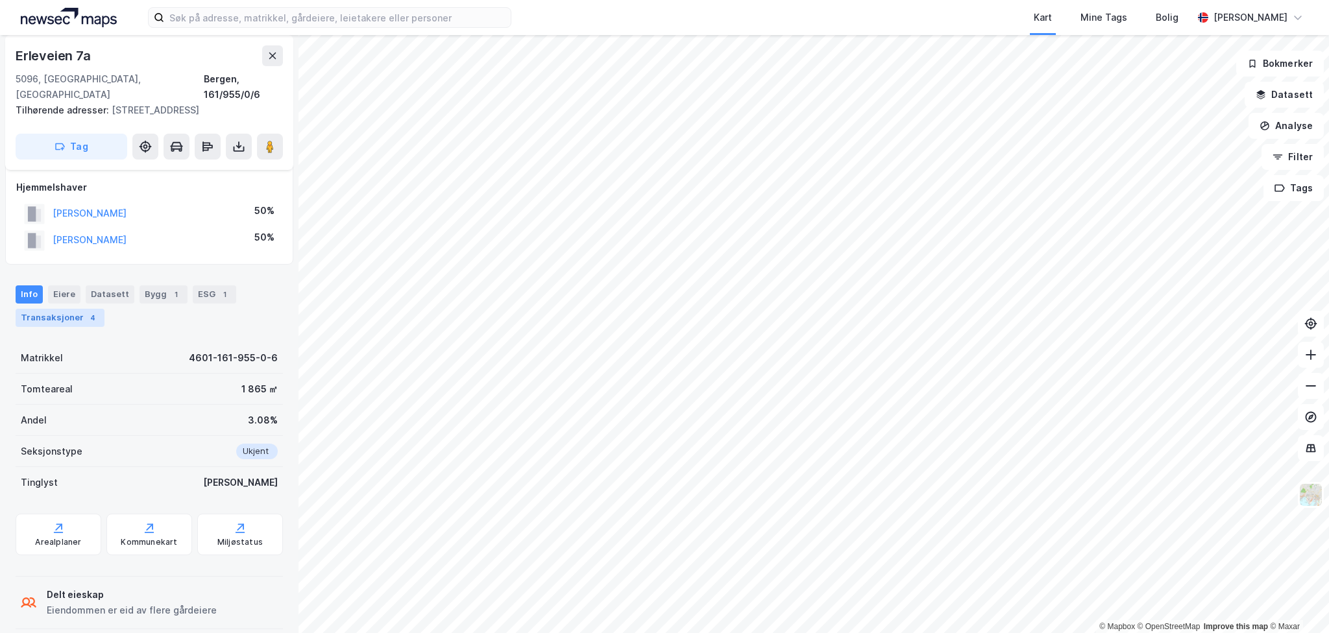
click at [44, 309] on div "Transaksjoner 4" at bounding box center [60, 318] width 89 height 18
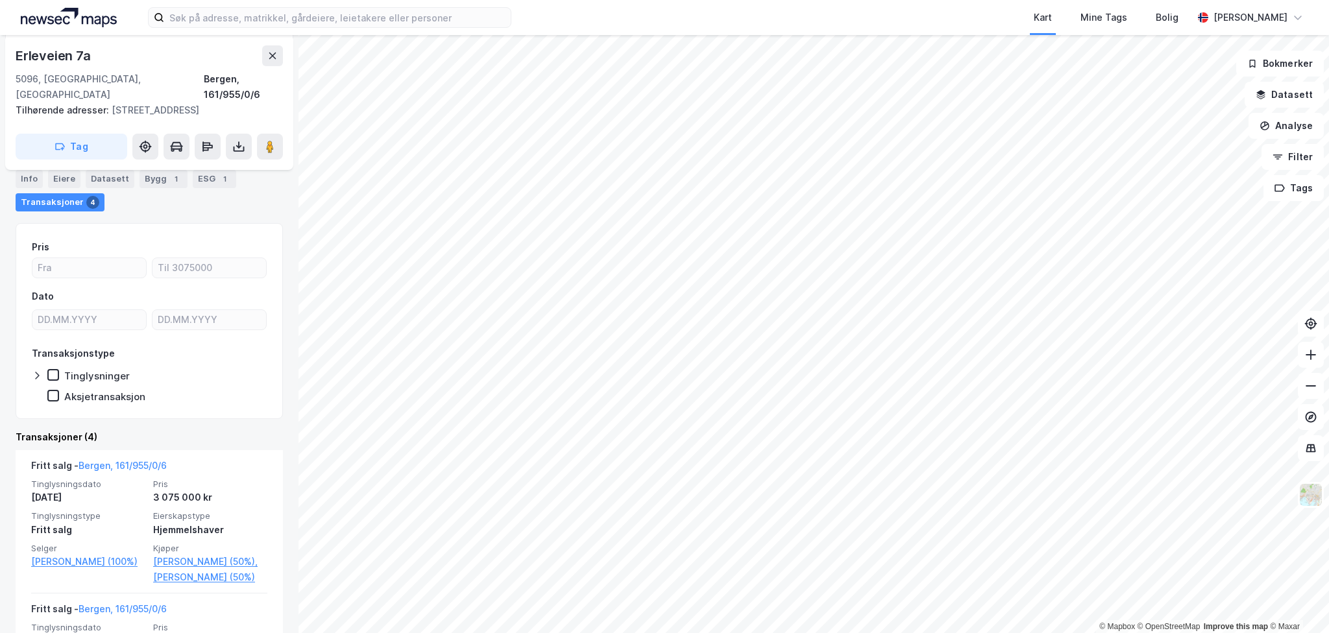
scroll to position [306, 0]
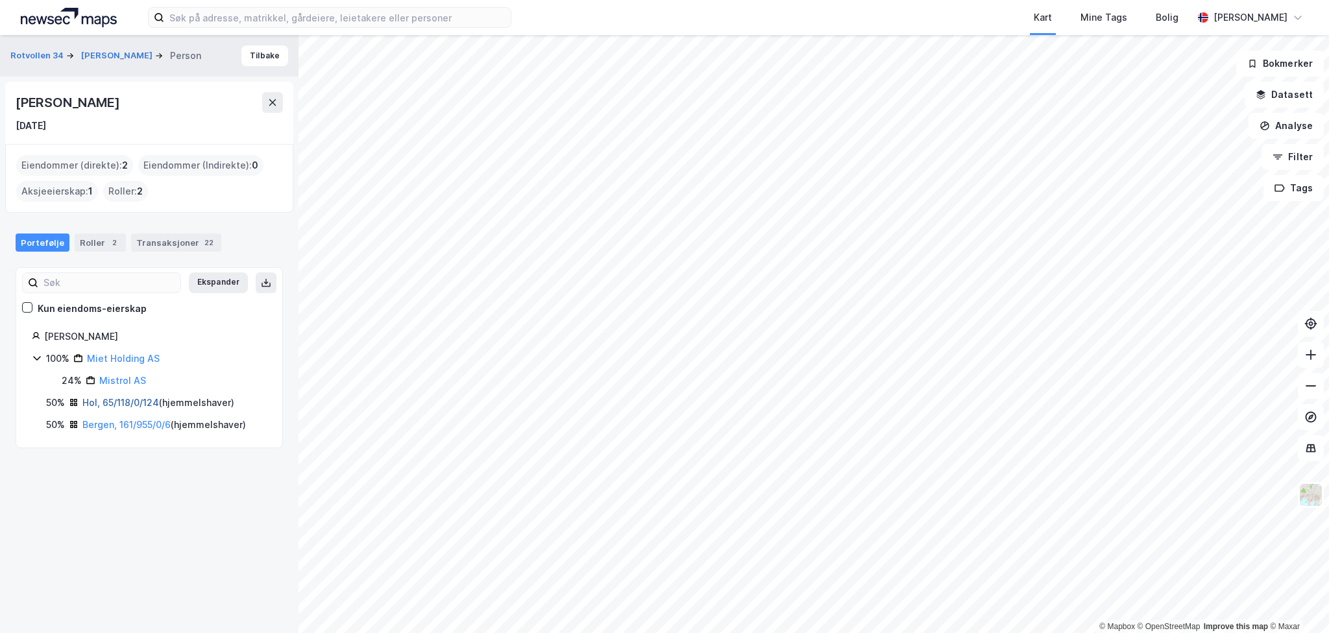
click at [132, 397] on link "Hol, 65/118/0/124" at bounding box center [120, 402] width 77 height 11
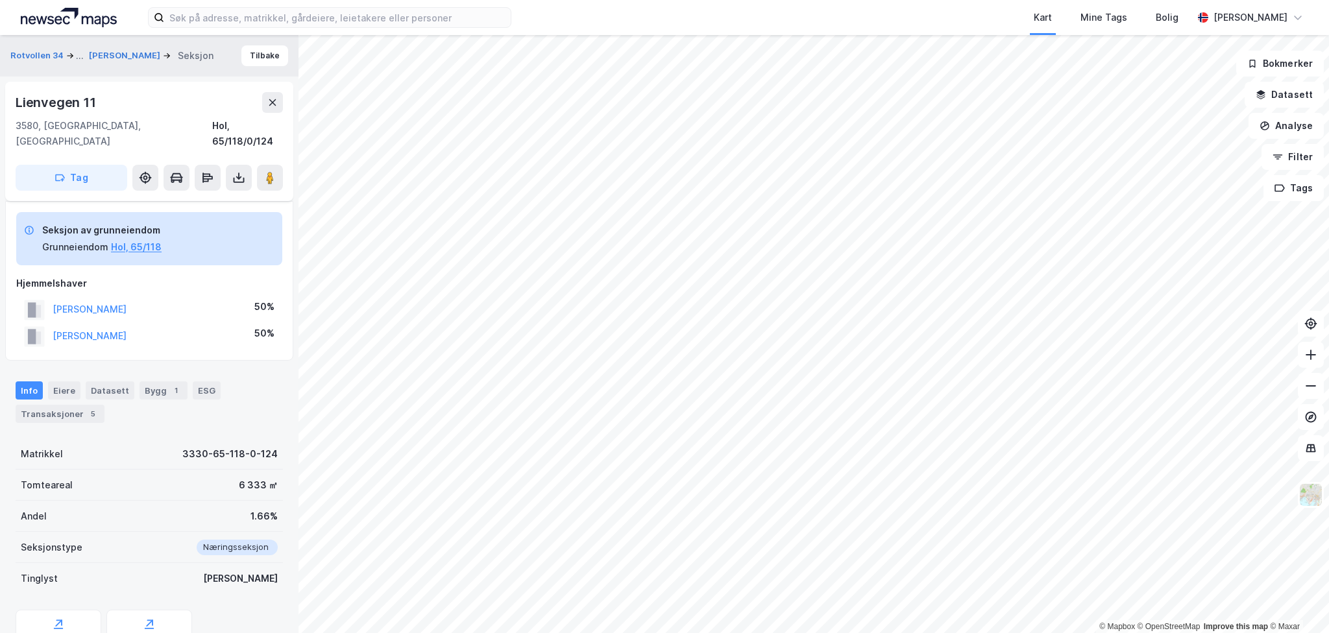
scroll to position [96, 0]
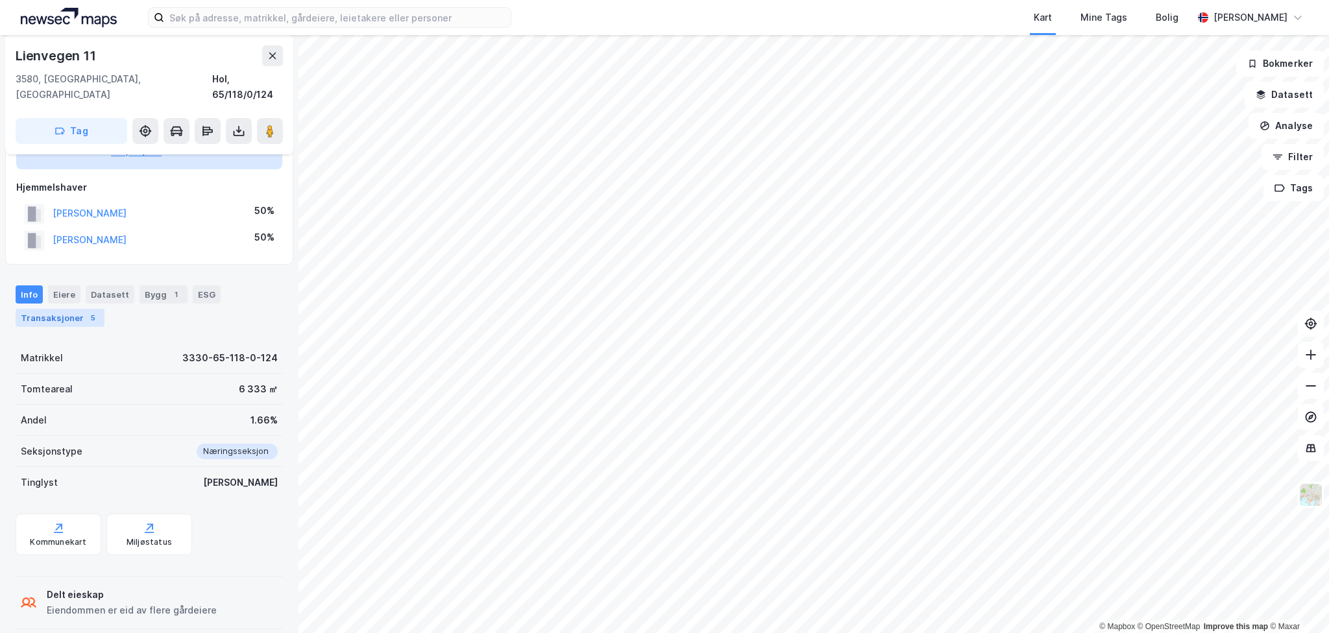
click at [64, 309] on div "Transaksjoner 5" at bounding box center [60, 318] width 89 height 18
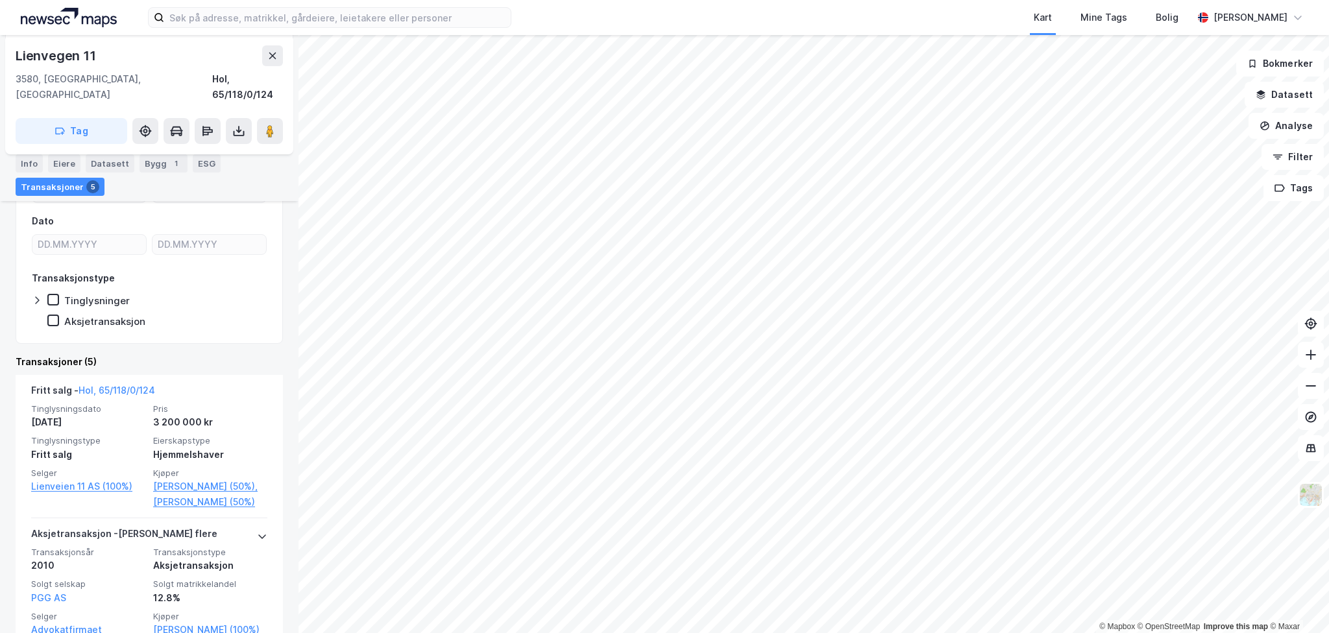
scroll to position [226, 0]
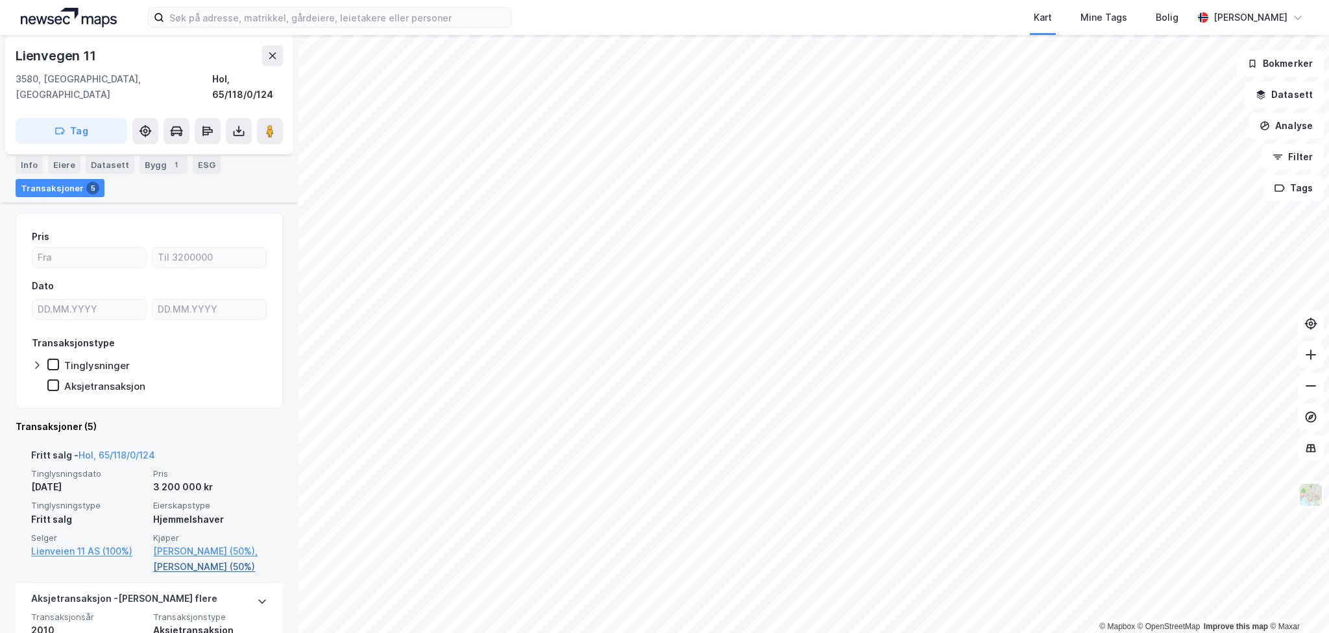
click at [194, 563] on link "[PERSON_NAME] (50%)" at bounding box center [210, 567] width 114 height 16
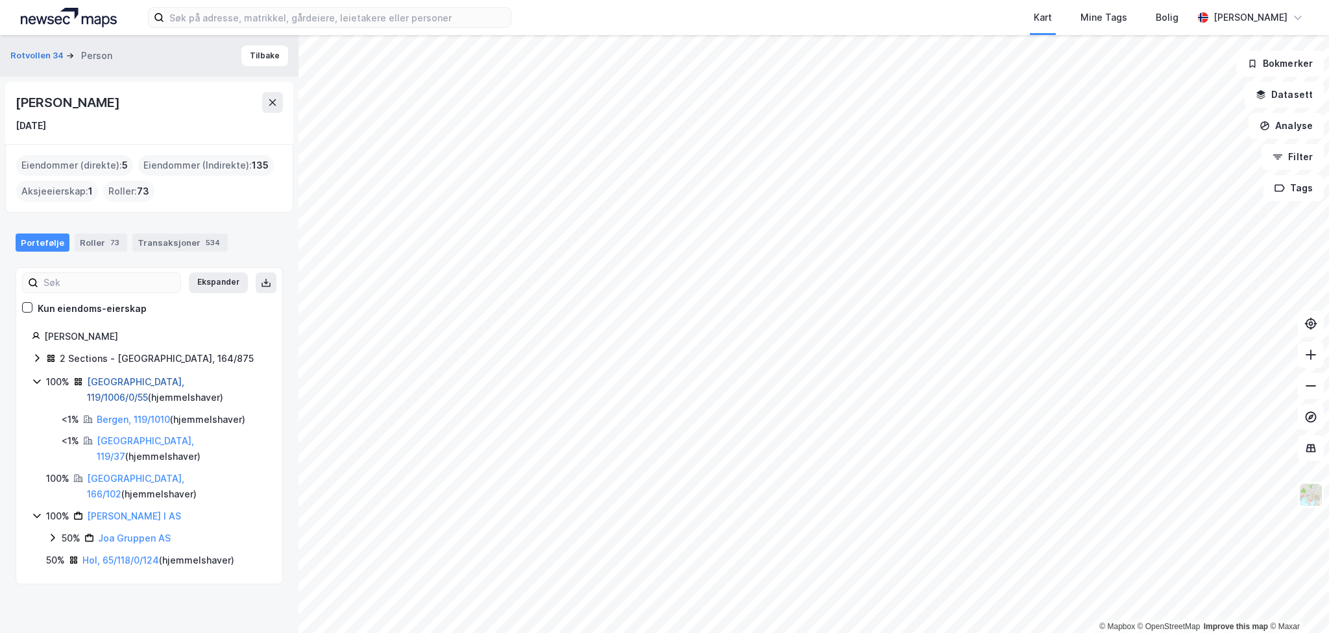
click at [125, 383] on link "[GEOGRAPHIC_DATA], 119/1006/0/55" at bounding box center [135, 389] width 97 height 27
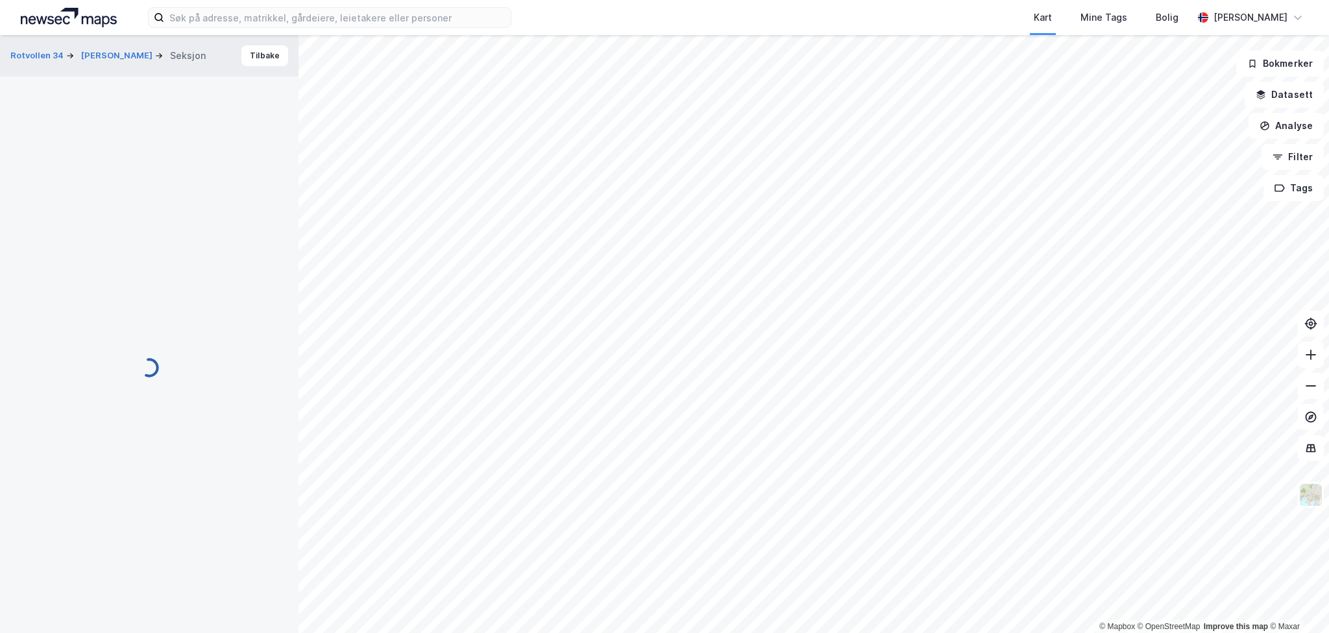
scroll to position [32, 0]
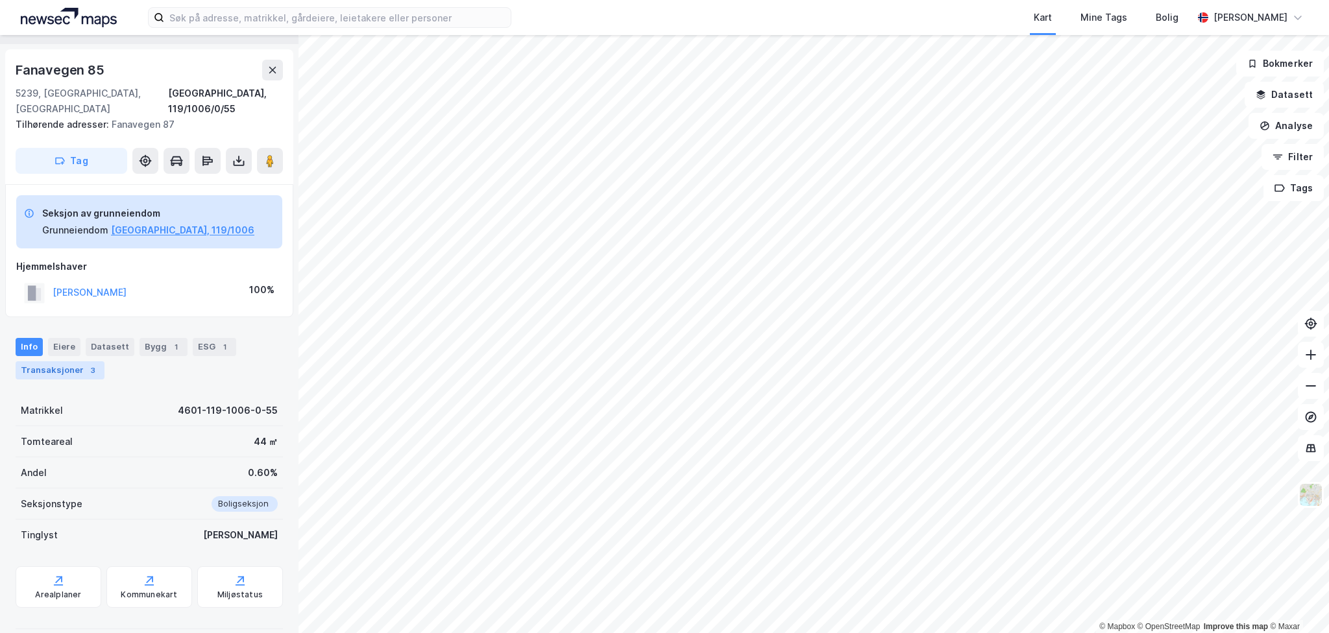
click at [52, 361] on div "Transaksjoner 3" at bounding box center [60, 370] width 89 height 18
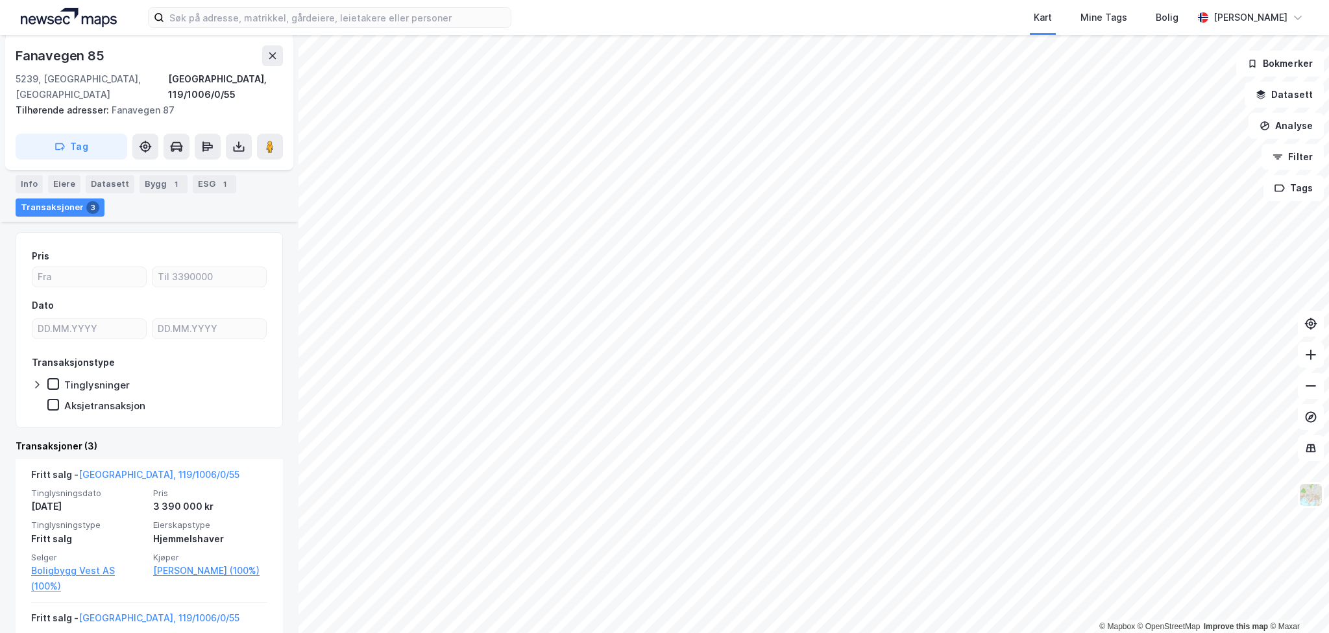
scroll to position [228, 0]
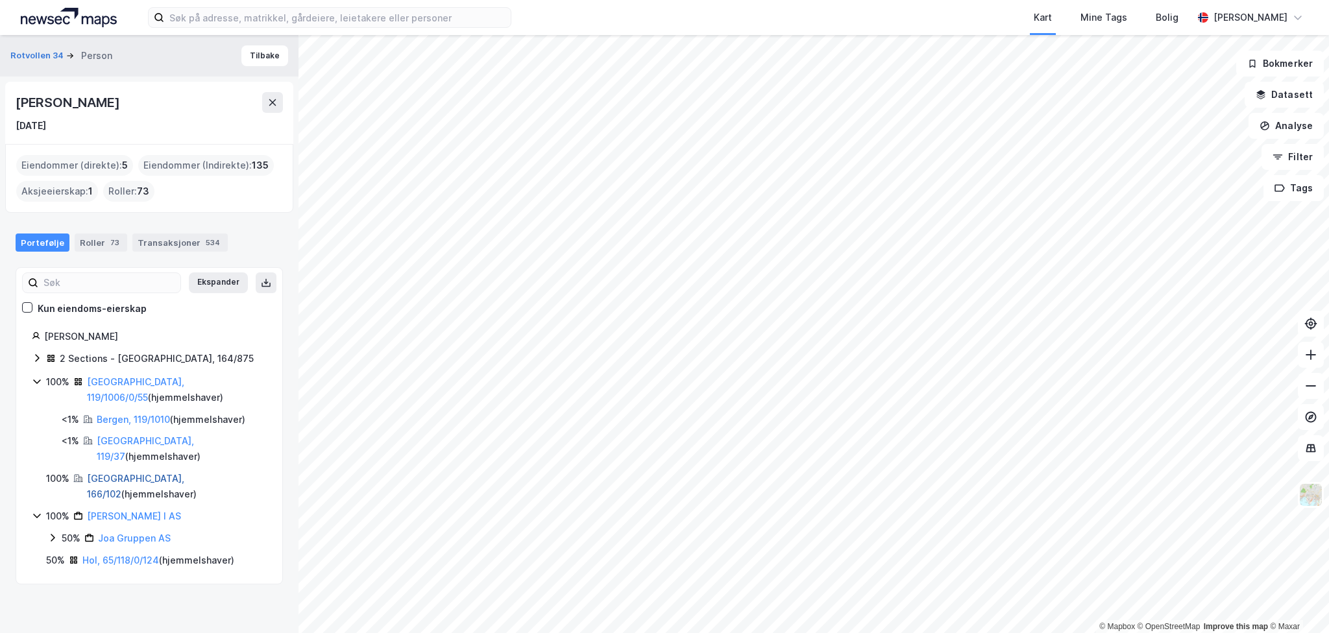
click at [101, 473] on link "[GEOGRAPHIC_DATA], 166/102" at bounding box center [135, 486] width 97 height 27
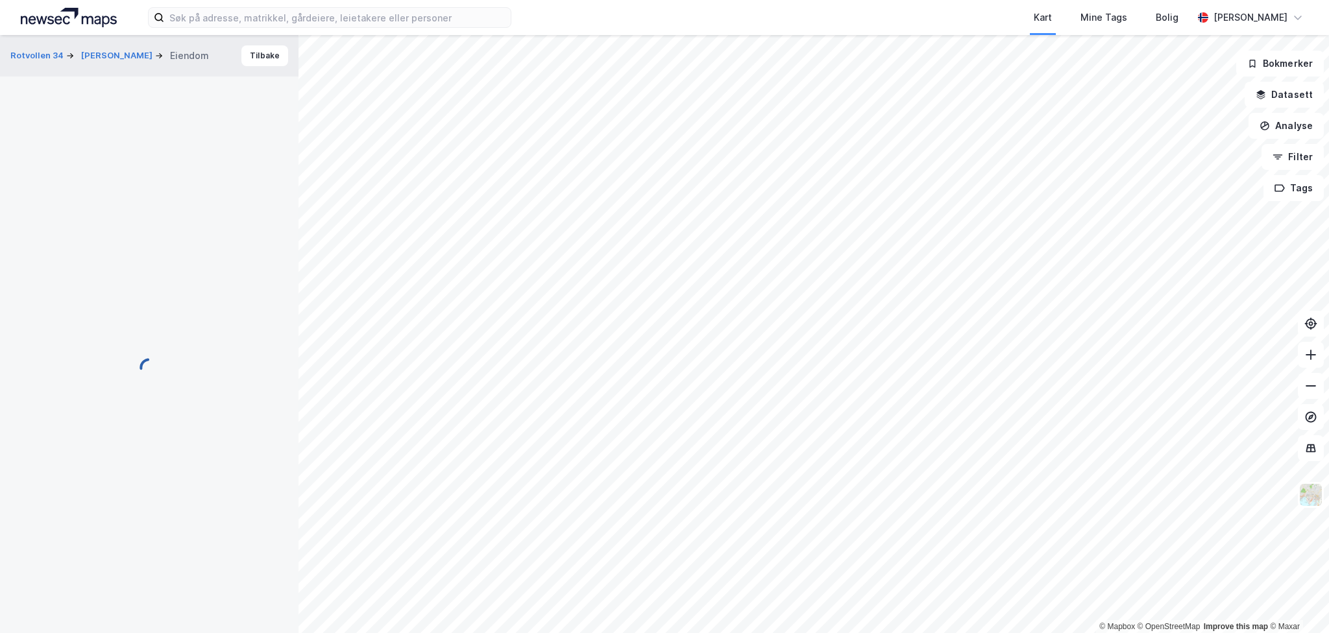
scroll to position [47, 0]
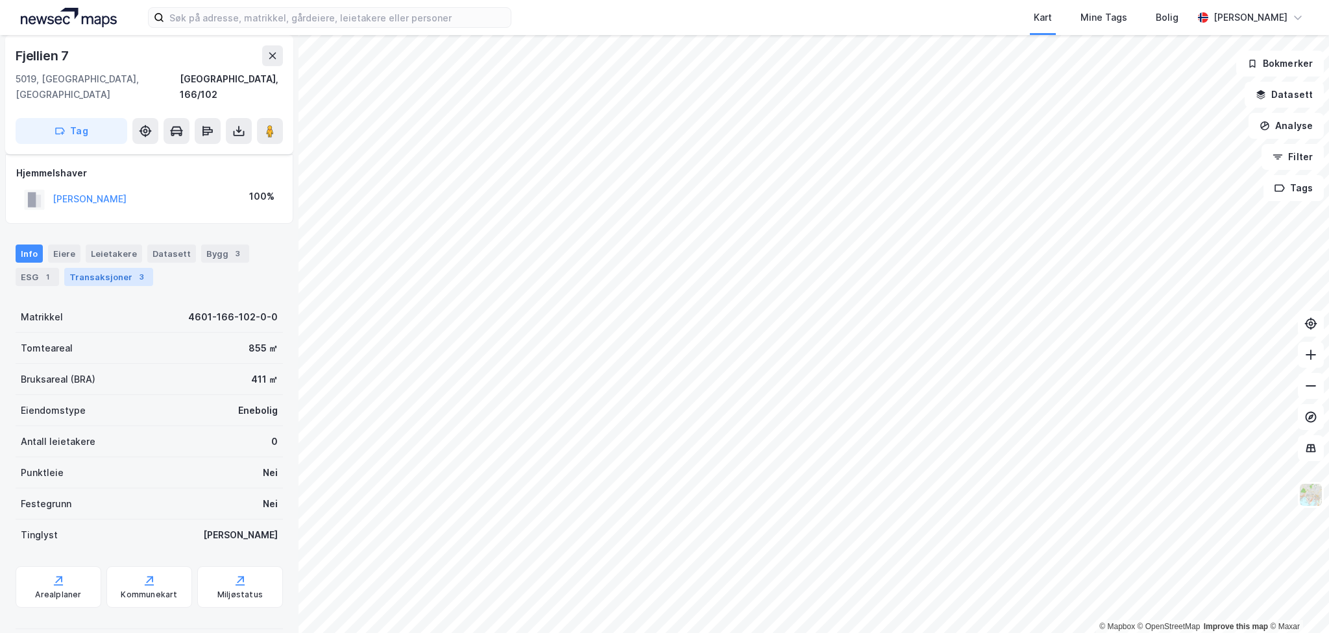
click at [88, 268] on div "Transaksjoner 3" at bounding box center [108, 277] width 89 height 18
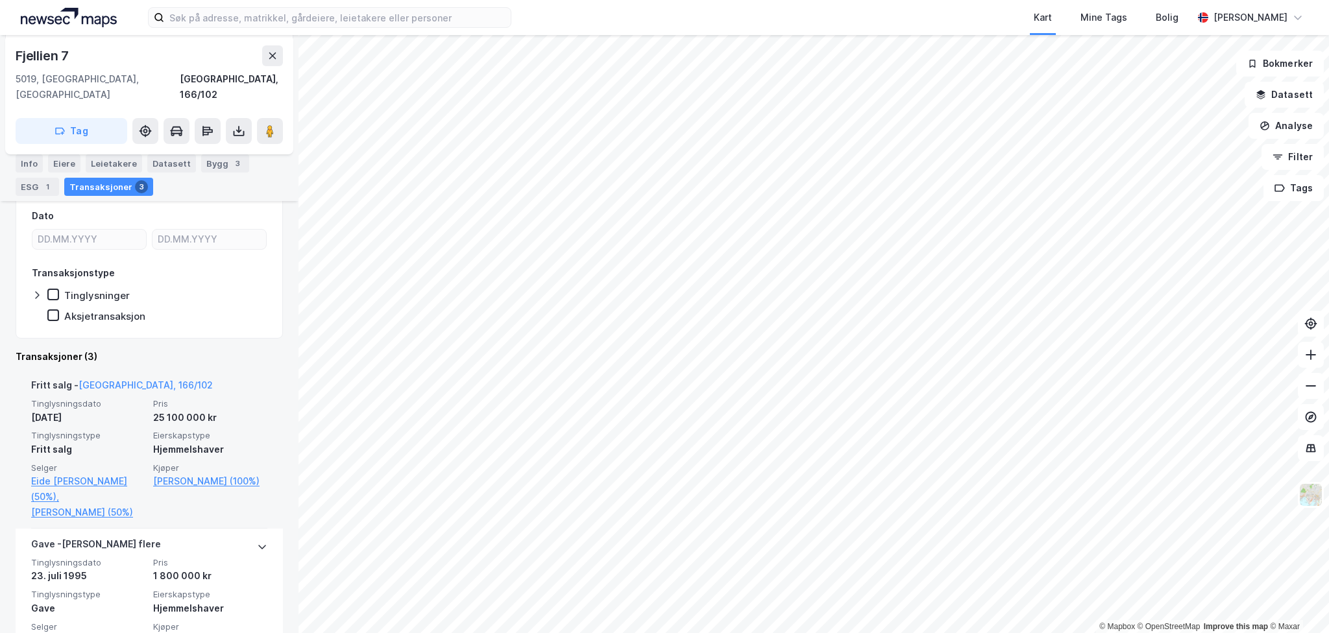
scroll to position [260, 0]
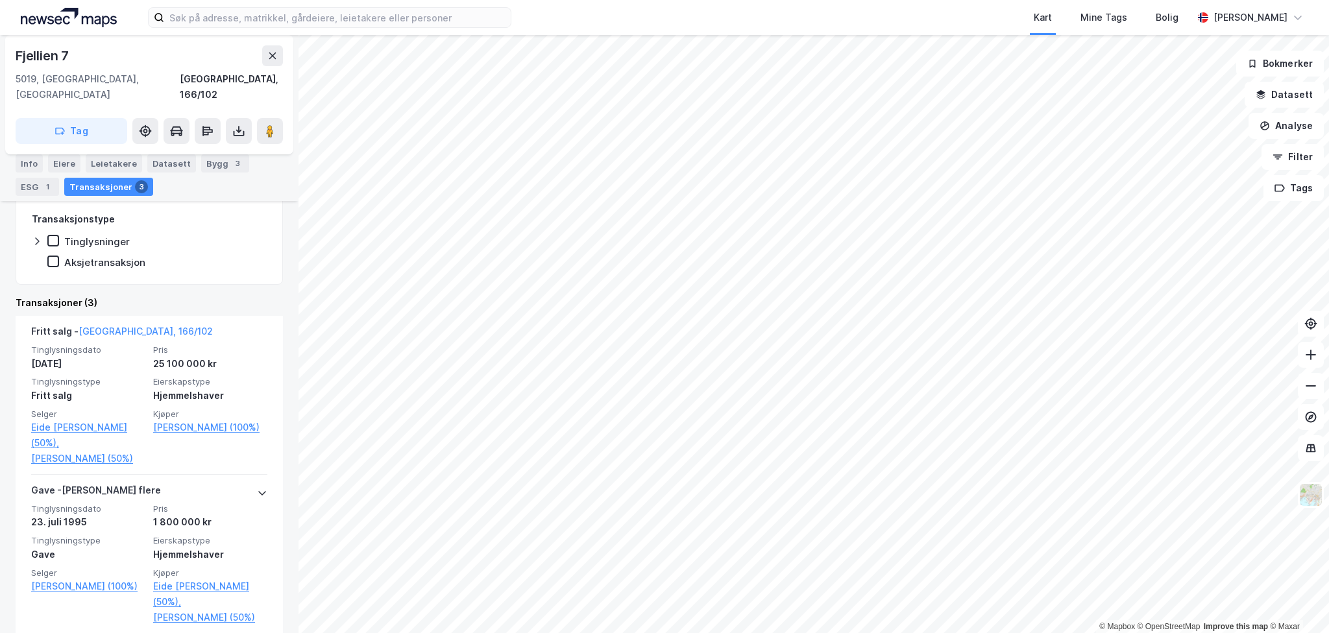
click at [42, 50] on div "Fjellien 7" at bounding box center [44, 55] width 56 height 21
click at [605, 0] on html "Kart Mine Tags Bolig [PERSON_NAME] © Mapbox © OpenStreetMap Improve this map © …" at bounding box center [664, 316] width 1329 height 633
click at [574, 0] on html "Kart Mine Tags Bolig [PERSON_NAME] © Mapbox © OpenStreetMap Improve this map © …" at bounding box center [664, 316] width 1329 height 633
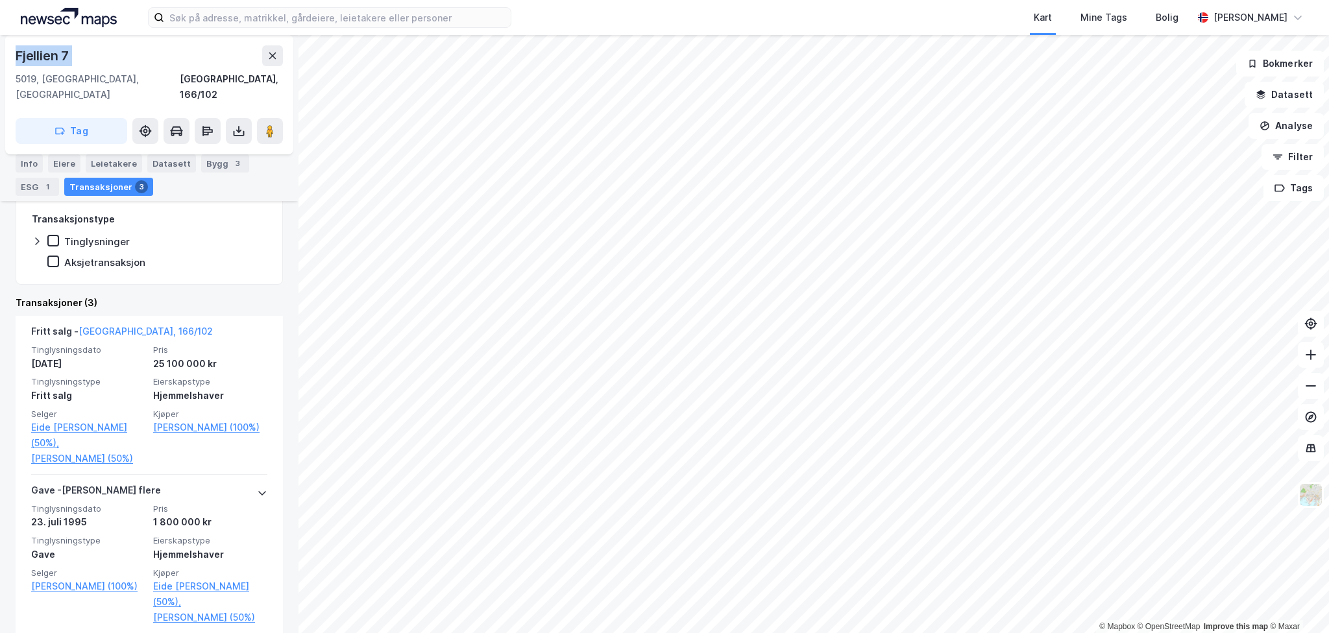
click at [675, 5] on div "Kart Mine Tags Bolig [PERSON_NAME] © Mapbox © OpenStreetMap Improve this map © …" at bounding box center [664, 316] width 1329 height 633
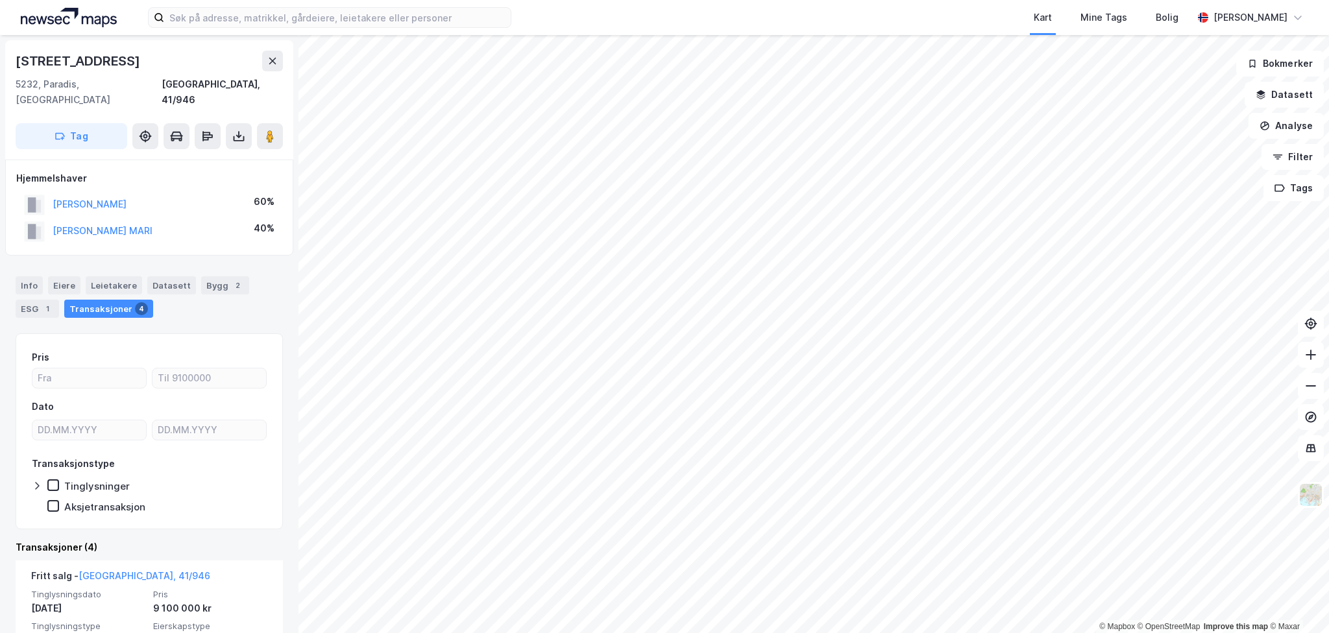
click at [83, 51] on div "[STREET_ADDRESS]" at bounding box center [79, 61] width 127 height 21
click at [0, 0] on button "[PERSON_NAME]" at bounding box center [0, 0] width 0 height 0
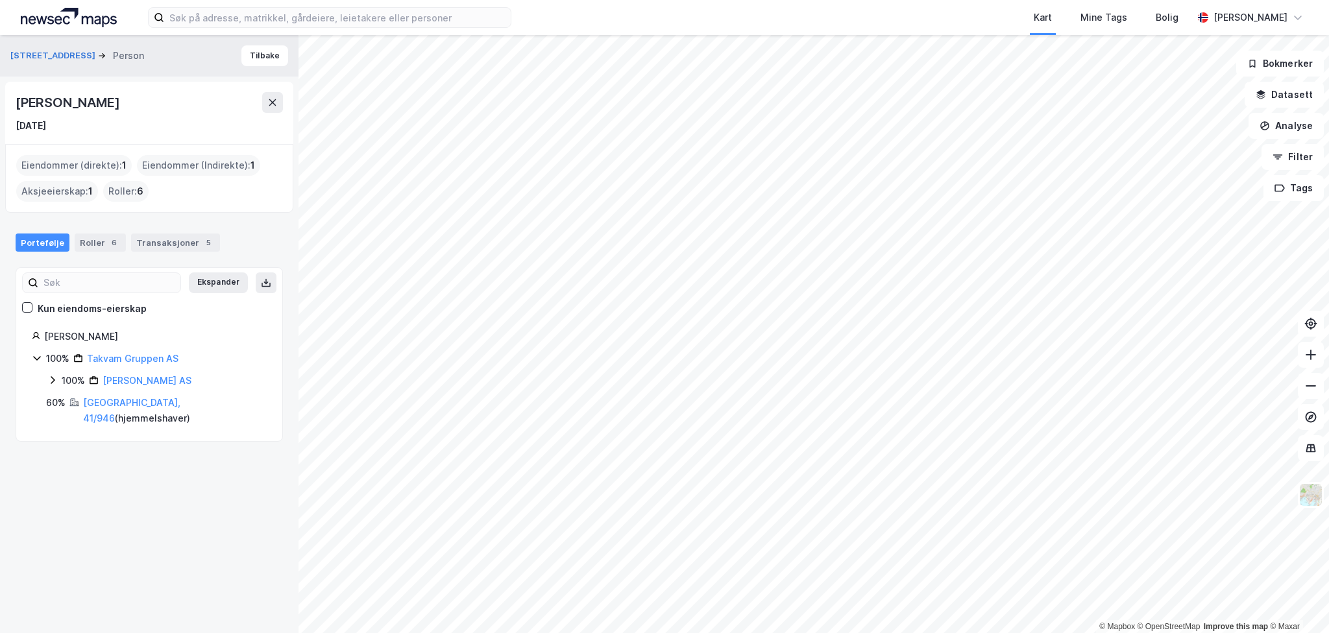
click at [87, 107] on div "[PERSON_NAME]" at bounding box center [69, 102] width 106 height 21
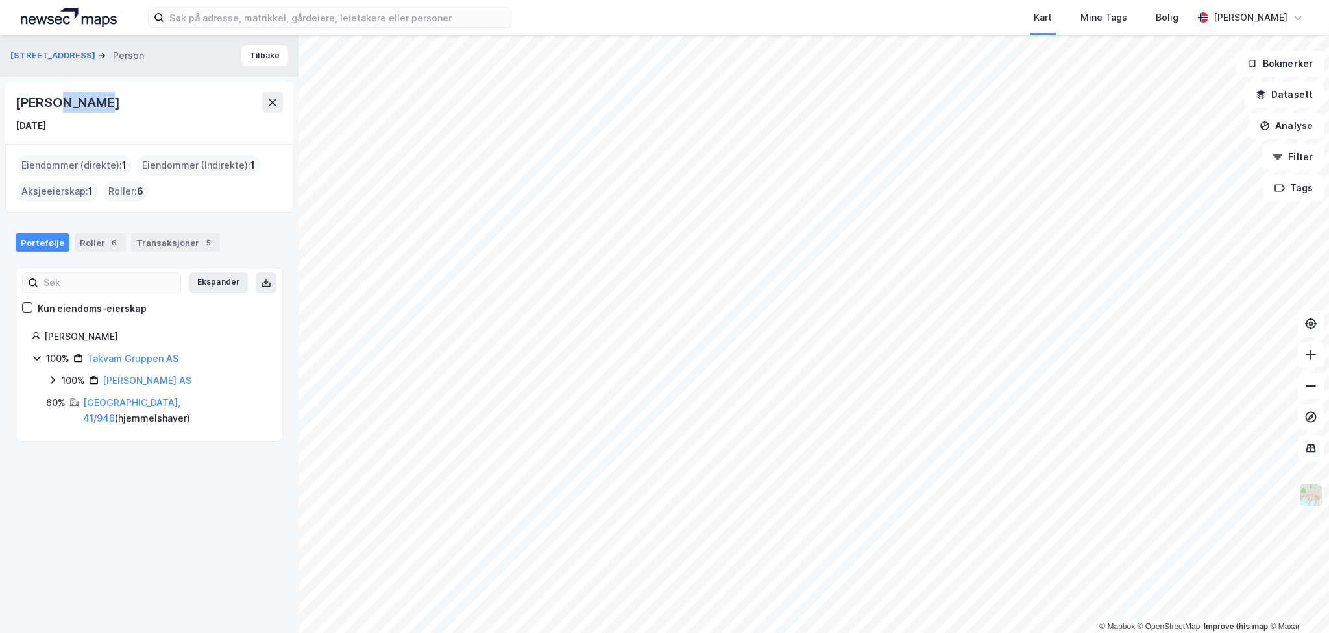
click at [87, 107] on div "[PERSON_NAME]" at bounding box center [69, 102] width 106 height 21
click at [108, 239] on div "6" at bounding box center [114, 242] width 13 height 13
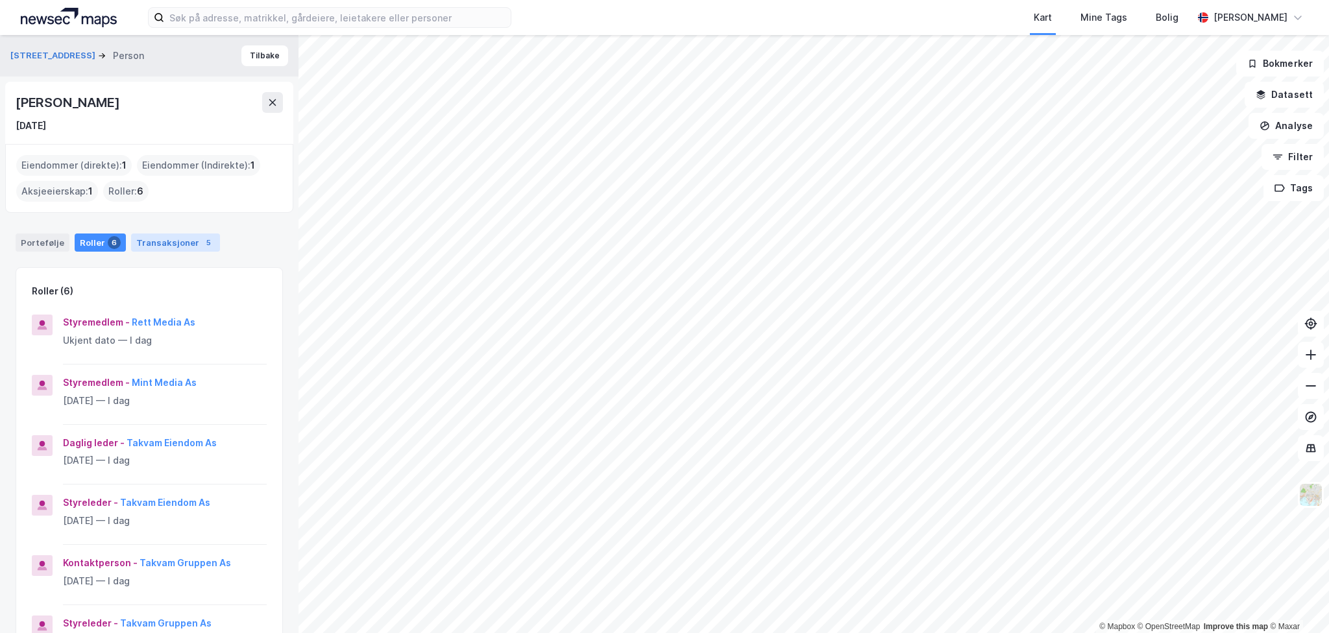
click at [170, 239] on div "Transaksjoner 5" at bounding box center [175, 243] width 89 height 18
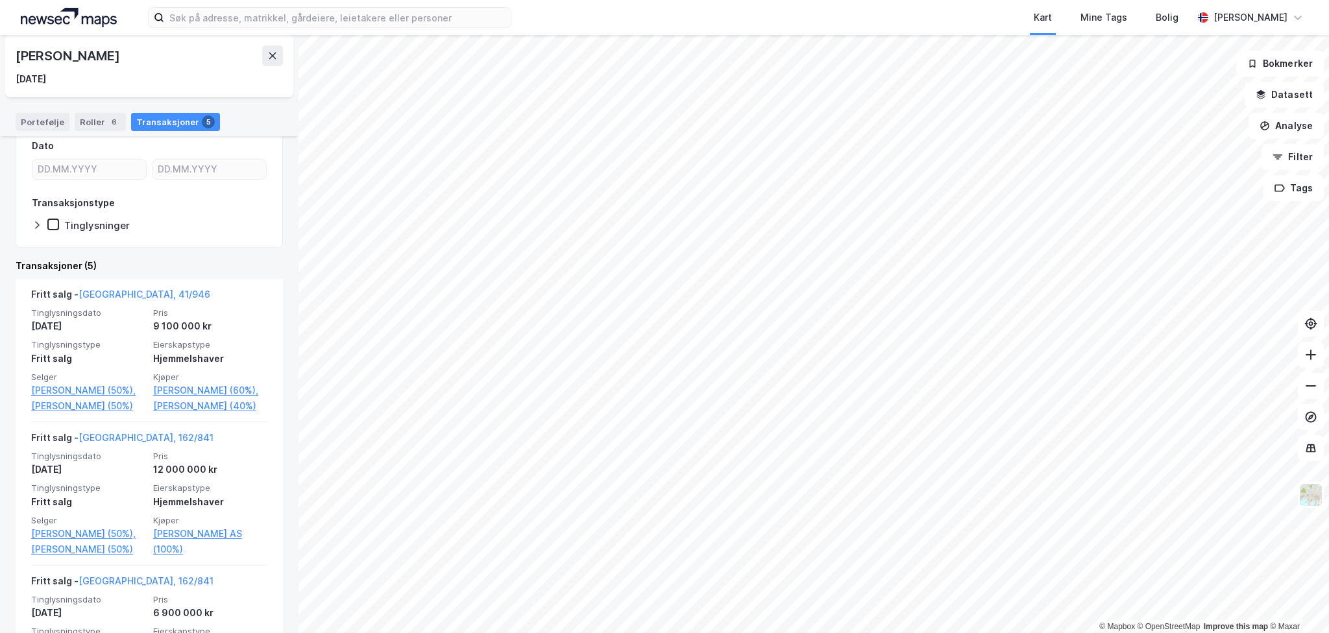
scroll to position [260, 0]
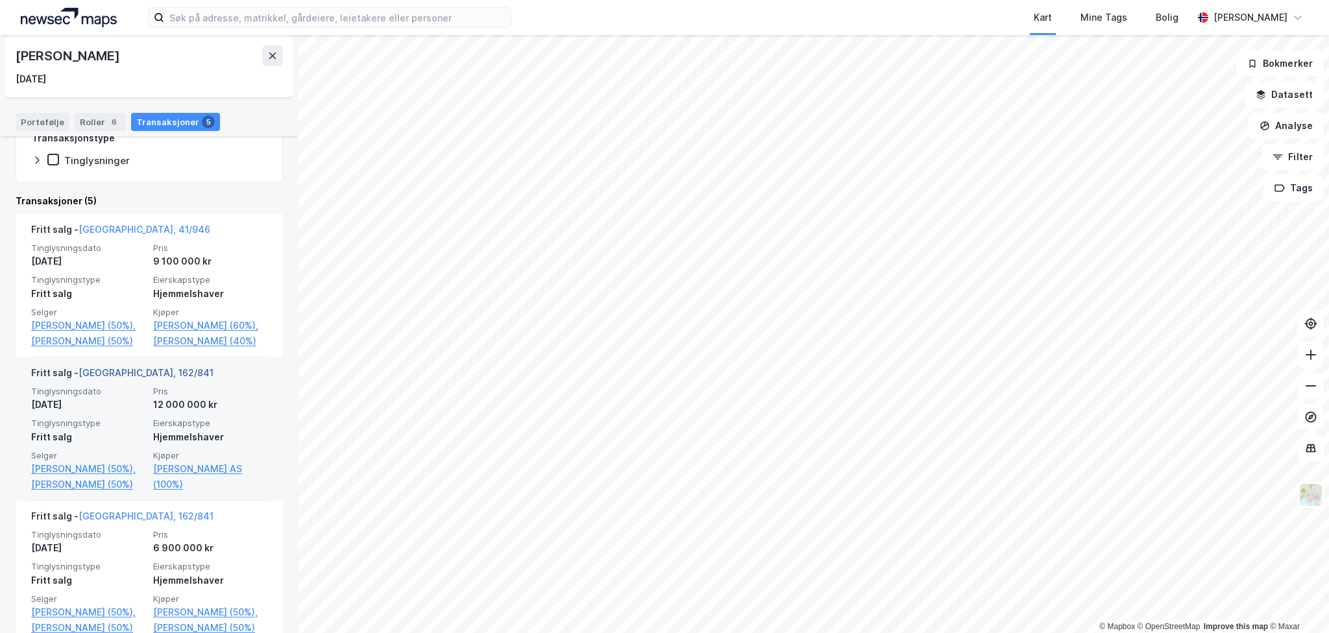
click at [122, 378] on link "[GEOGRAPHIC_DATA], 162/841" at bounding box center [146, 372] width 135 height 11
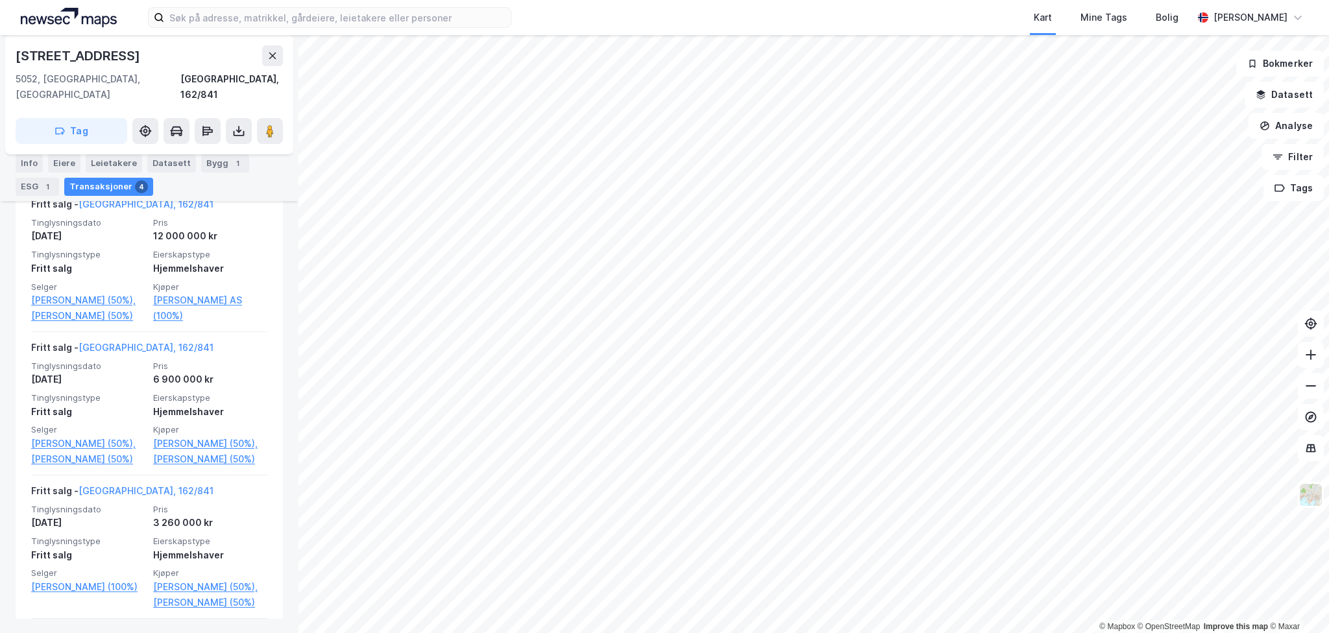
scroll to position [459, 0]
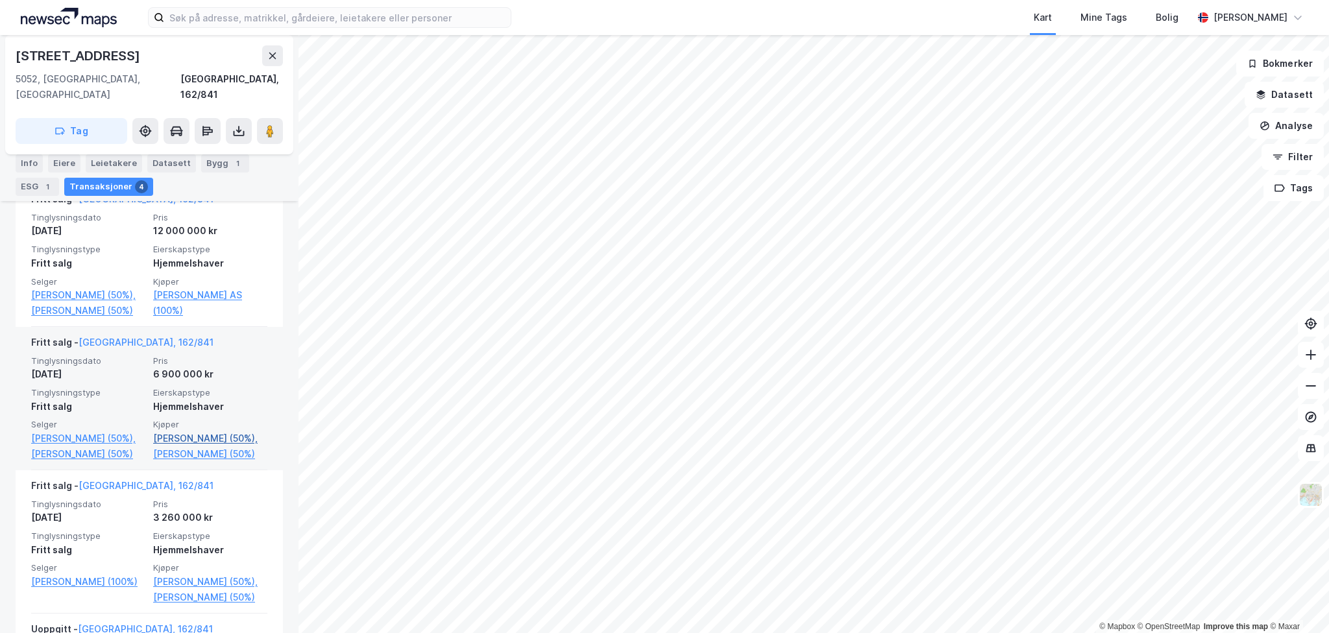
click at [214, 431] on link "[PERSON_NAME] (50%)," at bounding box center [210, 439] width 114 height 16
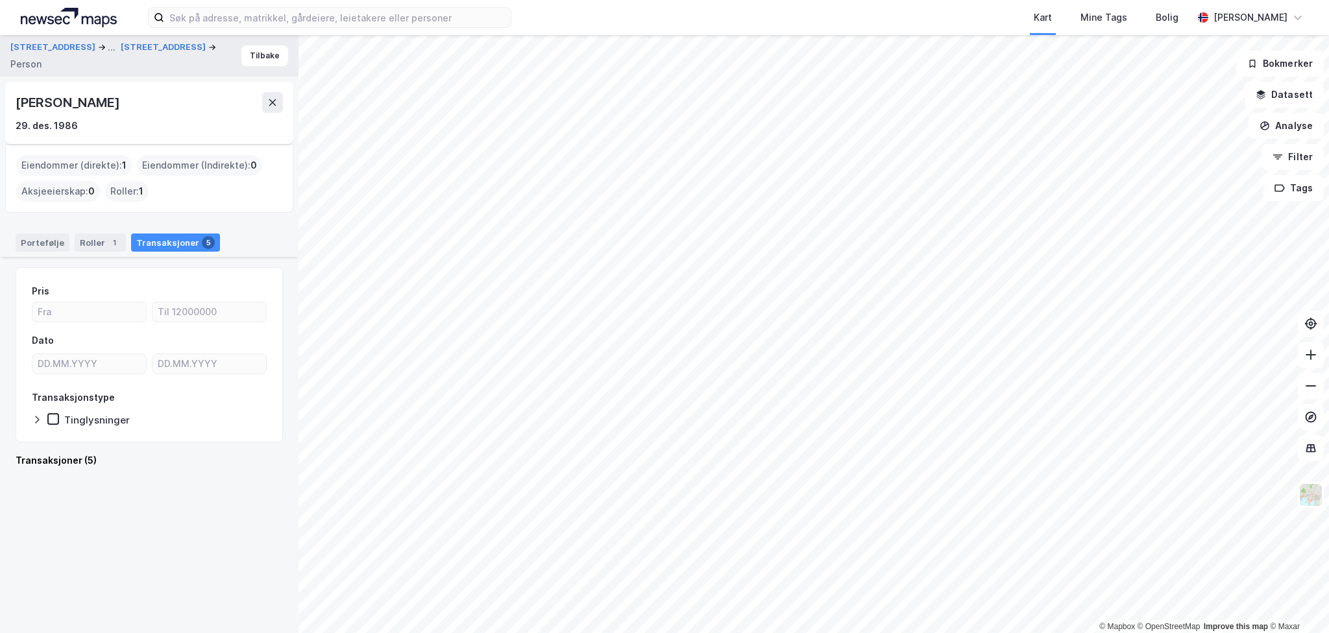
scroll to position [618, 0]
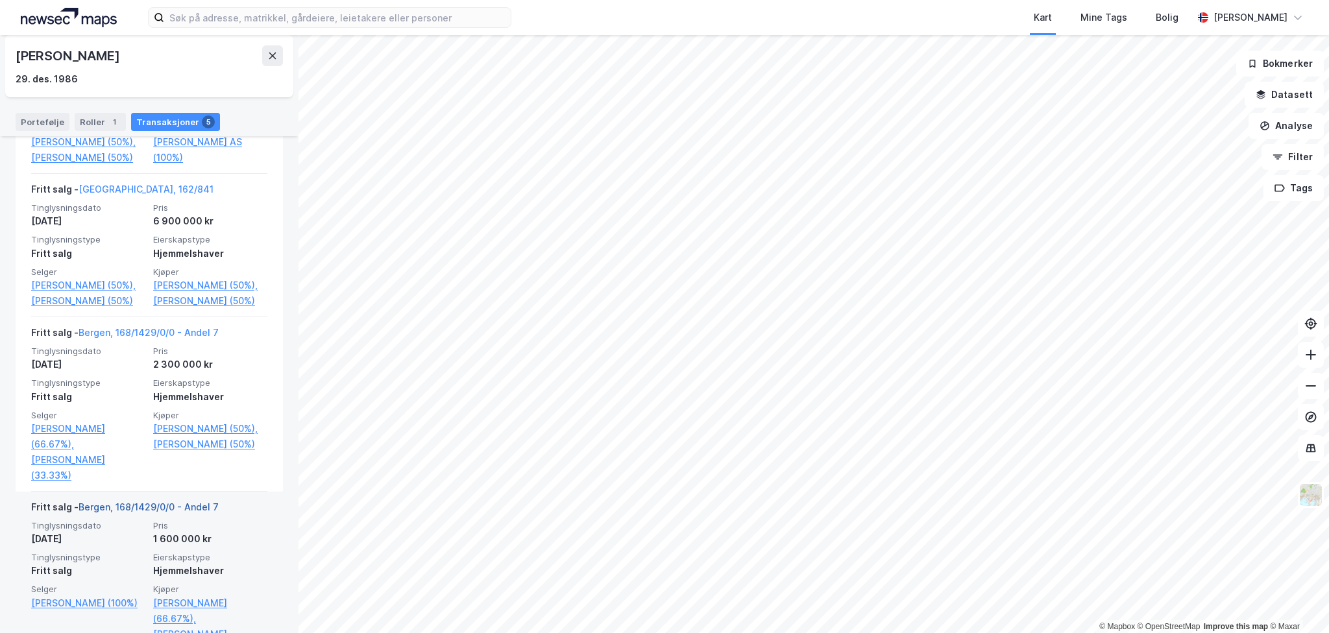
click at [210, 502] on link "Bergen, 168/1429/0/0 - Andel 7" at bounding box center [149, 507] width 140 height 11
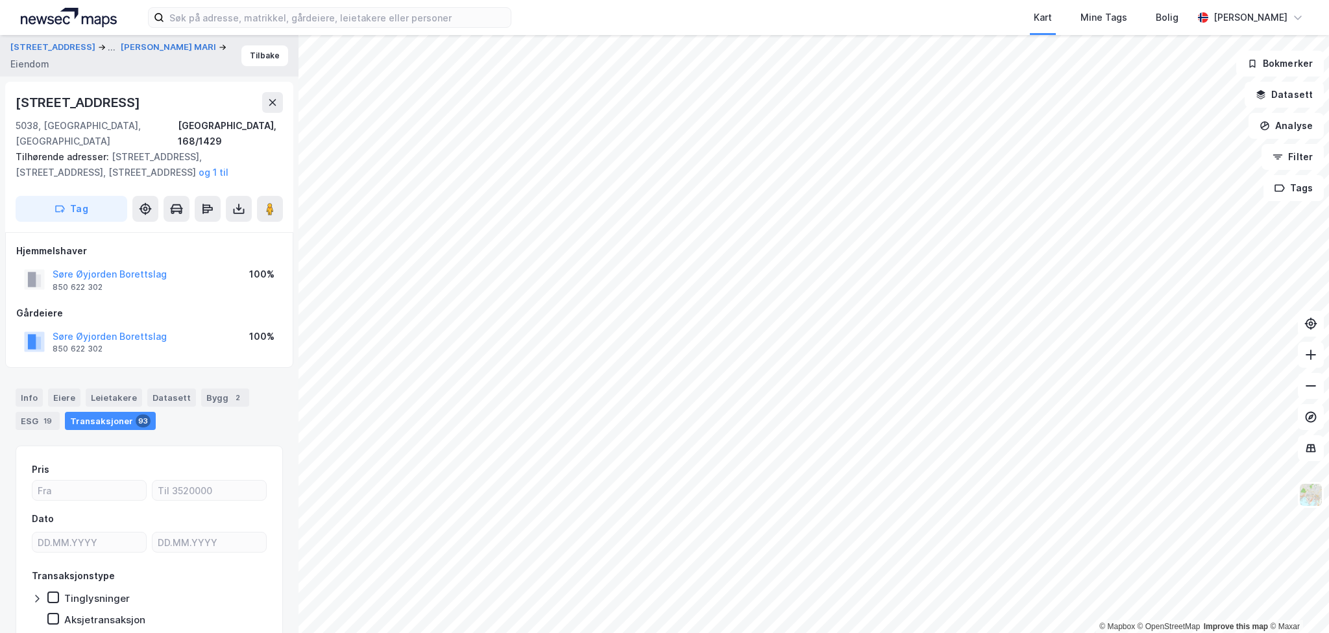
scroll to position [39, 0]
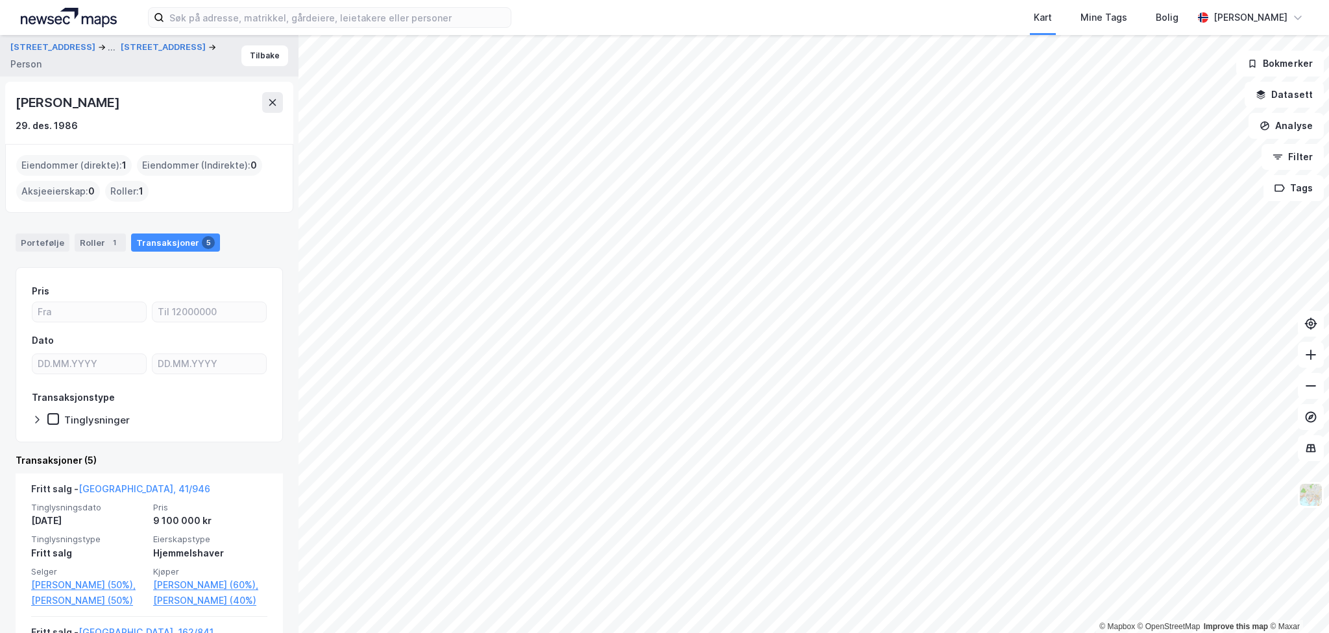
click at [93, 97] on div "[PERSON_NAME]" at bounding box center [69, 102] width 106 height 21
click at [276, 103] on icon at bounding box center [272, 102] width 10 height 10
